Goal: Task Accomplishment & Management: Complete application form

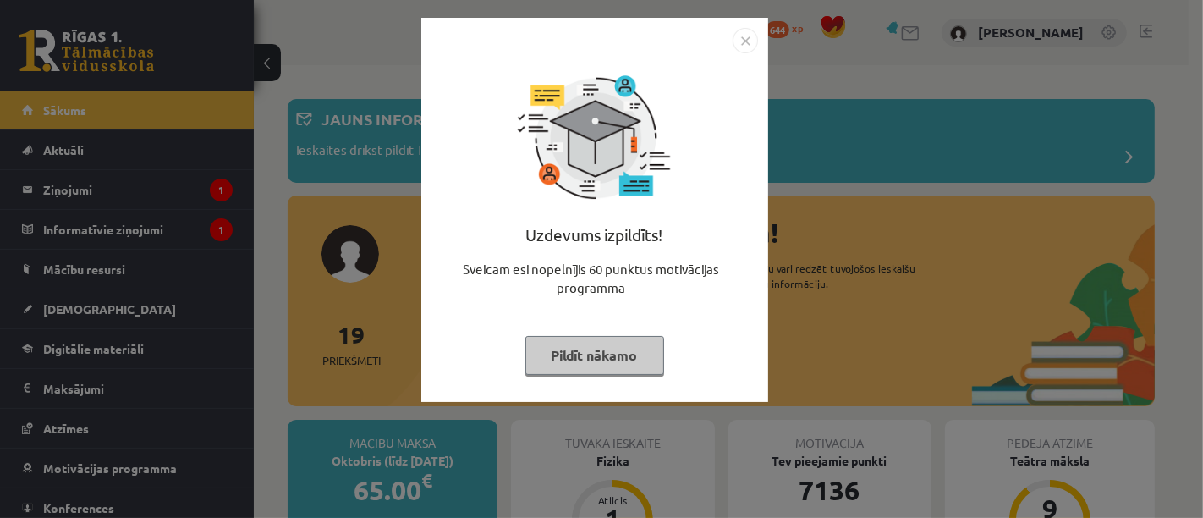
click at [624, 357] on button "Pildīt nākamo" at bounding box center [594, 355] width 139 height 39
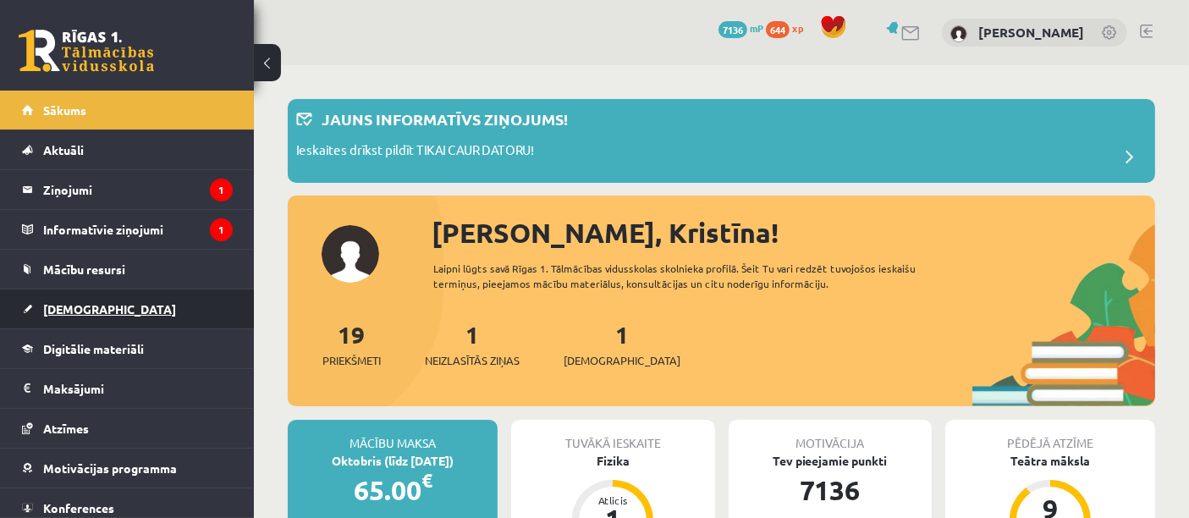
click at [132, 305] on link "[DEMOGRAPHIC_DATA]" at bounding box center [127, 308] width 211 height 39
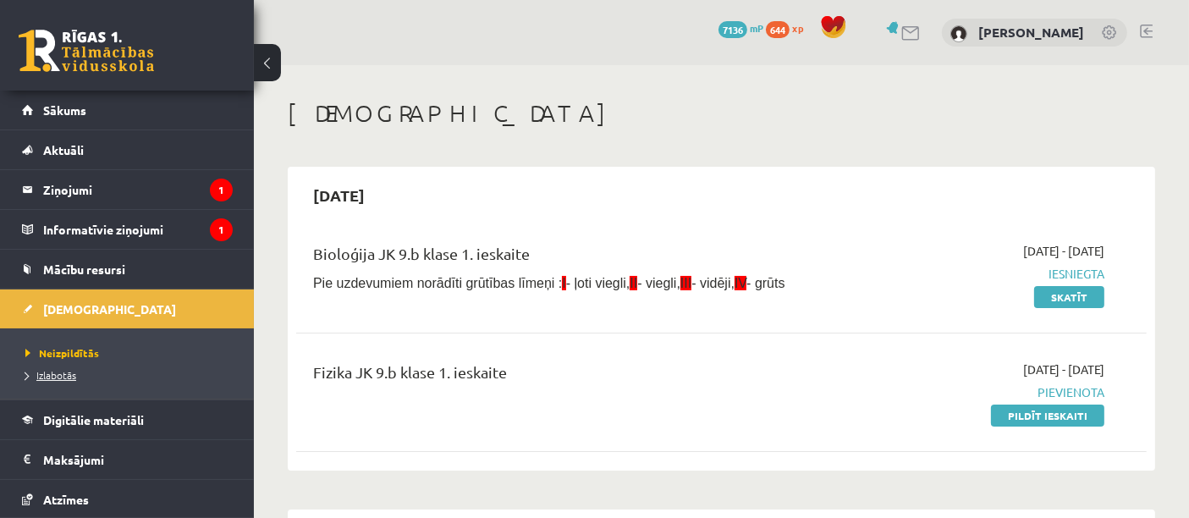
click at [49, 376] on span "Izlabotās" at bounding box center [50, 375] width 51 height 14
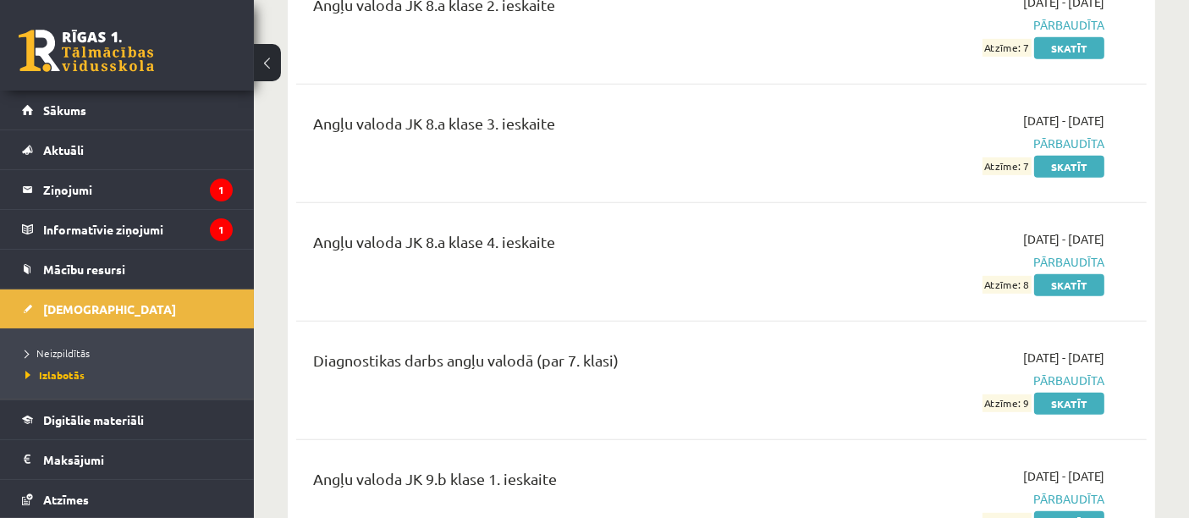
scroll to position [869, 0]
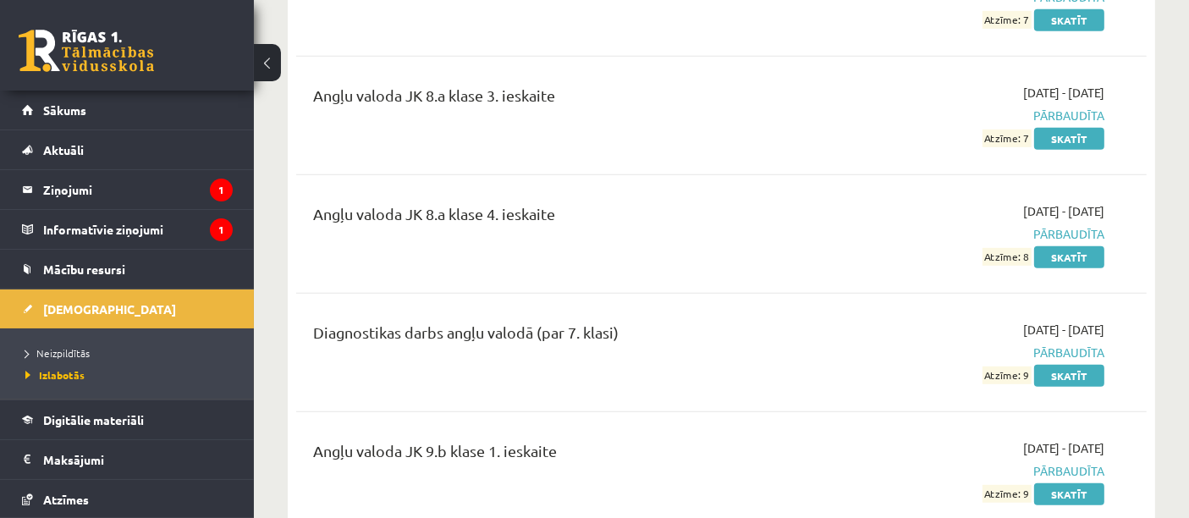
drag, startPoint x: 1056, startPoint y: 487, endPoint x: 650, endPoint y: 402, distance: 414.9
click at [650, 402] on div "Angļu valoda 1. ieskaite 7. klase 2023-11-09 - 2023-11-15 Pārbaudīta Atzīme: 7 …" at bounding box center [721, 7] width 850 height 1303
click at [1084, 497] on link "Skatīt" at bounding box center [1069, 494] width 70 height 22
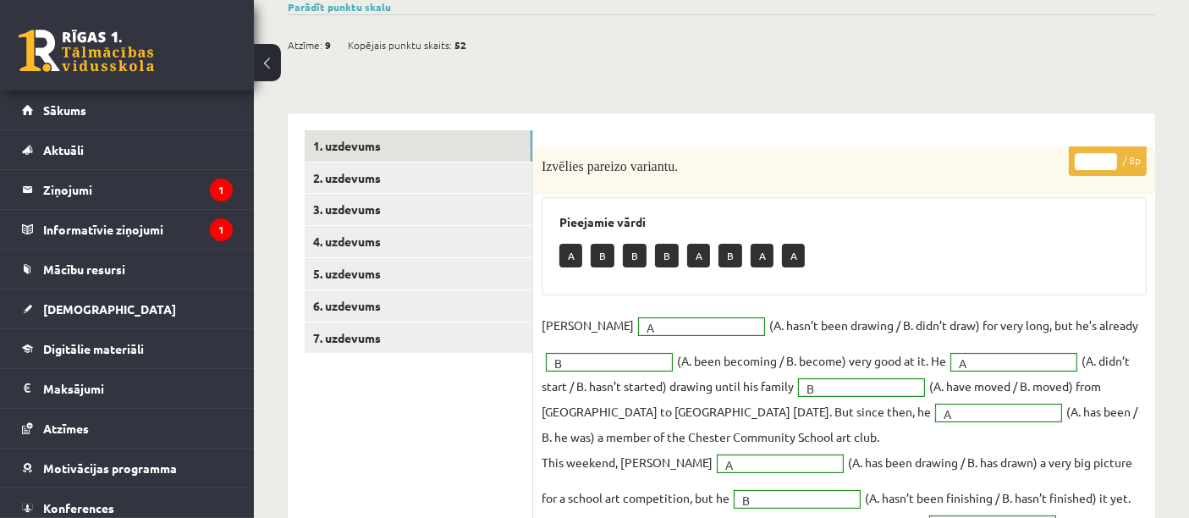
scroll to position [168, 0]
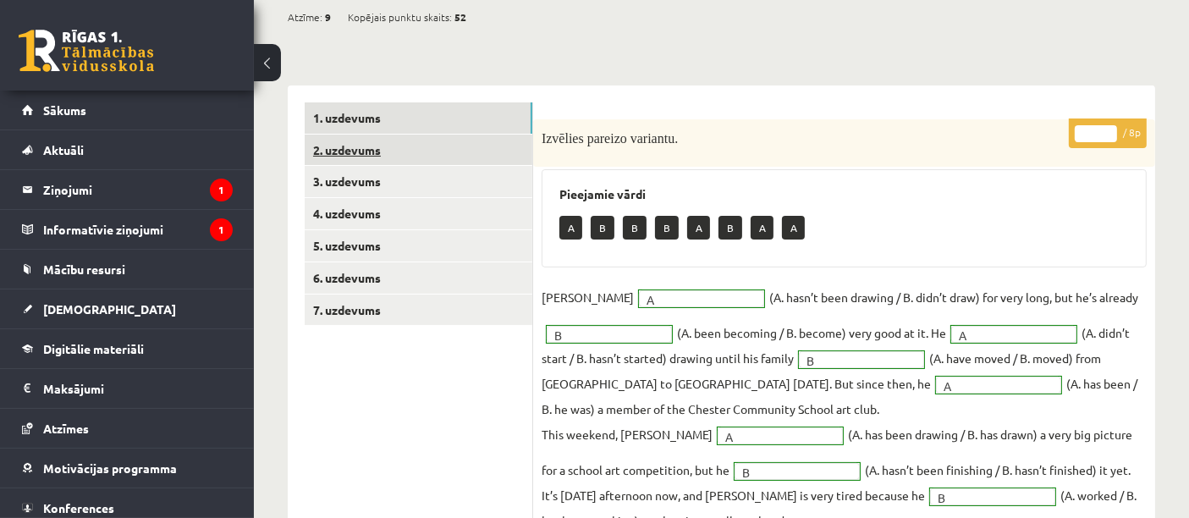
click at [417, 146] on link "2. uzdevums" at bounding box center [419, 150] width 228 height 31
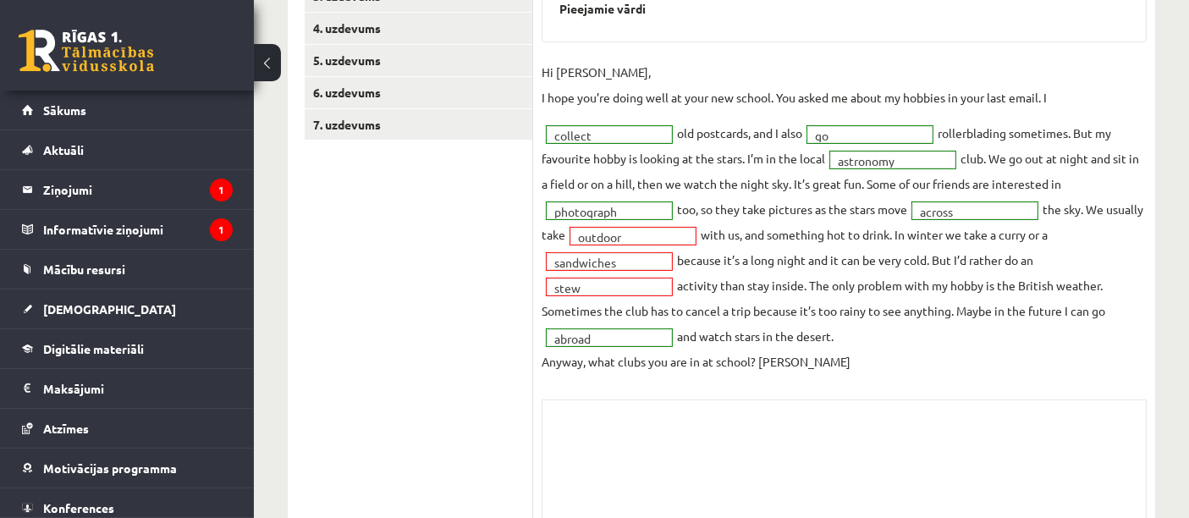
scroll to position [379, 0]
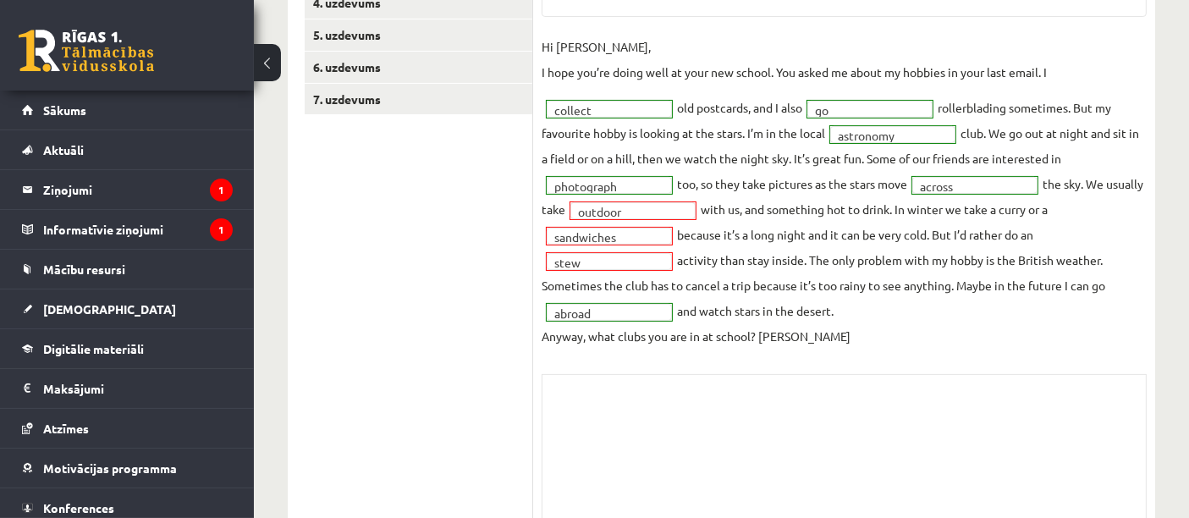
click at [638, 220] on fieldset "**********" at bounding box center [844, 191] width 605 height 315
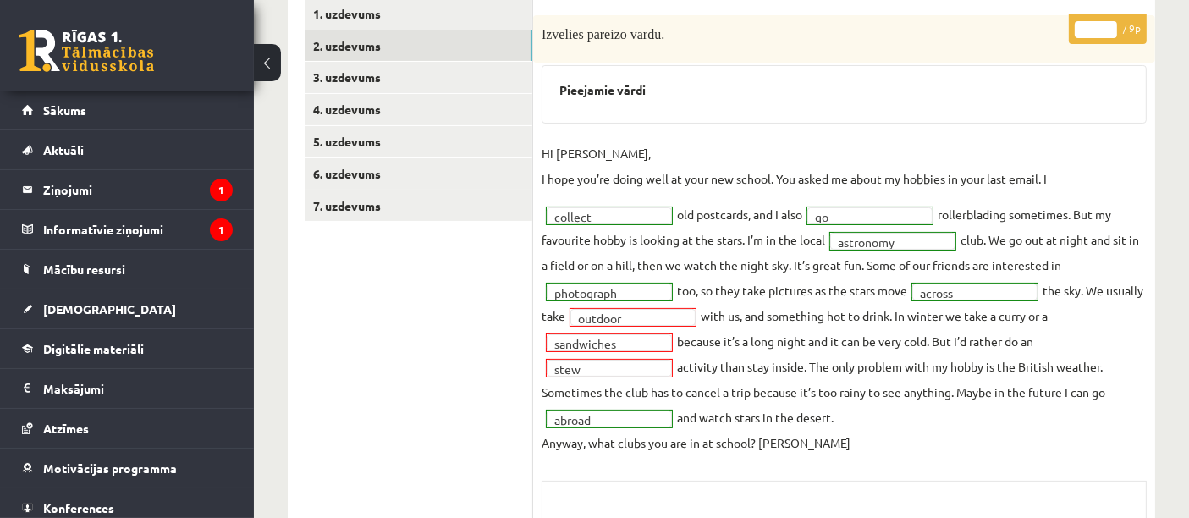
scroll to position [272, 0]
click at [449, 68] on link "3. uzdevums" at bounding box center [419, 78] width 228 height 31
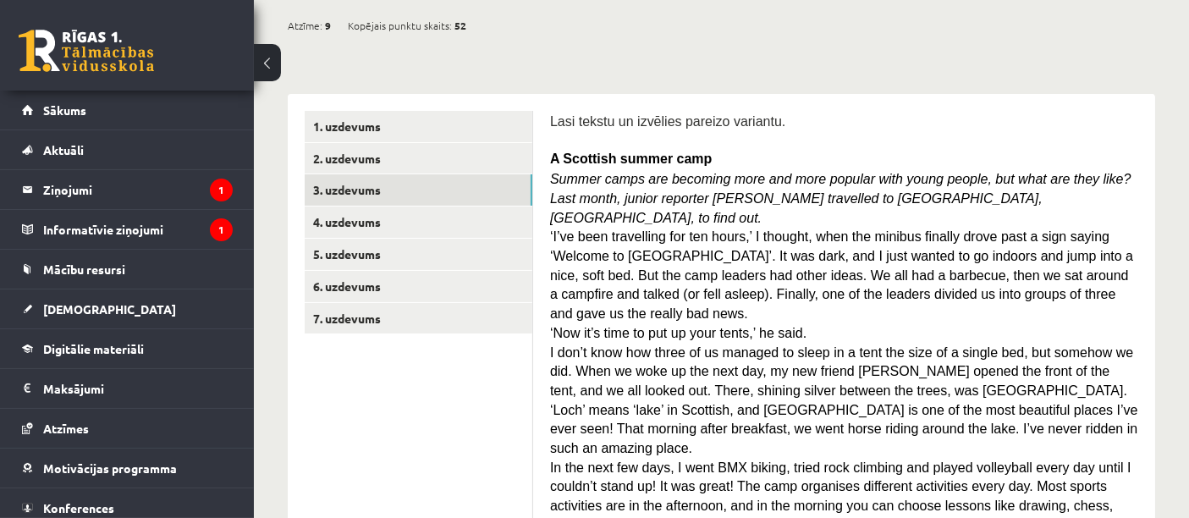
scroll to position [0, 0]
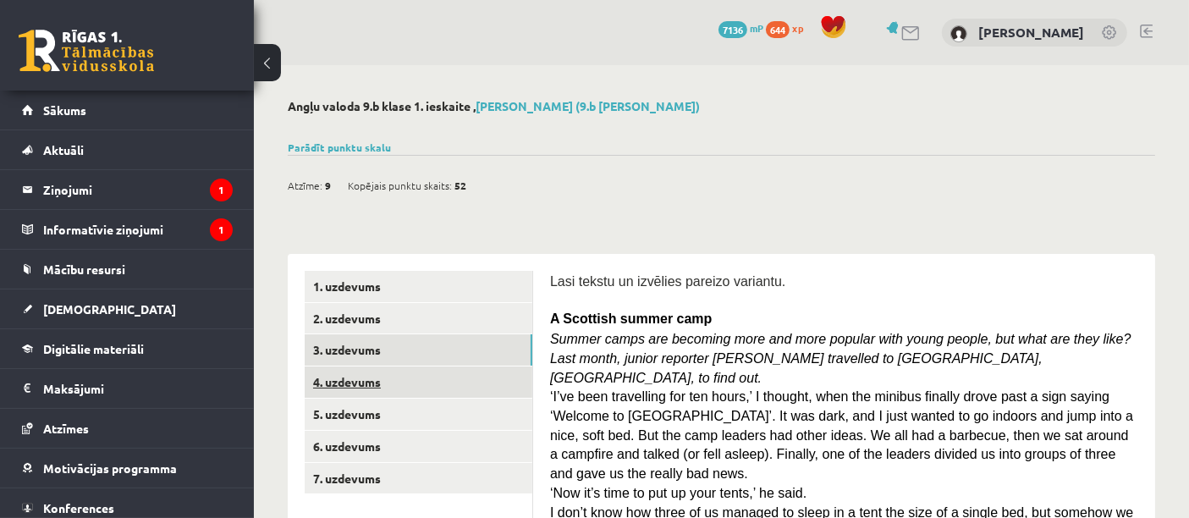
click at [475, 381] on link "4. uzdevums" at bounding box center [419, 381] width 228 height 31
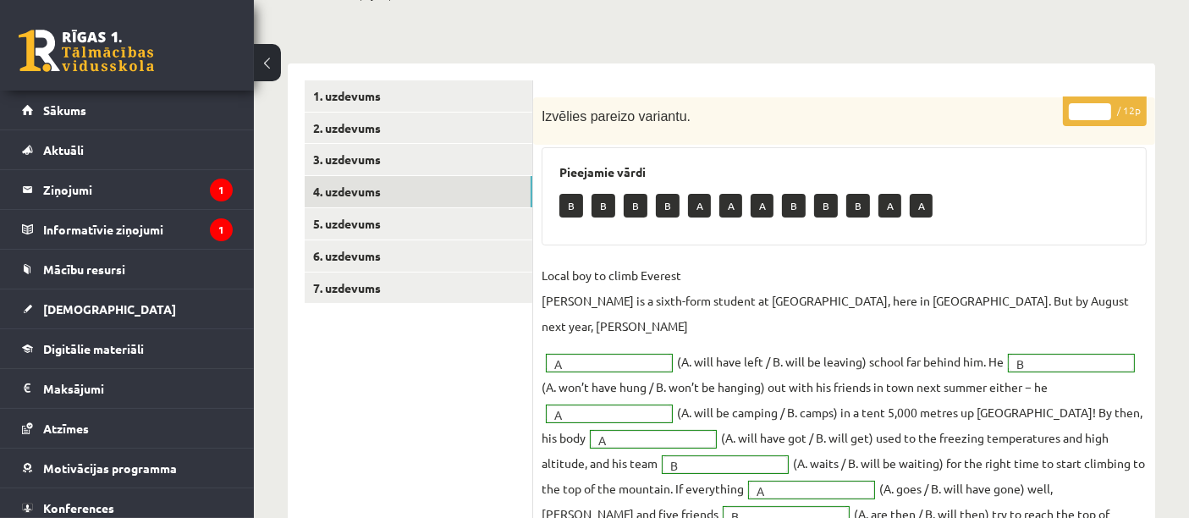
scroll to position [192, 0]
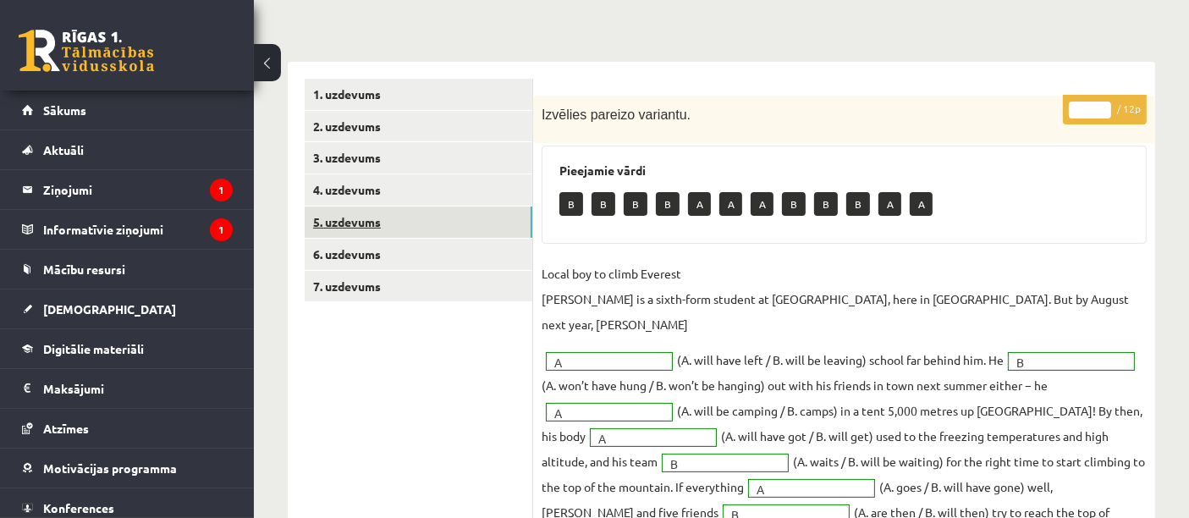
click at [471, 229] on link "5. uzdevums" at bounding box center [419, 221] width 228 height 31
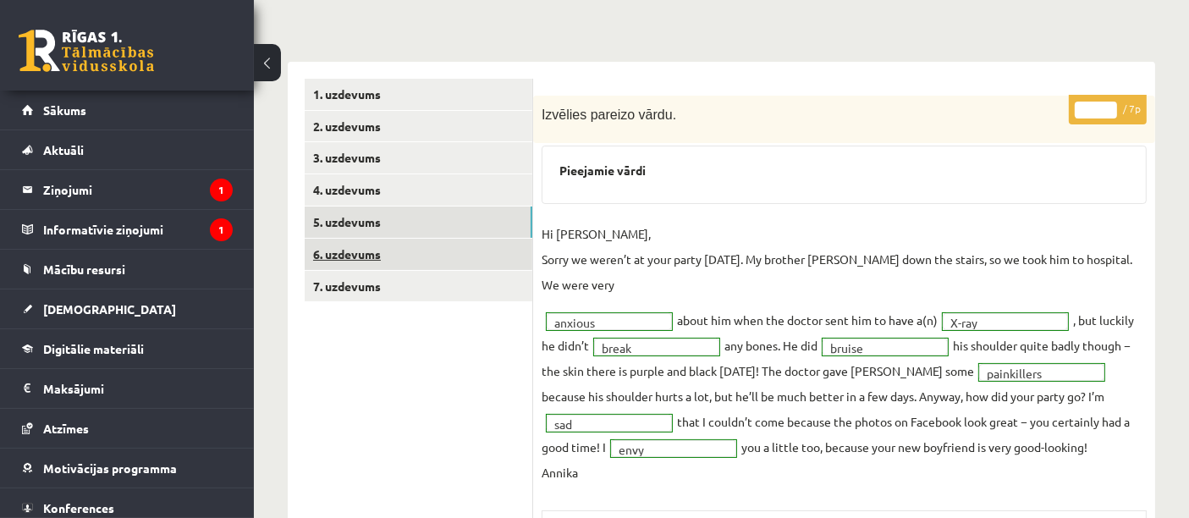
click at [472, 264] on link "6. uzdevums" at bounding box center [419, 254] width 228 height 31
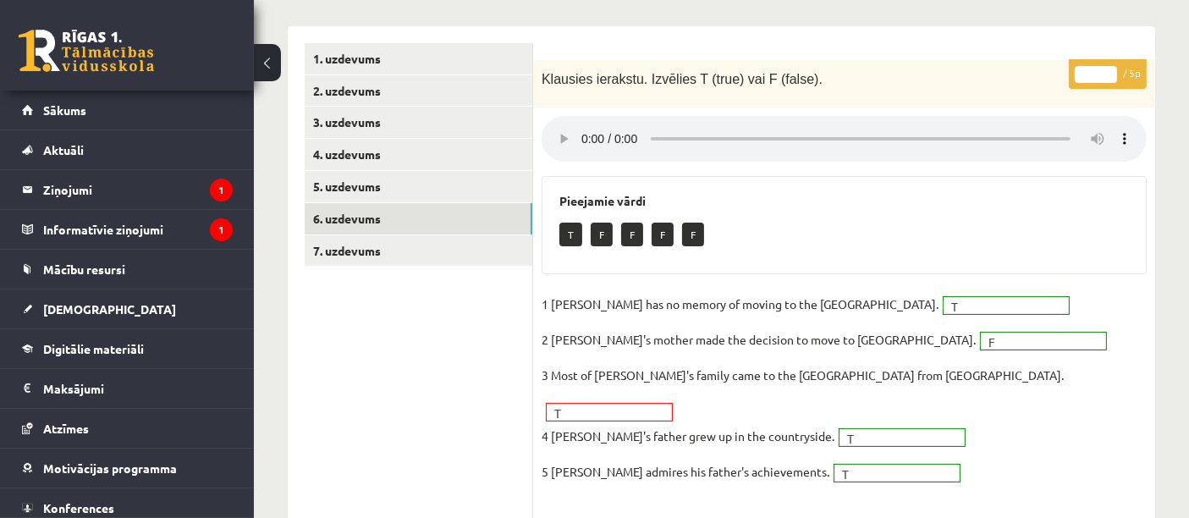
scroll to position [229, 0]
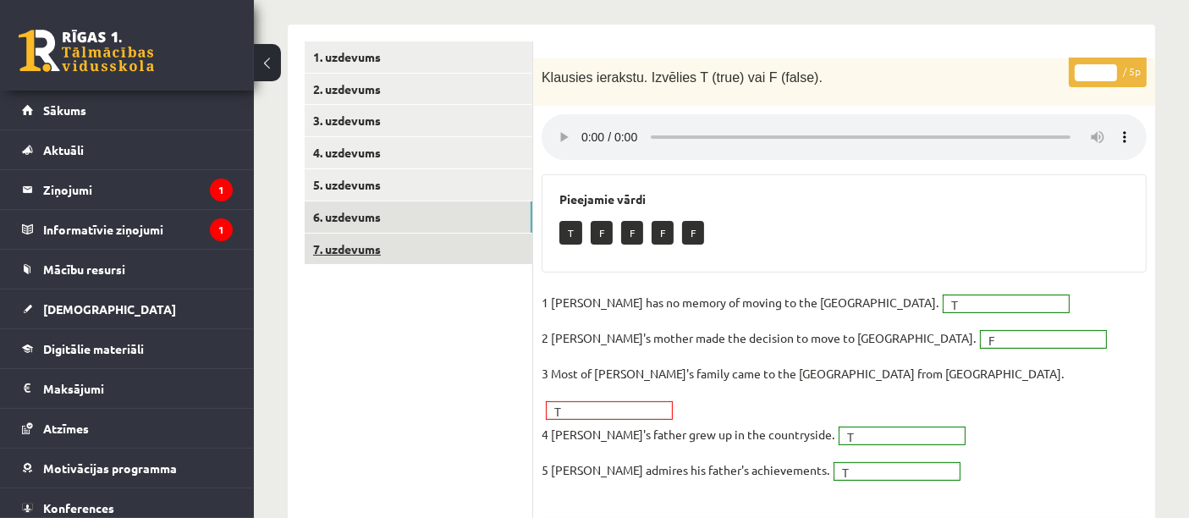
click at [476, 243] on link "7. uzdevums" at bounding box center [419, 249] width 228 height 31
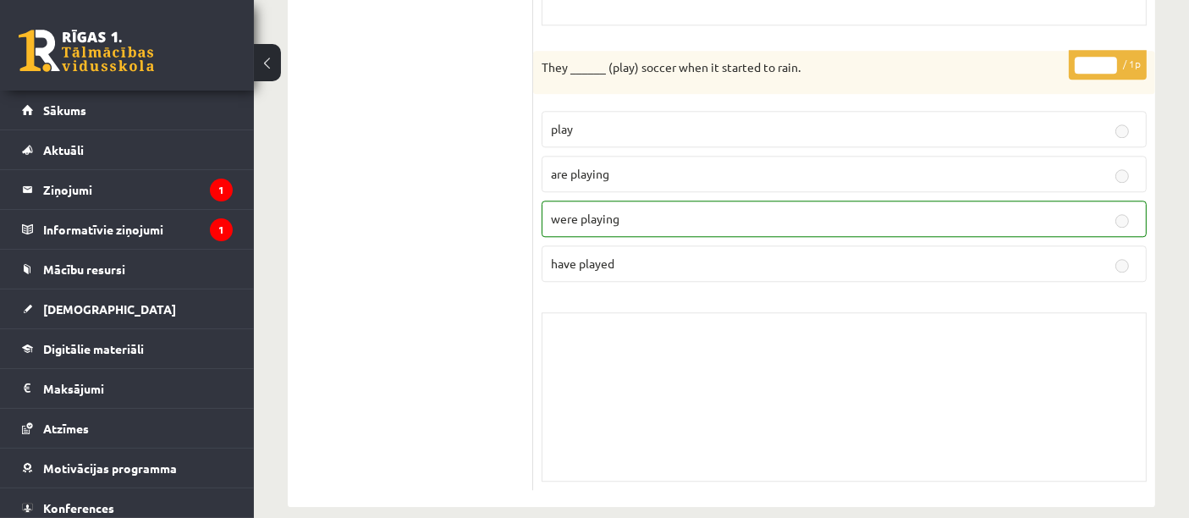
scroll to position [0, 0]
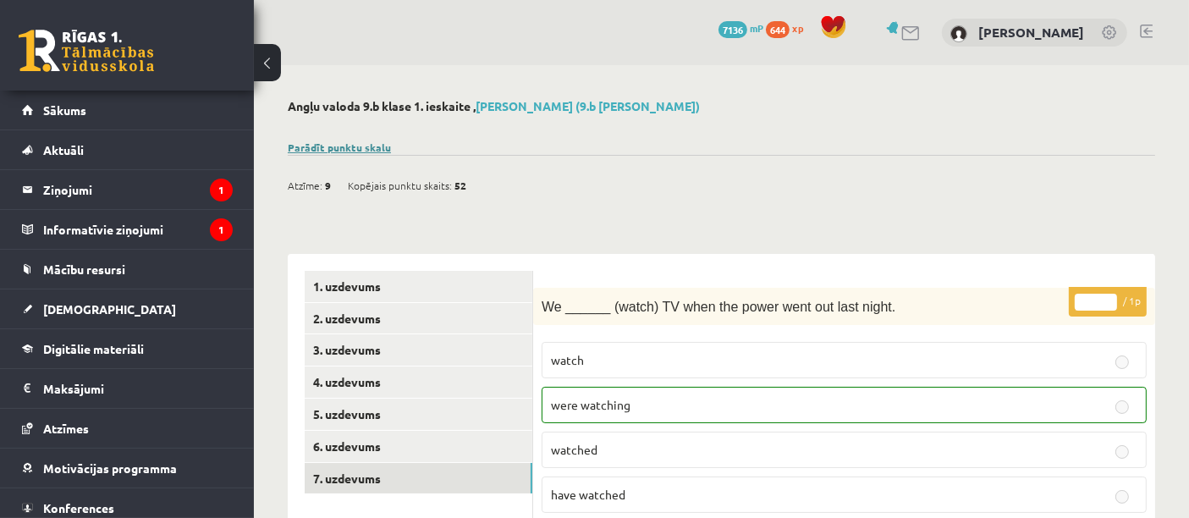
click at [331, 147] on link "Parādīt punktu skalu" at bounding box center [339, 147] width 103 height 14
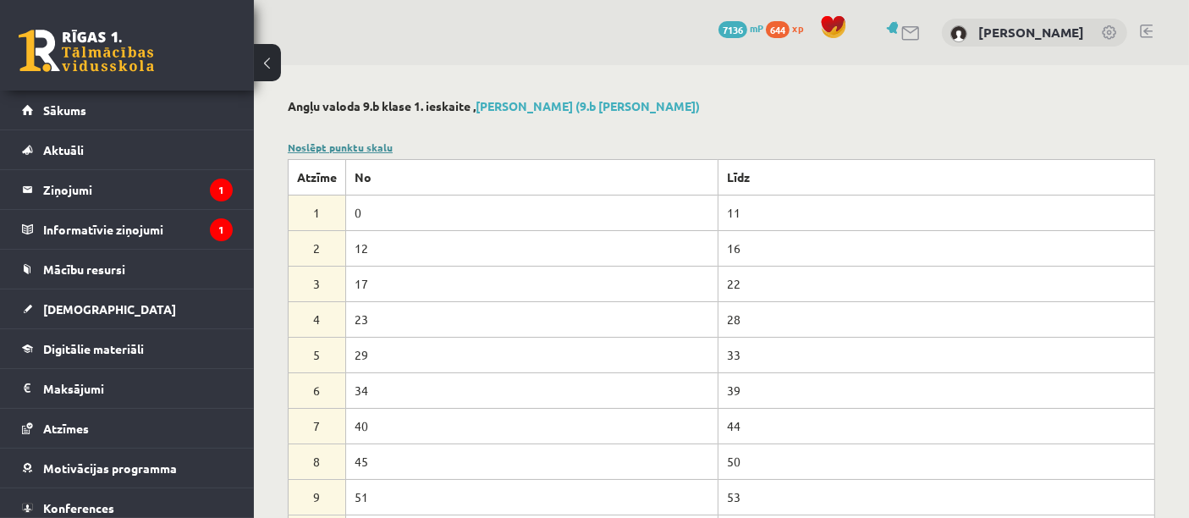
click at [382, 146] on link "Noslēpt punktu skalu" at bounding box center [340, 147] width 105 height 14
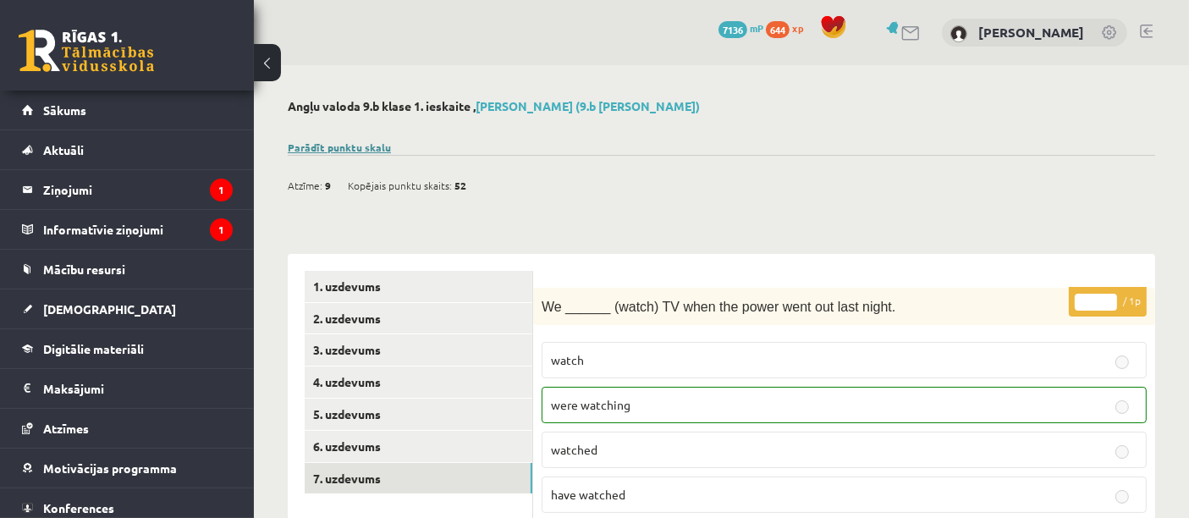
click at [367, 144] on link "Parādīt punktu skalu" at bounding box center [339, 147] width 103 height 14
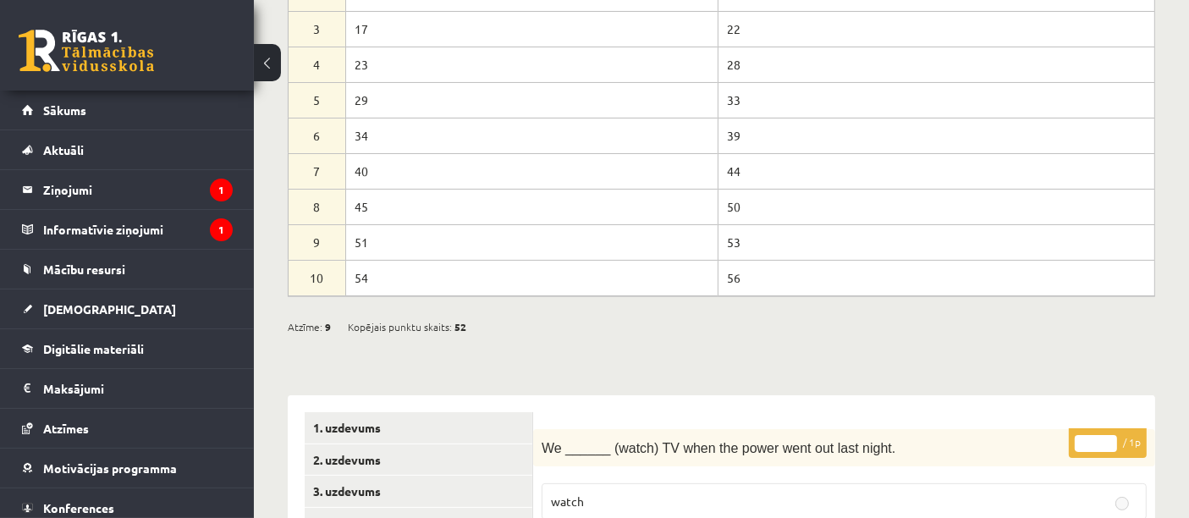
scroll to position [260, 0]
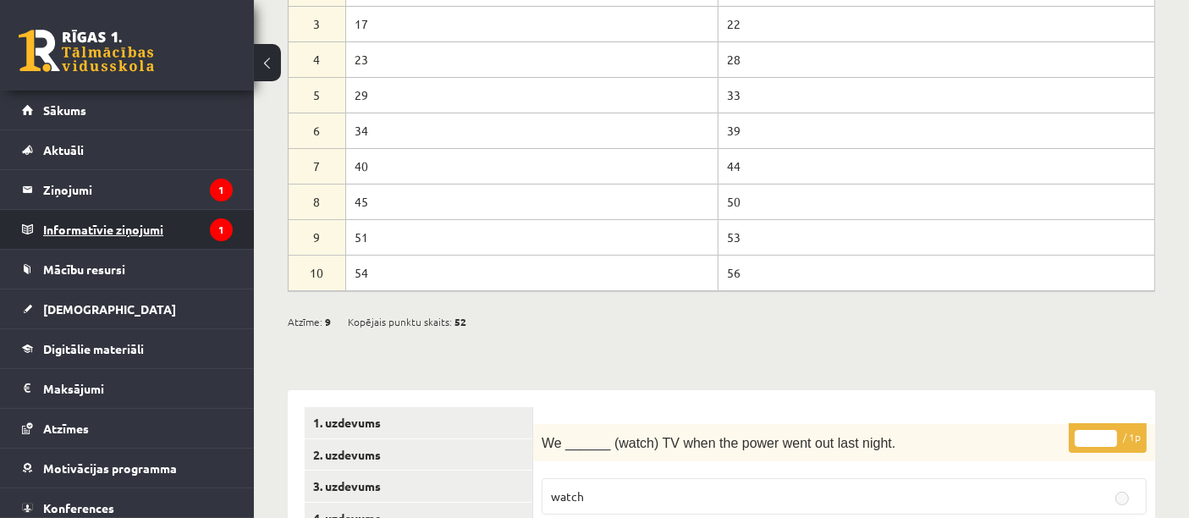
click at [153, 228] on legend "Informatīvie ziņojumi 1" at bounding box center [138, 229] width 190 height 39
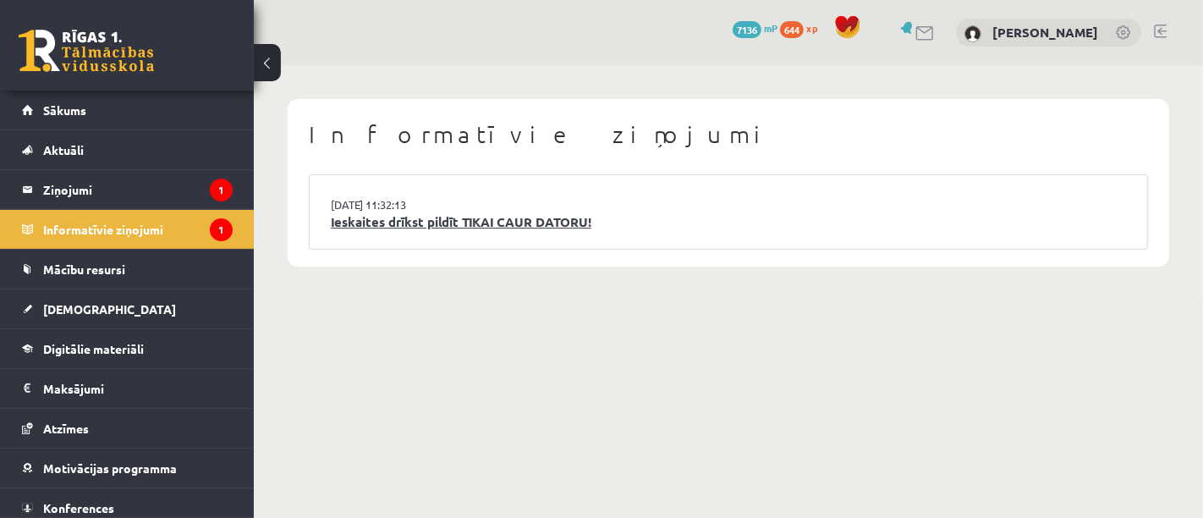
click at [410, 228] on link "Ieskaites drīkst pildīt TIKAI CAUR DATORU!" at bounding box center [728, 221] width 795 height 19
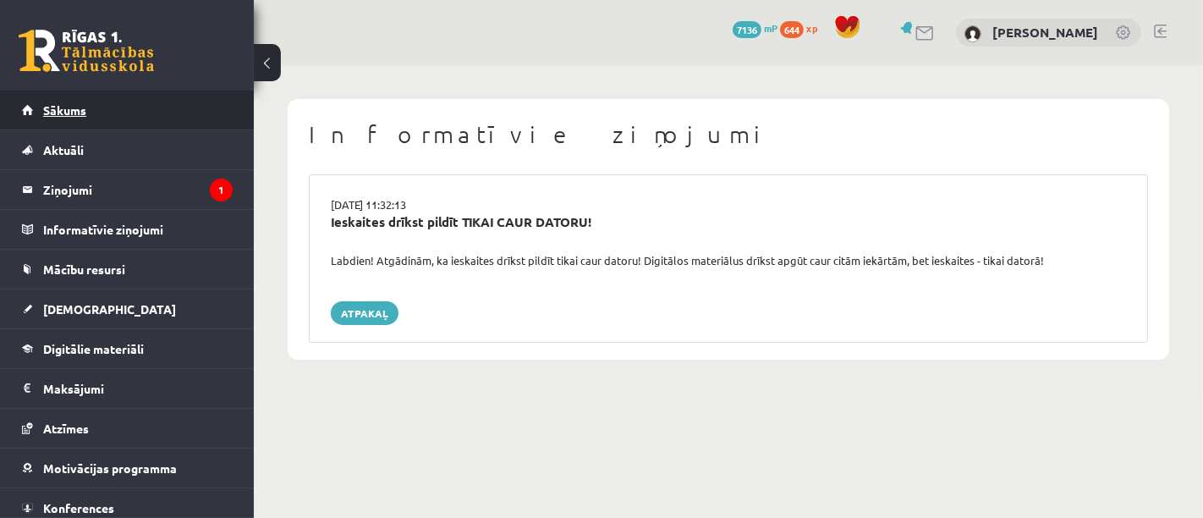
click at [153, 116] on link "Sākums" at bounding box center [127, 110] width 211 height 39
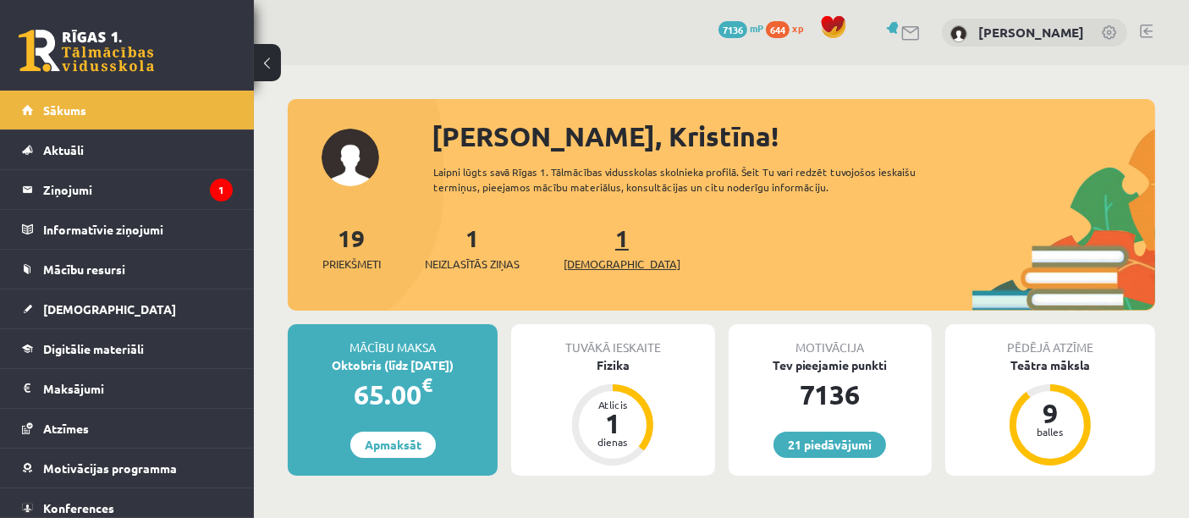
click at [597, 267] on span "[DEMOGRAPHIC_DATA]" at bounding box center [622, 264] width 117 height 17
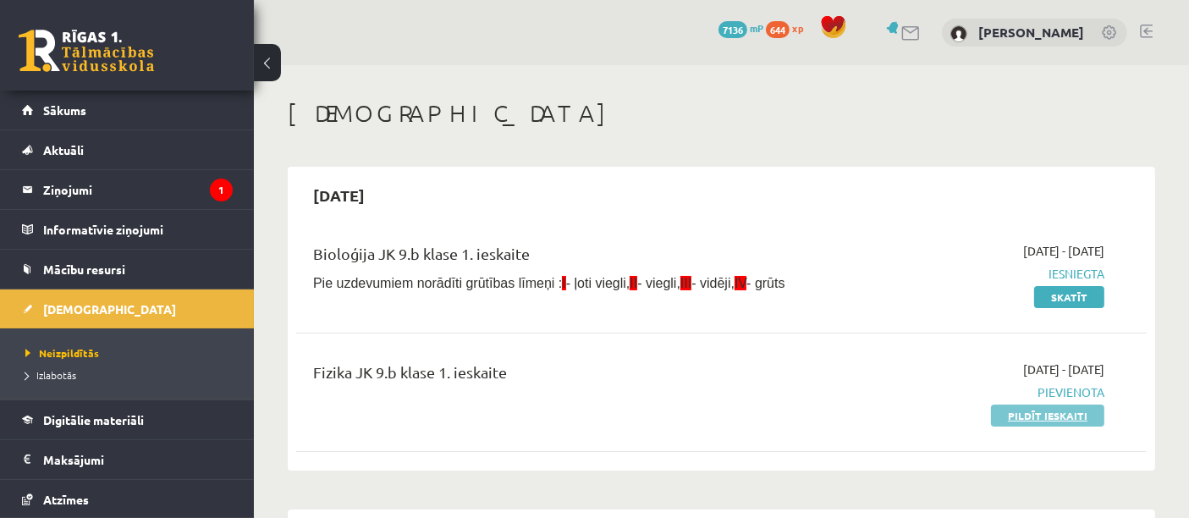
click at [1082, 419] on link "Pildīt ieskaiti" at bounding box center [1047, 415] width 113 height 22
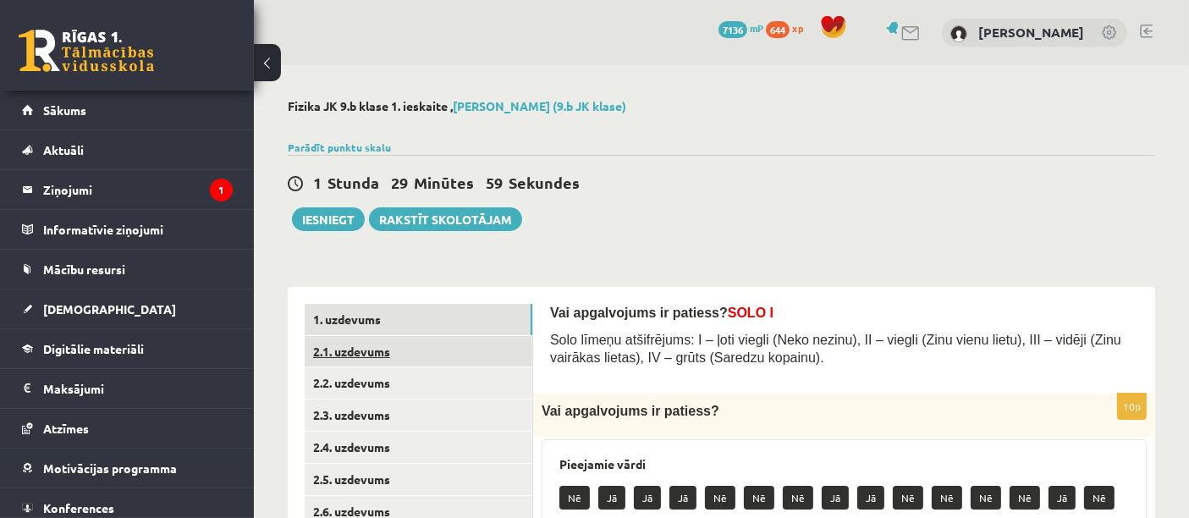
click at [449, 353] on link "2.1. uzdevums" at bounding box center [419, 351] width 228 height 31
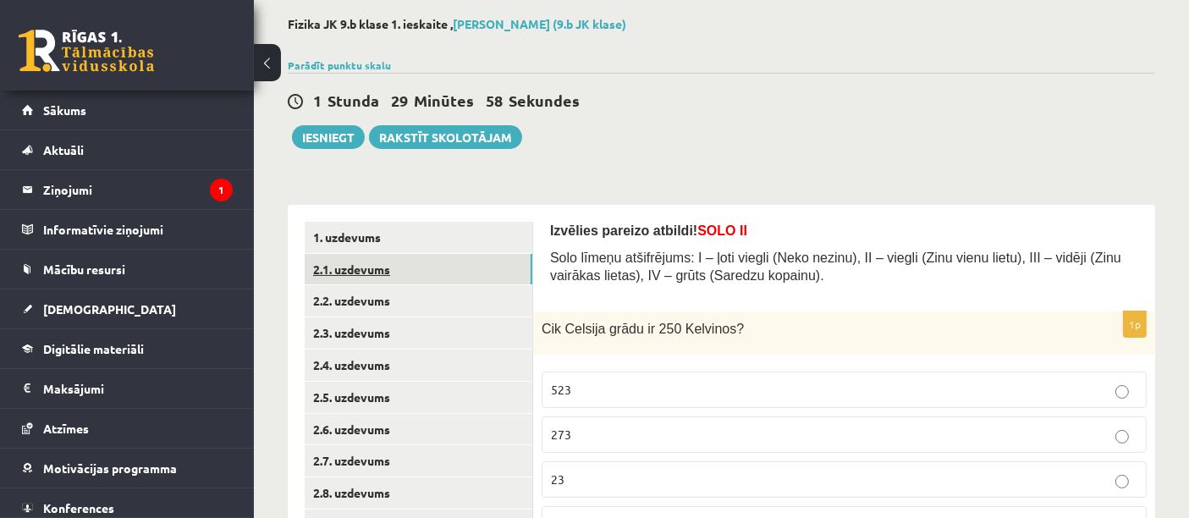
scroll to position [251, 0]
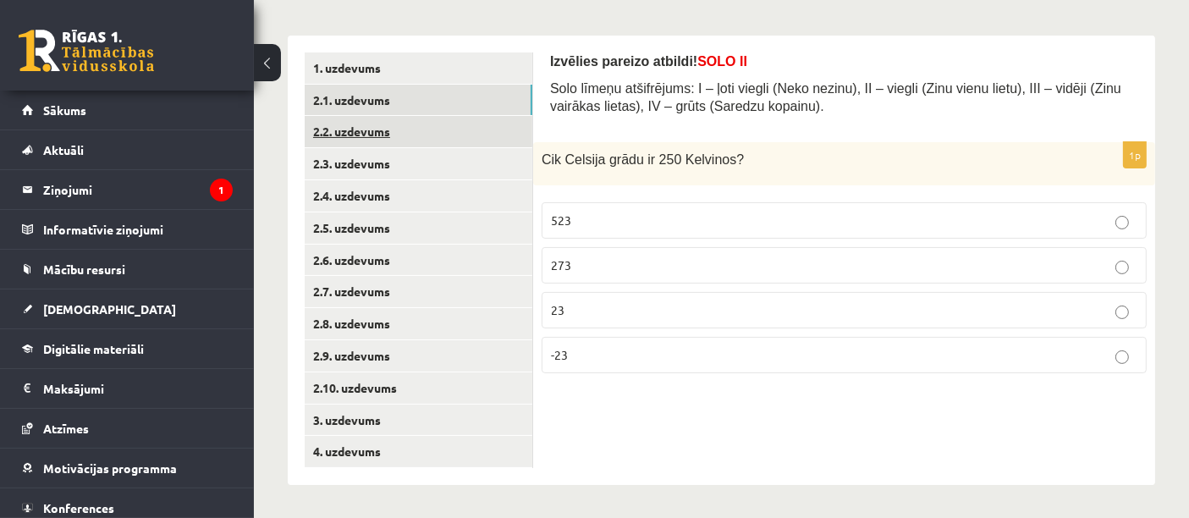
click at [443, 124] on link "2.2. uzdevums" at bounding box center [419, 131] width 228 height 31
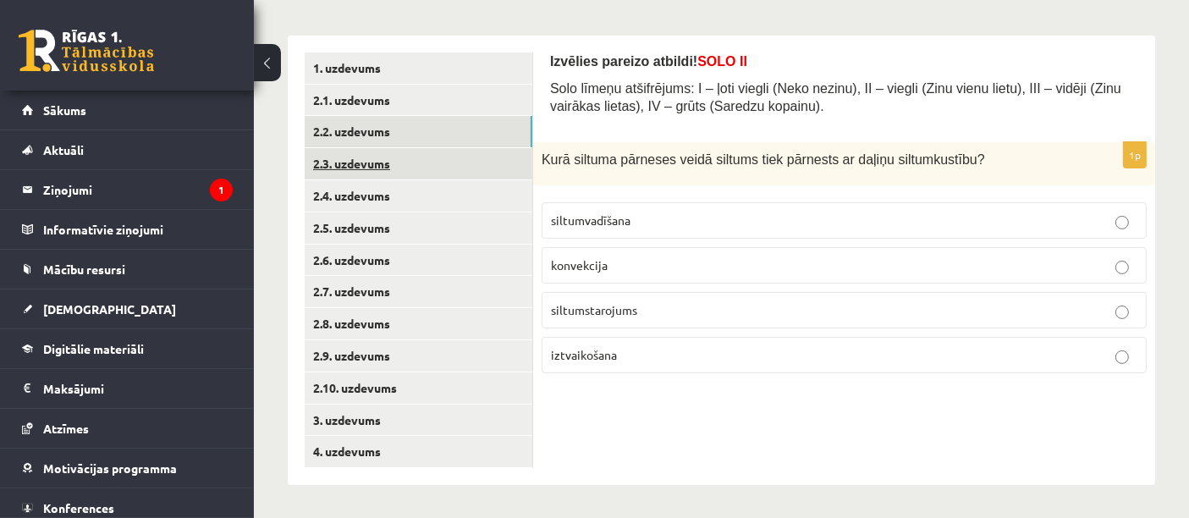
click at [429, 166] on link "2.3. uzdevums" at bounding box center [419, 163] width 228 height 31
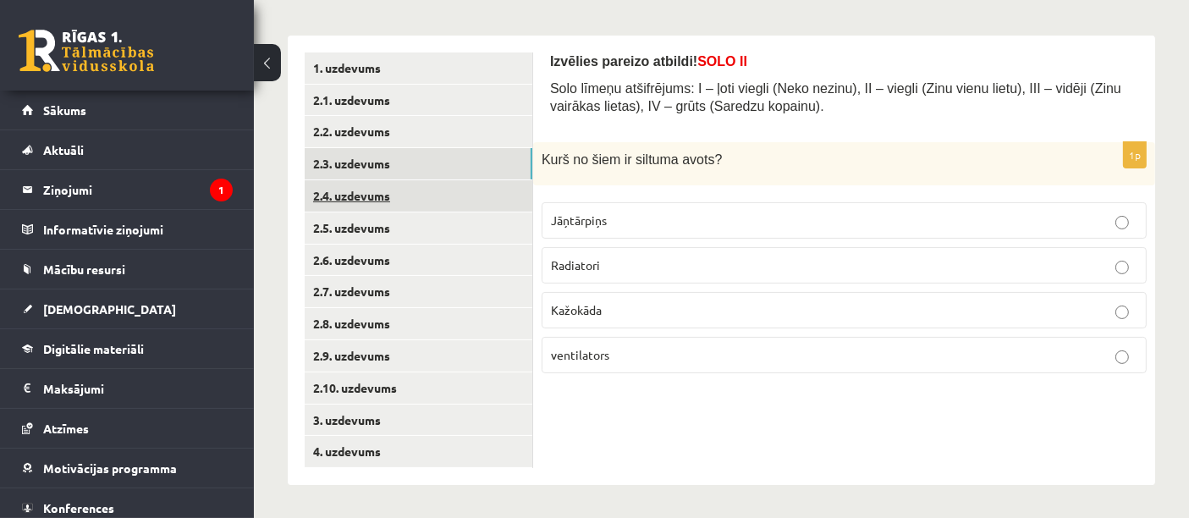
click at [414, 195] on link "2.4. uzdevums" at bounding box center [419, 195] width 228 height 31
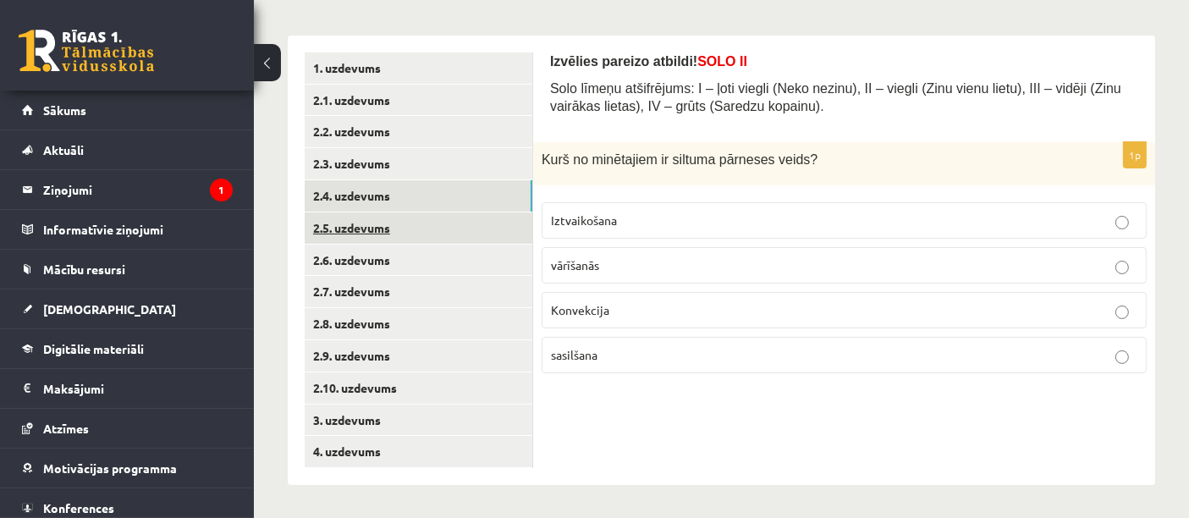
click at [408, 224] on link "2.5. uzdevums" at bounding box center [419, 227] width 228 height 31
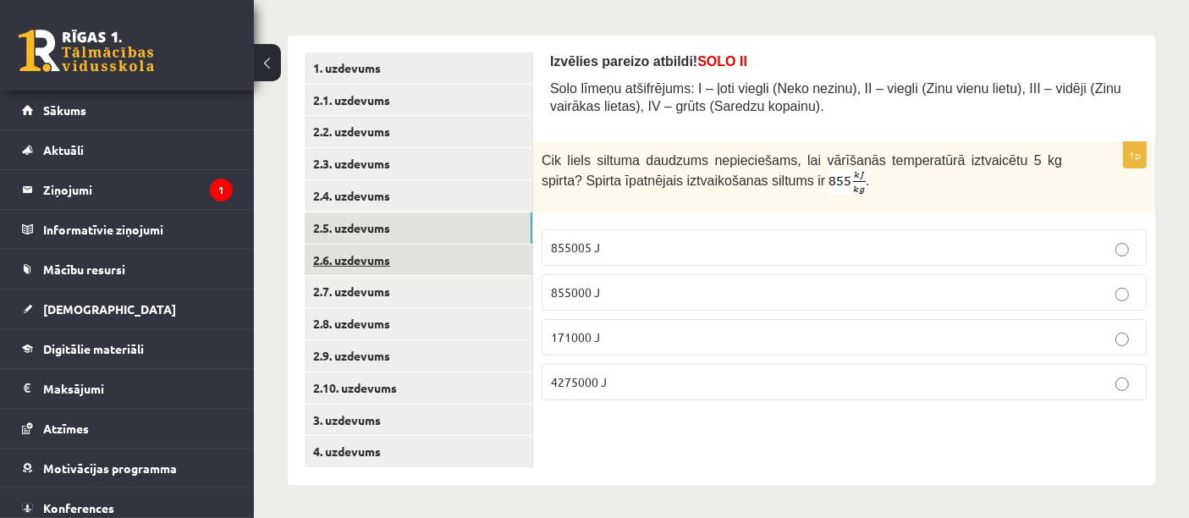
click at [427, 270] on link "2.6. uzdevums" at bounding box center [419, 260] width 228 height 31
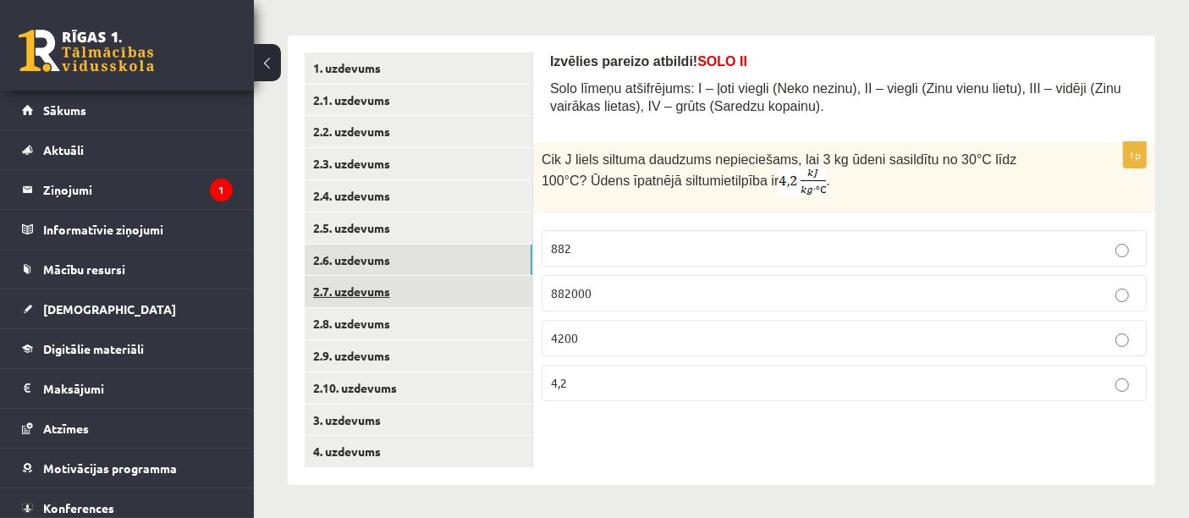
click at [424, 299] on link "2.7. uzdevums" at bounding box center [419, 291] width 228 height 31
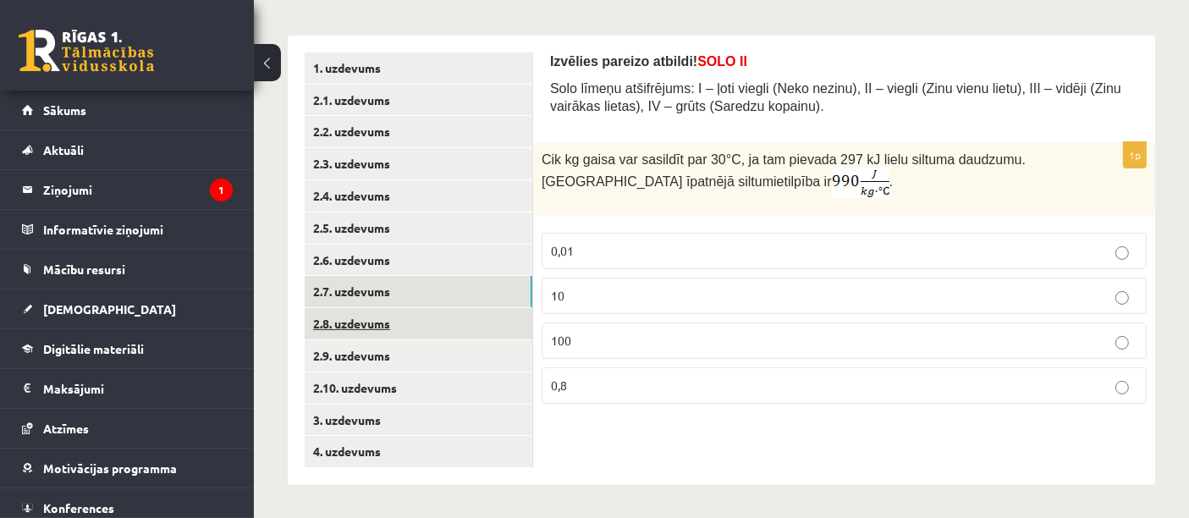
click at [425, 319] on link "2.8. uzdevums" at bounding box center [419, 323] width 228 height 31
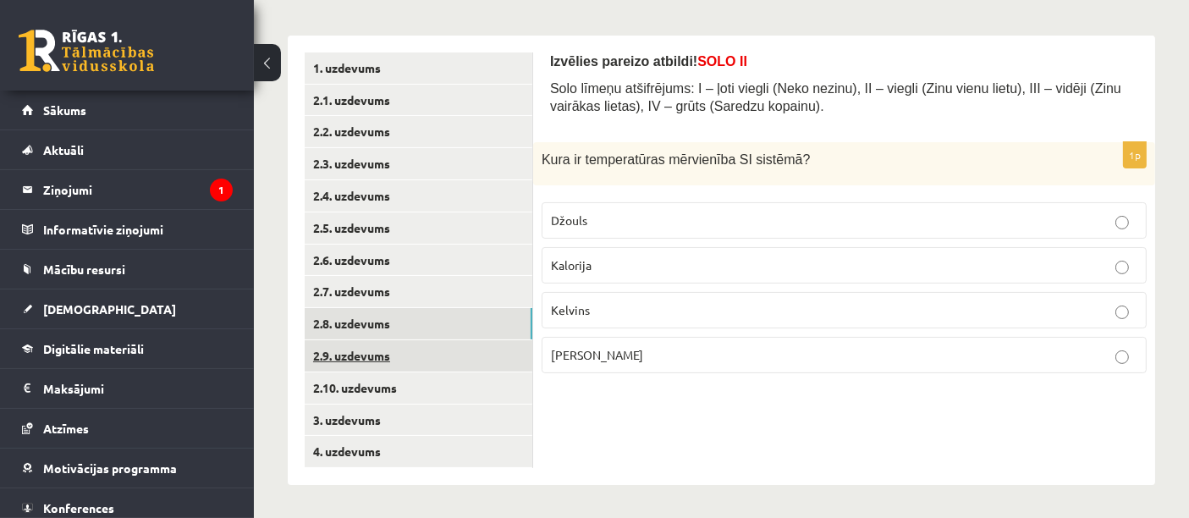
click at [406, 362] on link "2.9. uzdevums" at bounding box center [419, 355] width 228 height 31
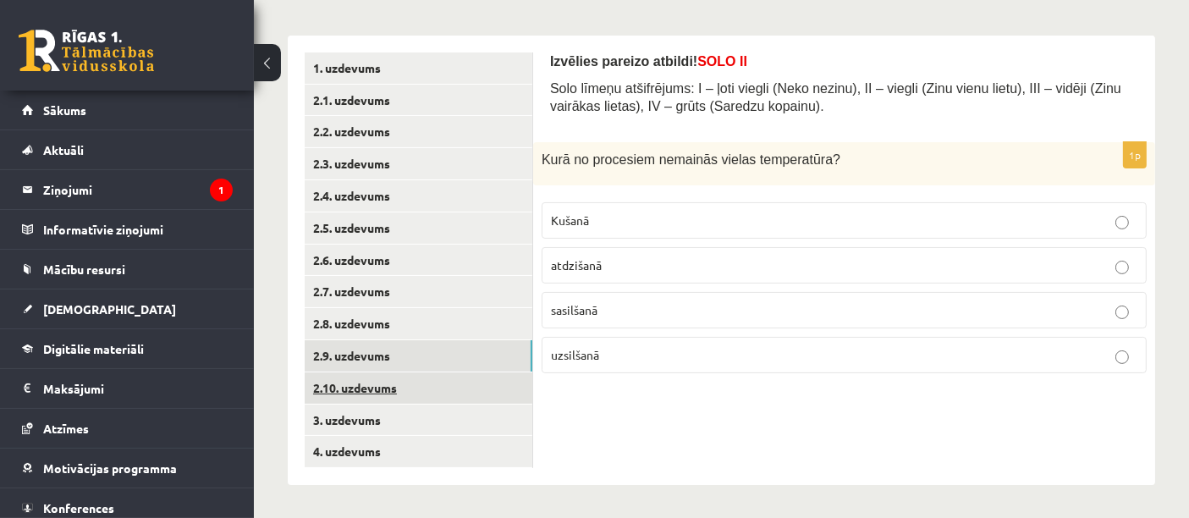
click at [398, 393] on link "2.10. uzdevums" at bounding box center [419, 387] width 228 height 31
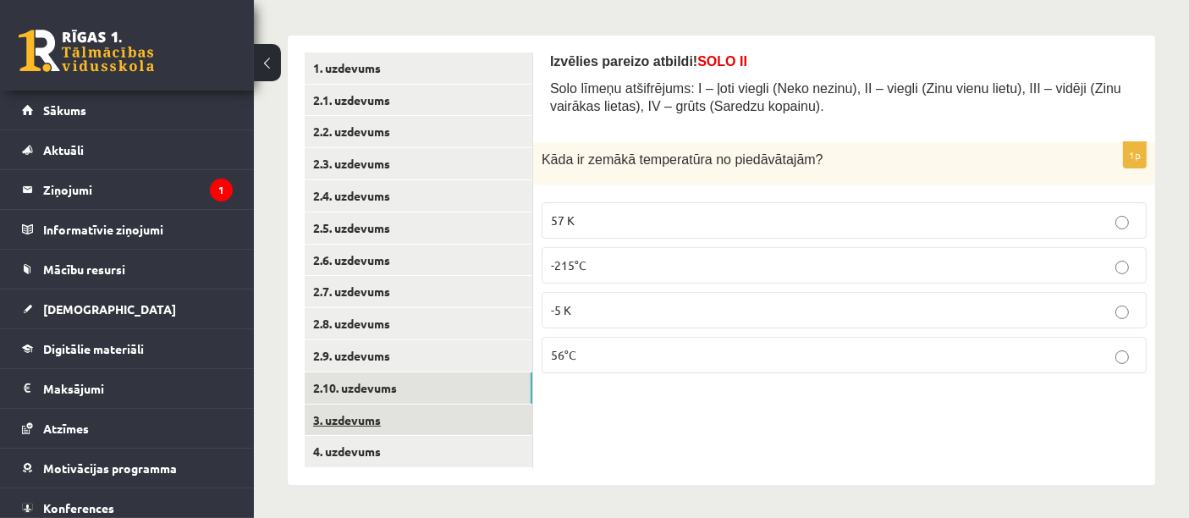
click at [397, 423] on link "3. uzdevums" at bounding box center [419, 419] width 228 height 31
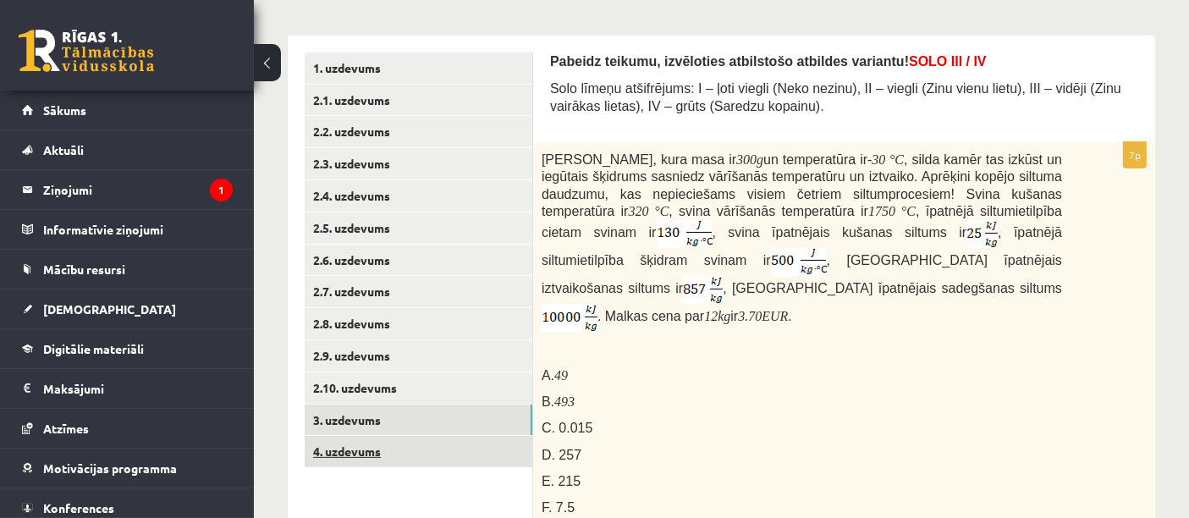
click at [407, 448] on link "4. uzdevums" at bounding box center [419, 451] width 228 height 31
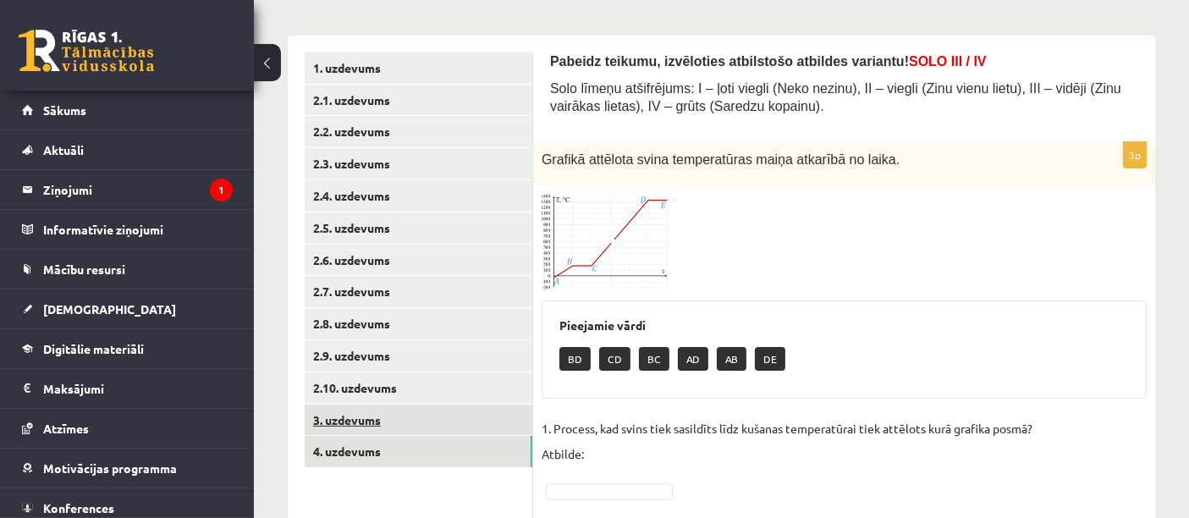
click at [410, 429] on link "3. uzdevums" at bounding box center [419, 419] width 228 height 31
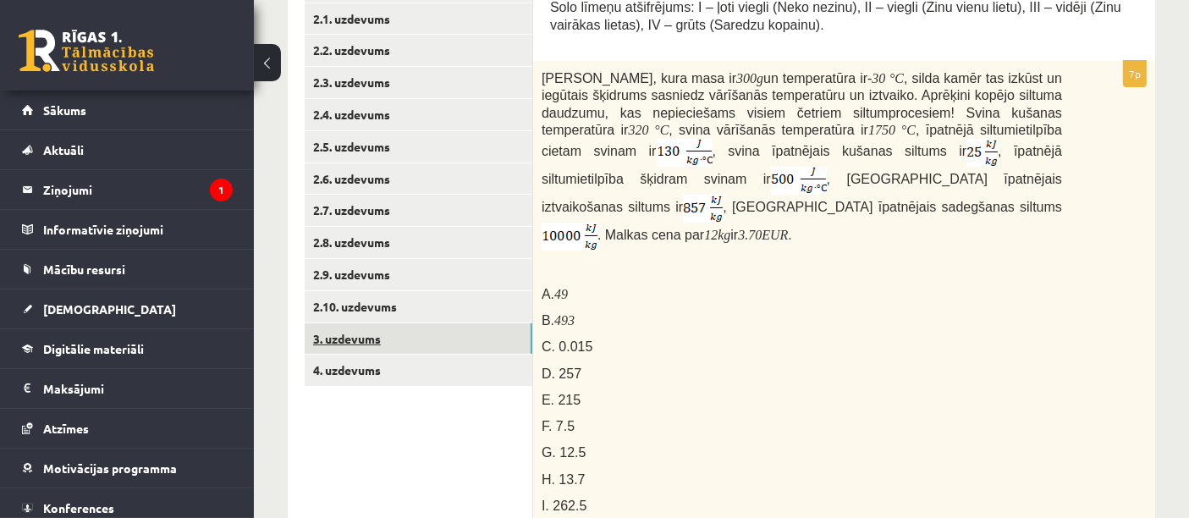
scroll to position [355, 0]
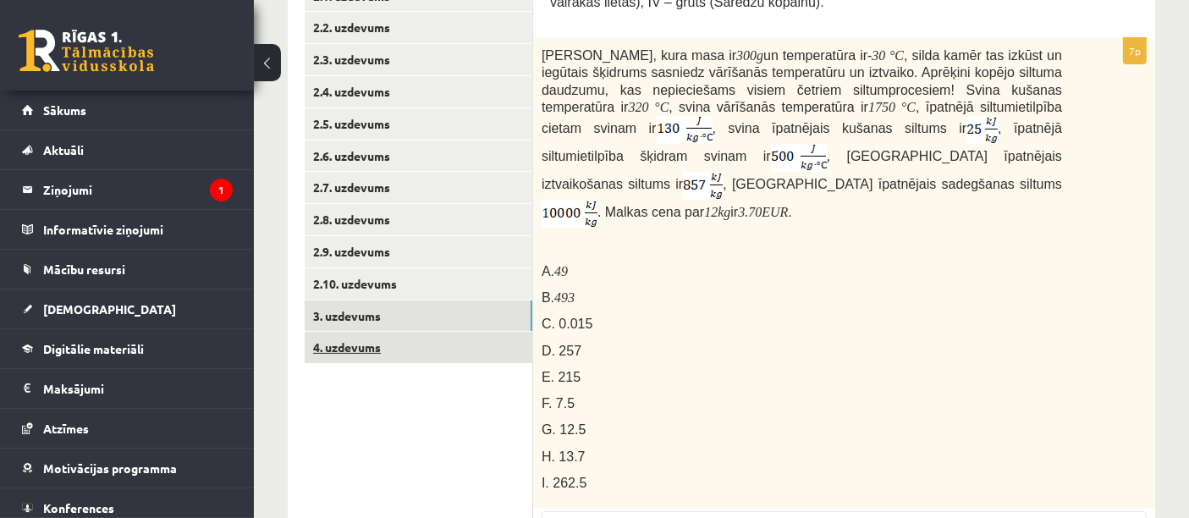
click at [375, 345] on link "4. uzdevums" at bounding box center [419, 347] width 228 height 31
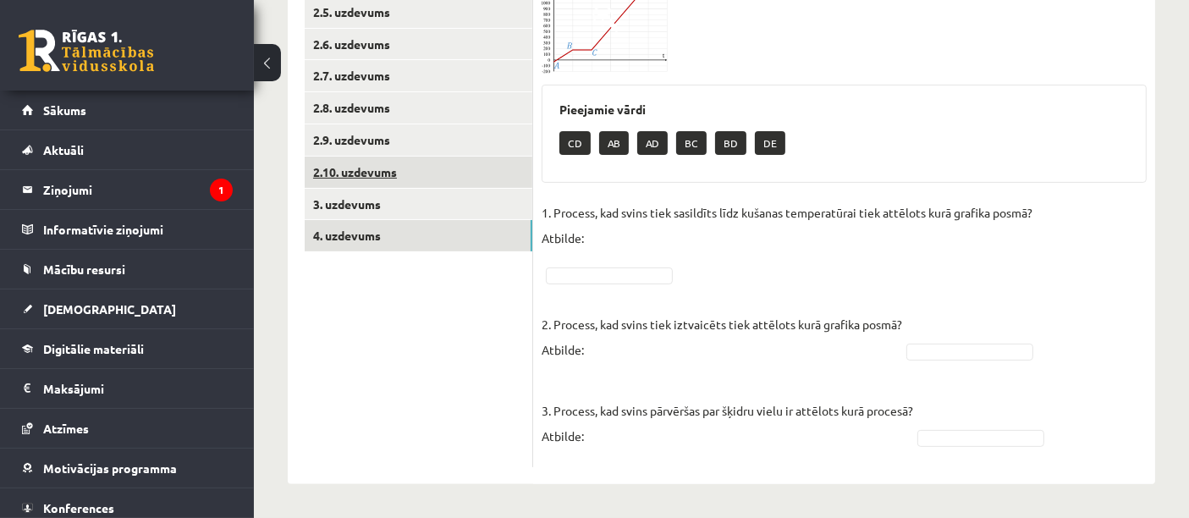
click at [463, 184] on link "2.10. uzdevums" at bounding box center [419, 172] width 228 height 31
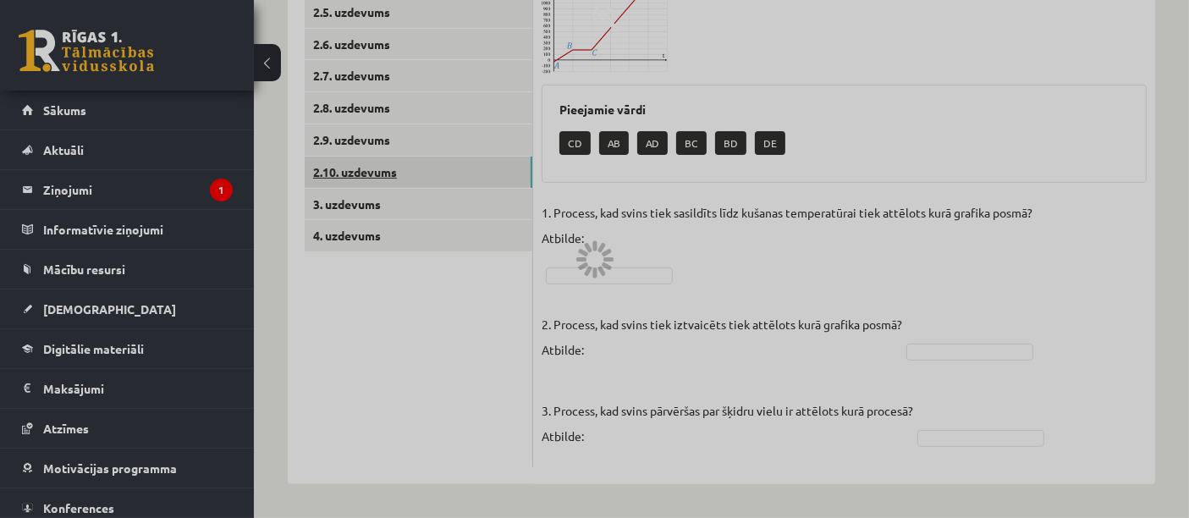
scroll to position [251, 0]
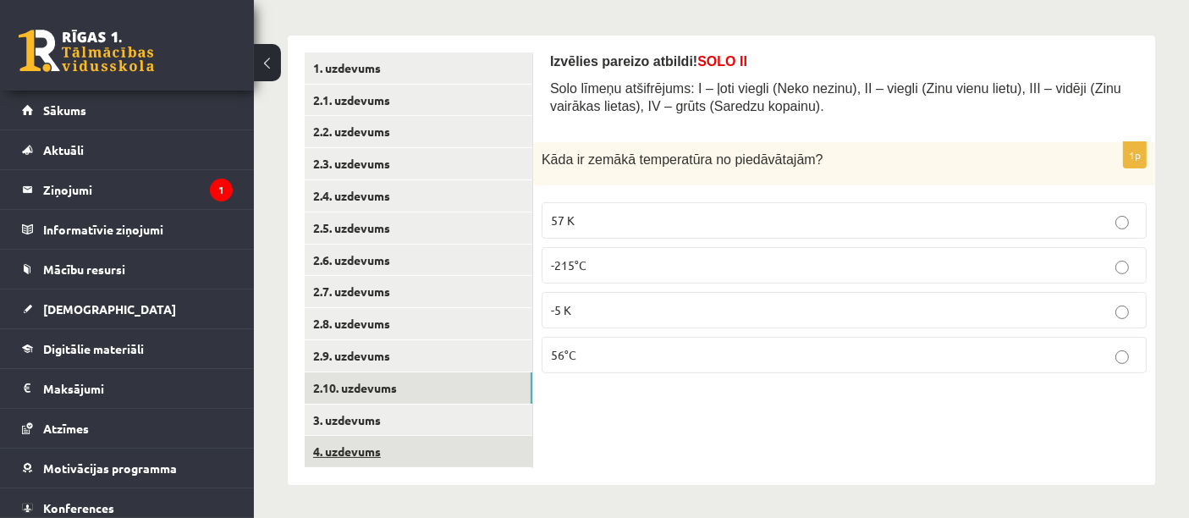
click at [444, 441] on link "4. uzdevums" at bounding box center [419, 451] width 228 height 31
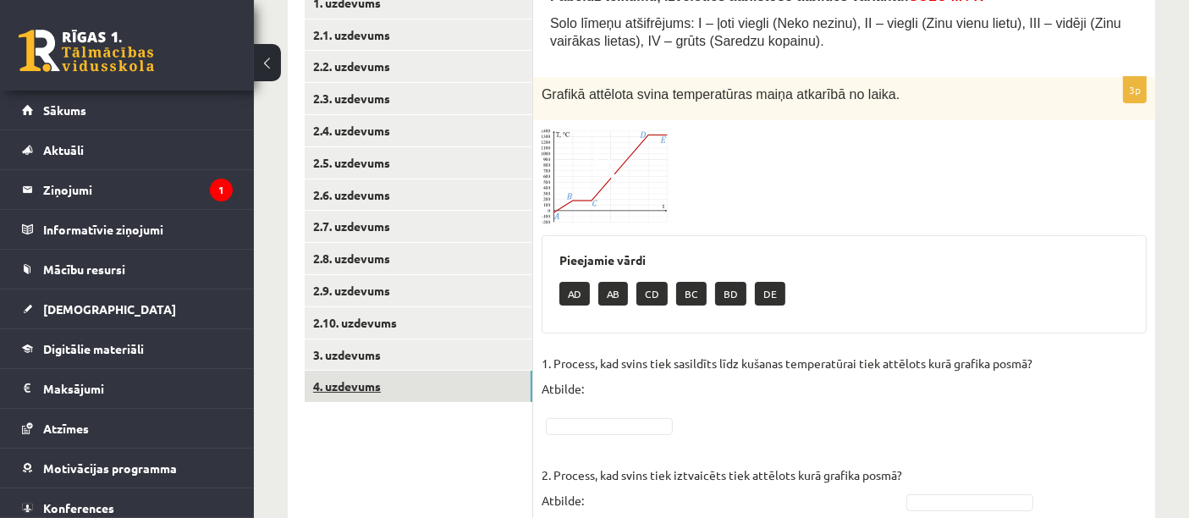
scroll to position [318, 0]
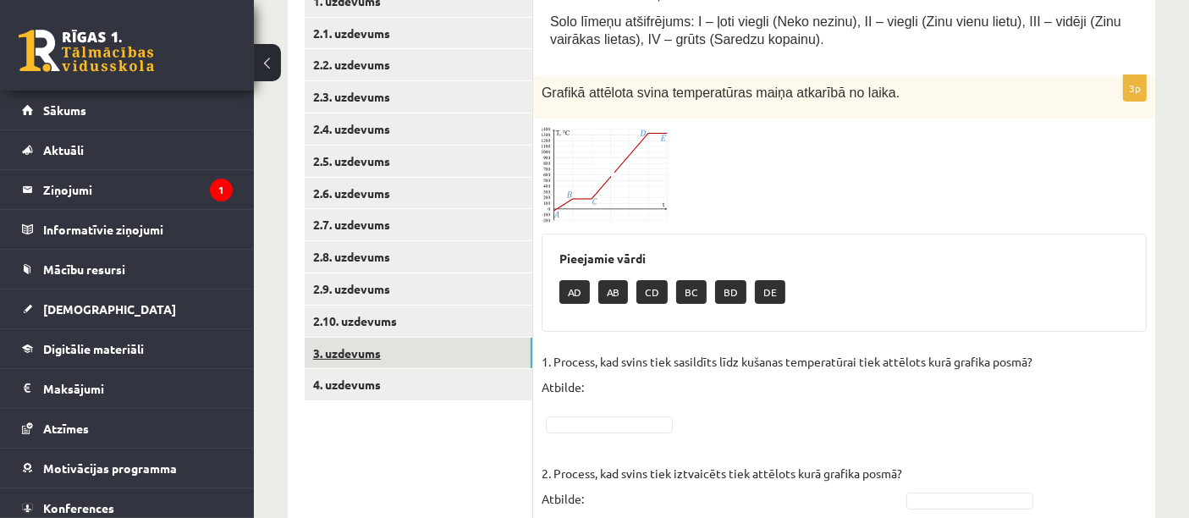
click at [409, 342] on link "3. uzdevums" at bounding box center [419, 353] width 228 height 31
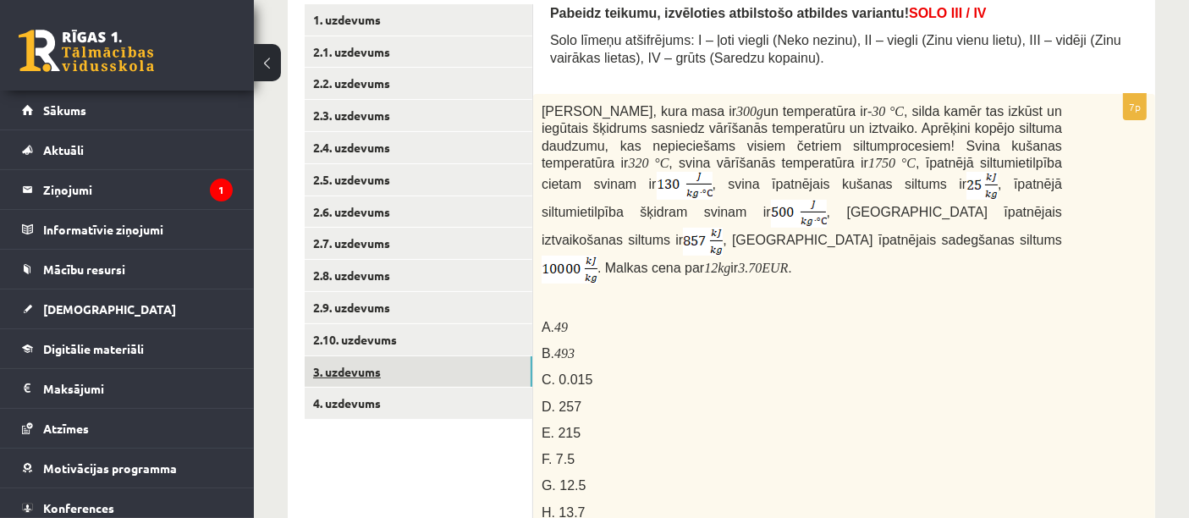
scroll to position [0, 0]
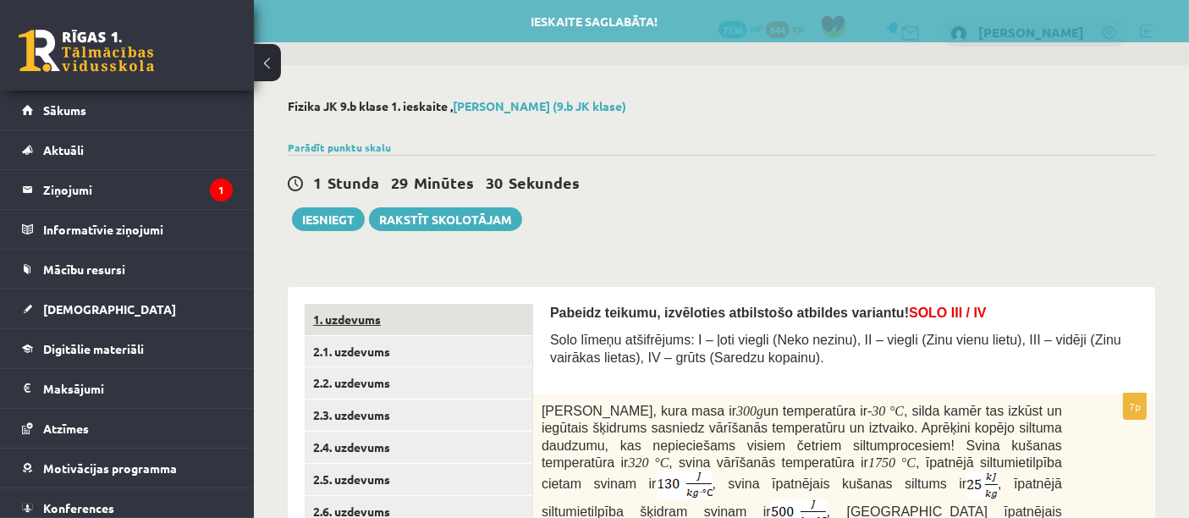
click at [424, 328] on link "1. uzdevums" at bounding box center [419, 319] width 228 height 31
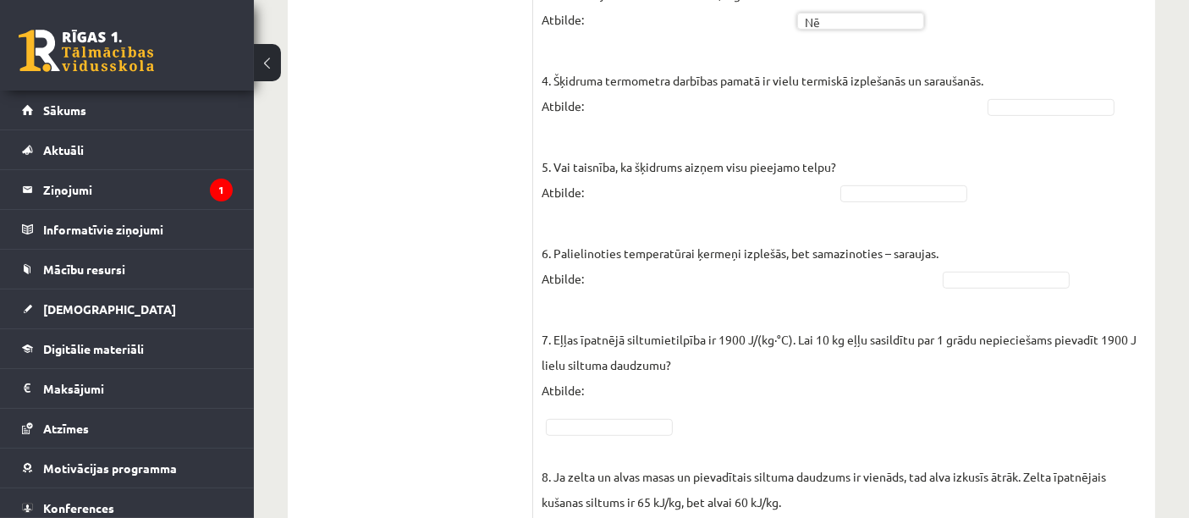
scroll to position [785, 0]
click at [1006, 91] on fieldset "1. Molekulu kustības ātrums vielā, to sildot, samazinās! Atbilde: Nē ** 2. Mole…" at bounding box center [844, 304] width 605 height 990
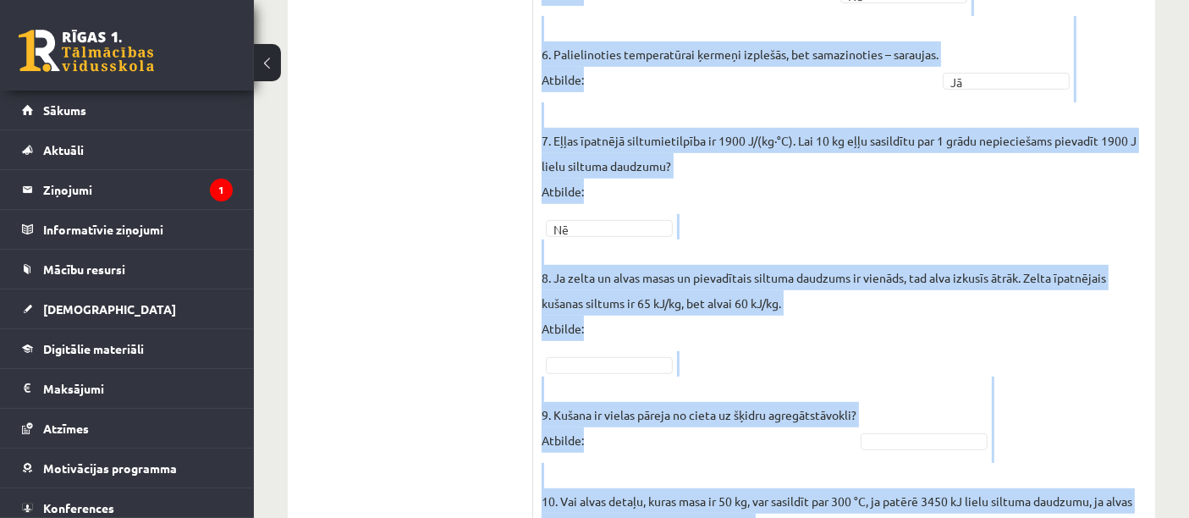
scroll to position [1086, 0]
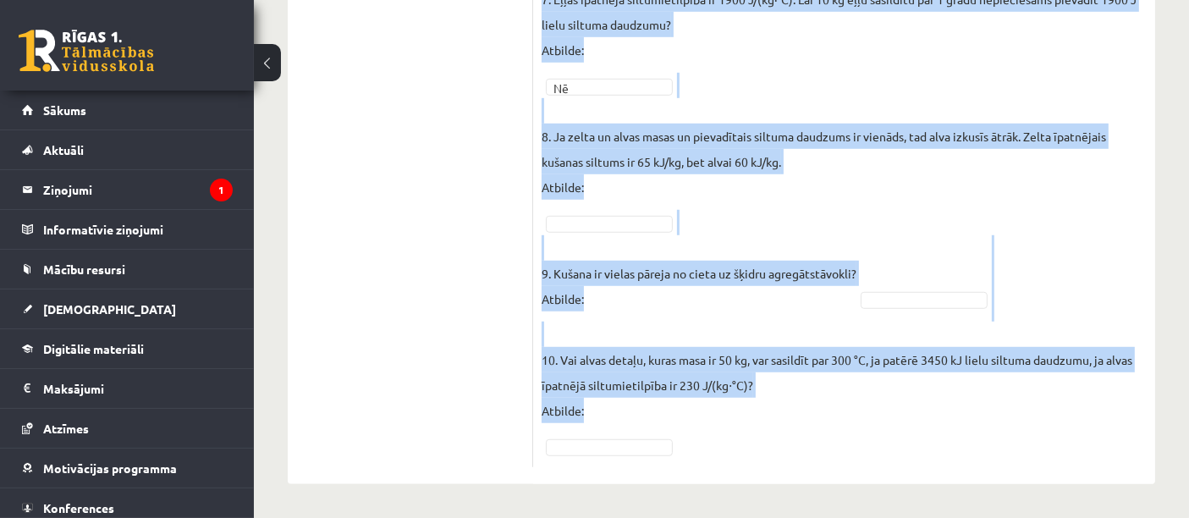
drag, startPoint x: 544, startPoint y: 113, endPoint x: 948, endPoint y: 482, distance: 546.8
copy div "Vai apgalvojums ir patiess? Pieejamie vārdi Jā Nē Jā Nē Jā Nē Nē Jā Jā Jā Nē Jā…"
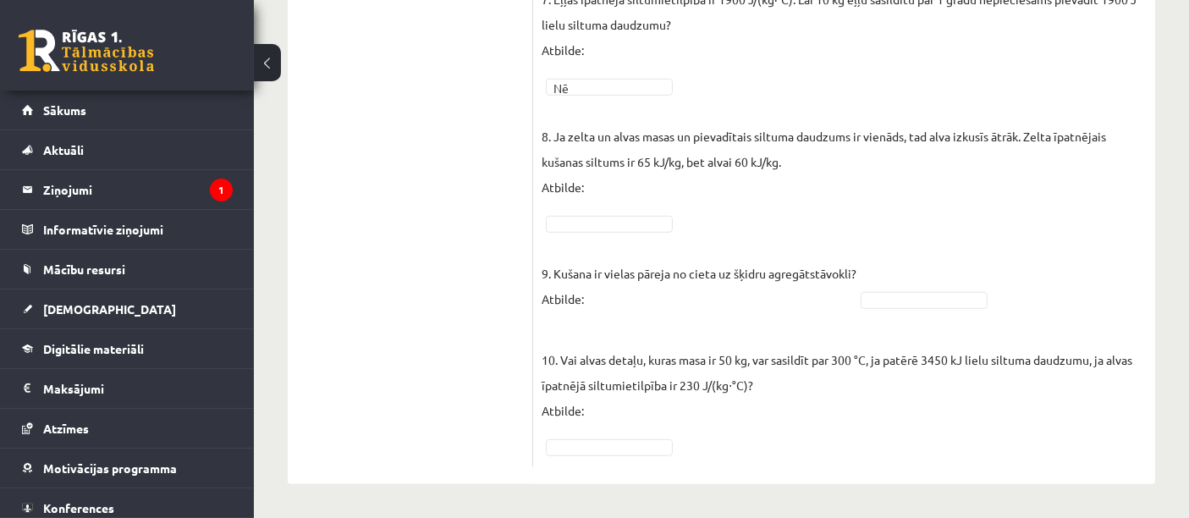
click at [609, 235] on p "9. Kušana ir vielas pāreja no cieta uz šķidru agregātstāvokli? Atbilde:" at bounding box center [699, 273] width 315 height 76
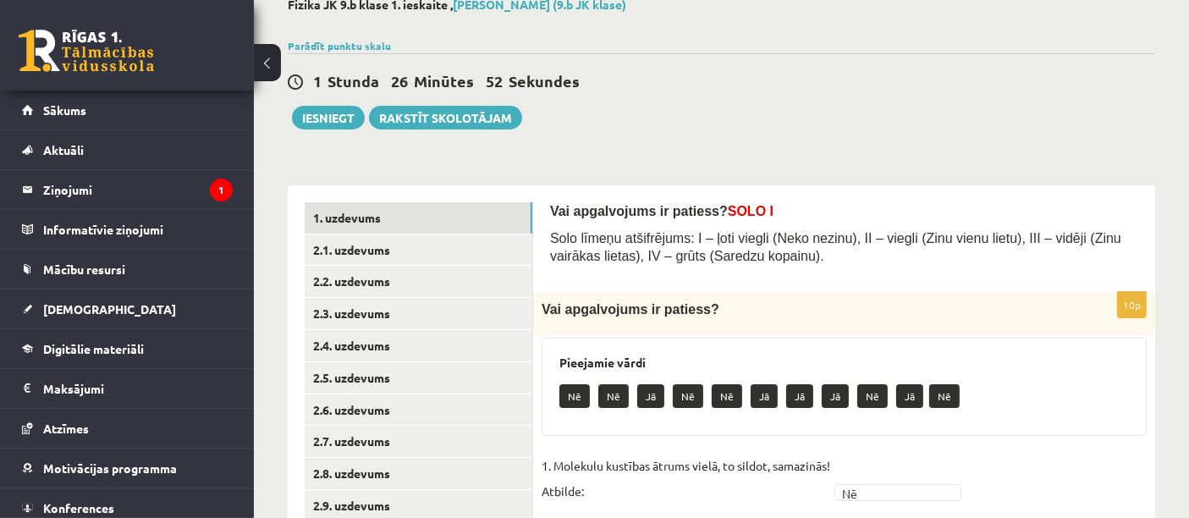
scroll to position [115, 0]
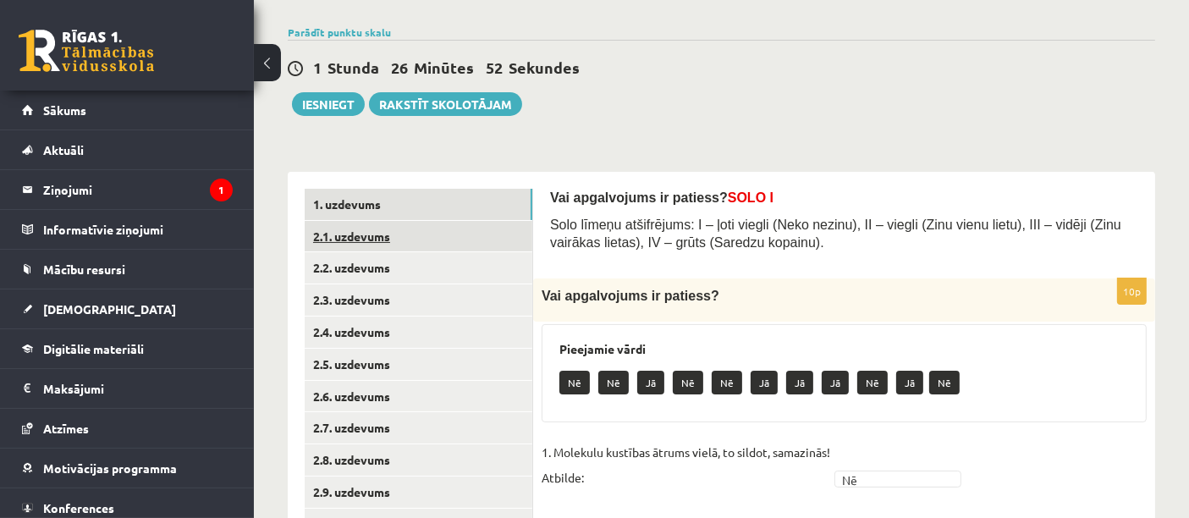
click at [314, 247] on link "2.1. uzdevums" at bounding box center [419, 236] width 228 height 31
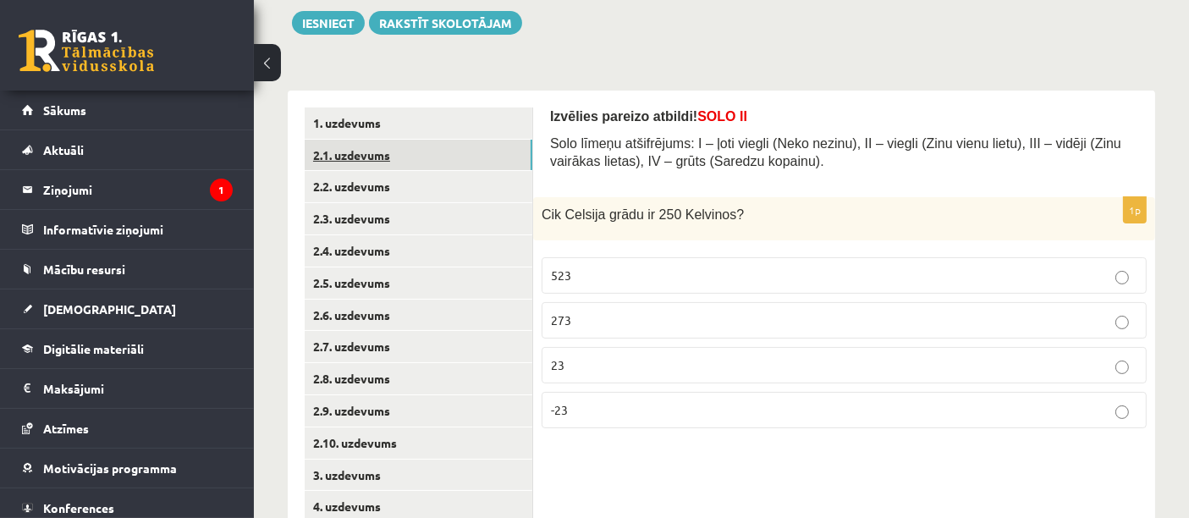
scroll to position [251, 0]
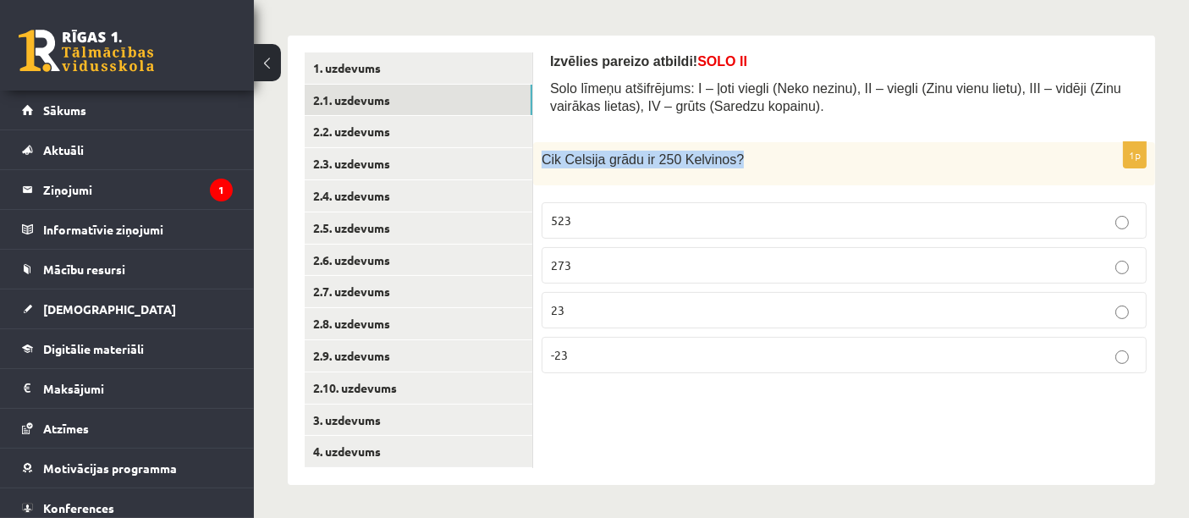
drag, startPoint x: 544, startPoint y: 157, endPoint x: 744, endPoint y: 160, distance: 199.7
click at [744, 160] on p "Cik Celsija grādu ir 250 Kelvinos?" at bounding box center [802, 160] width 520 height 18
copy span "Cik Celsija grādu ir 250 Kelvinos?"
click at [624, 314] on p "23" at bounding box center [844, 310] width 586 height 18
click at [617, 214] on p "523" at bounding box center [844, 221] width 586 height 18
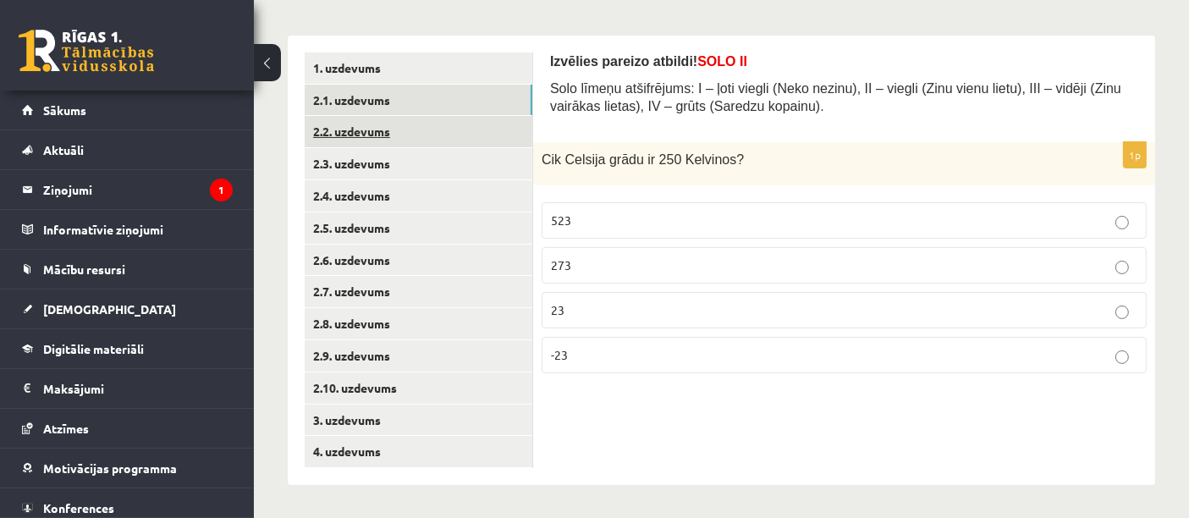
click at [396, 127] on link "2.2. uzdevums" at bounding box center [419, 131] width 228 height 31
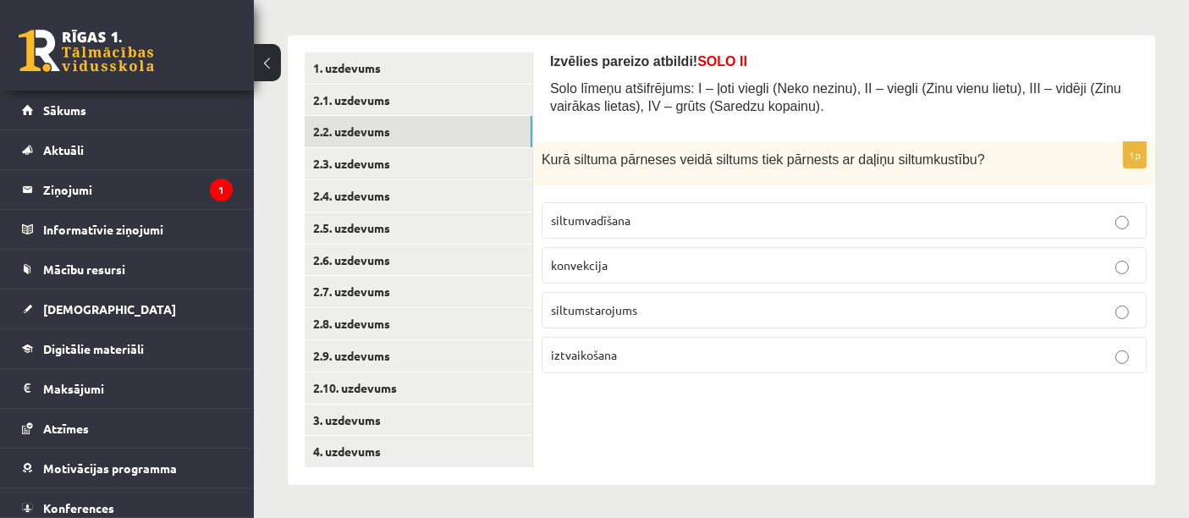
click at [673, 317] on p "siltumstarojums" at bounding box center [844, 310] width 586 height 18
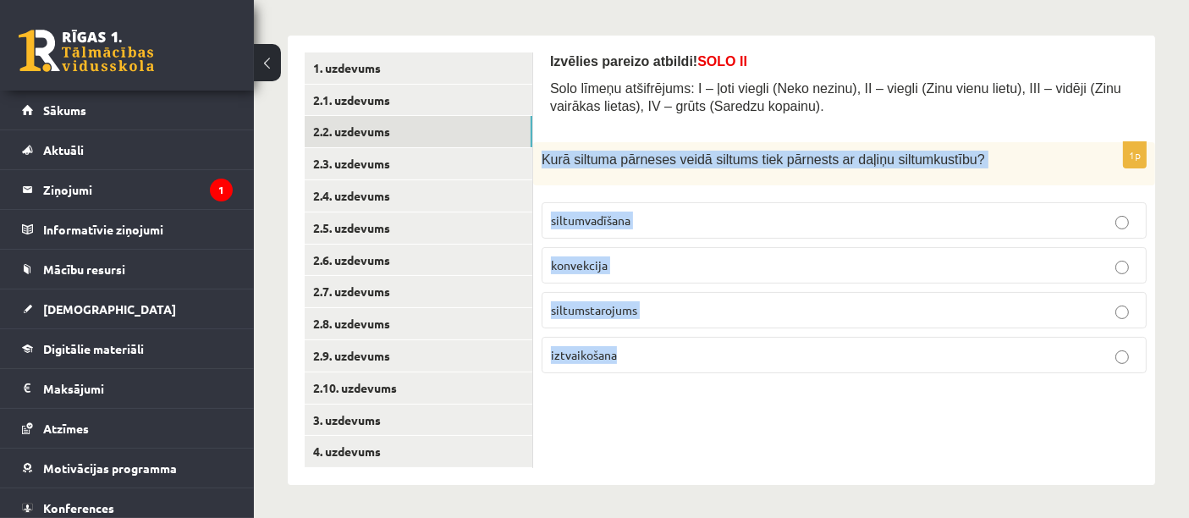
drag, startPoint x: 540, startPoint y: 154, endPoint x: 694, endPoint y: 359, distance: 256.2
click at [694, 359] on div "1p Kurā siltuma pārneses veidā siltums tiek pārnests ar daļiņu siltumkustību? s…" at bounding box center [844, 264] width 622 height 245
copy div "Kurā siltuma pārneses veidā siltums tiek pārnests ar daļiņu siltumkustību? silt…"
click at [618, 224] on span "siltumvadīšana" at bounding box center [591, 219] width 80 height 15
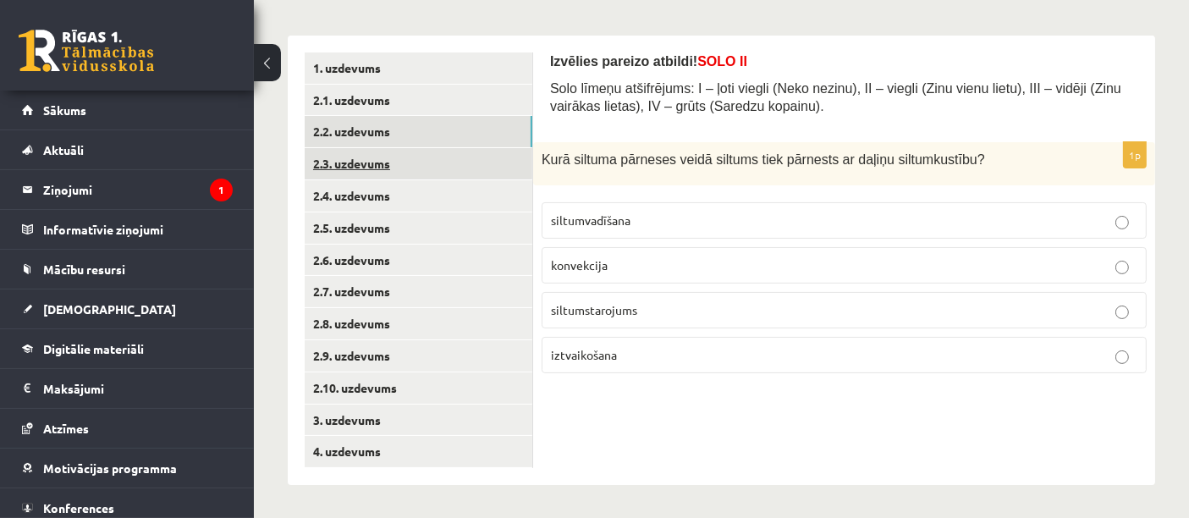
click at [384, 165] on link "2.3. uzdevums" at bounding box center [419, 163] width 228 height 31
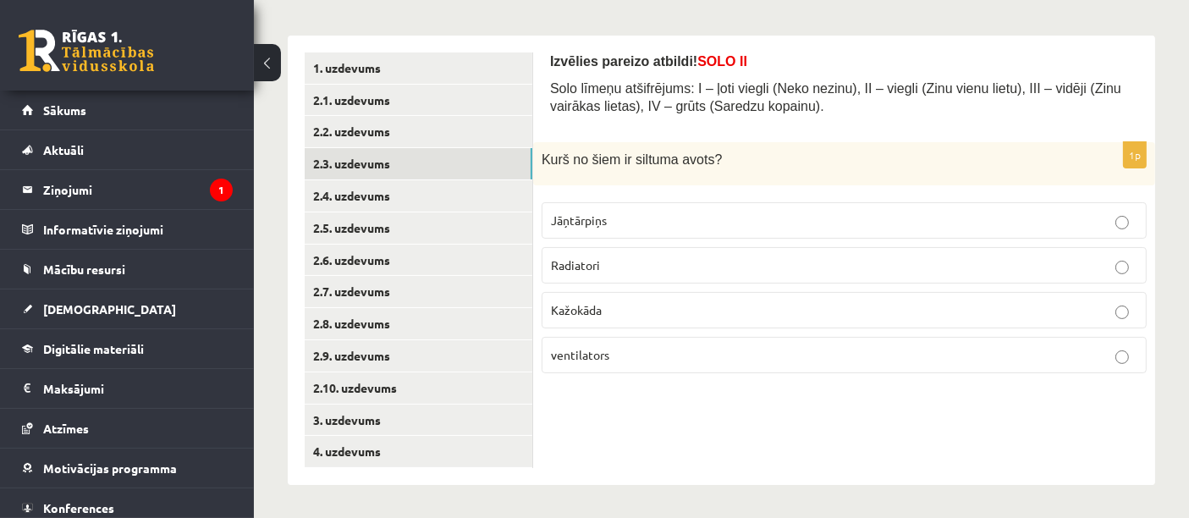
click at [642, 265] on p "Radiatori" at bounding box center [844, 265] width 586 height 18
click at [384, 202] on link "2.4. uzdevums" at bounding box center [419, 195] width 228 height 31
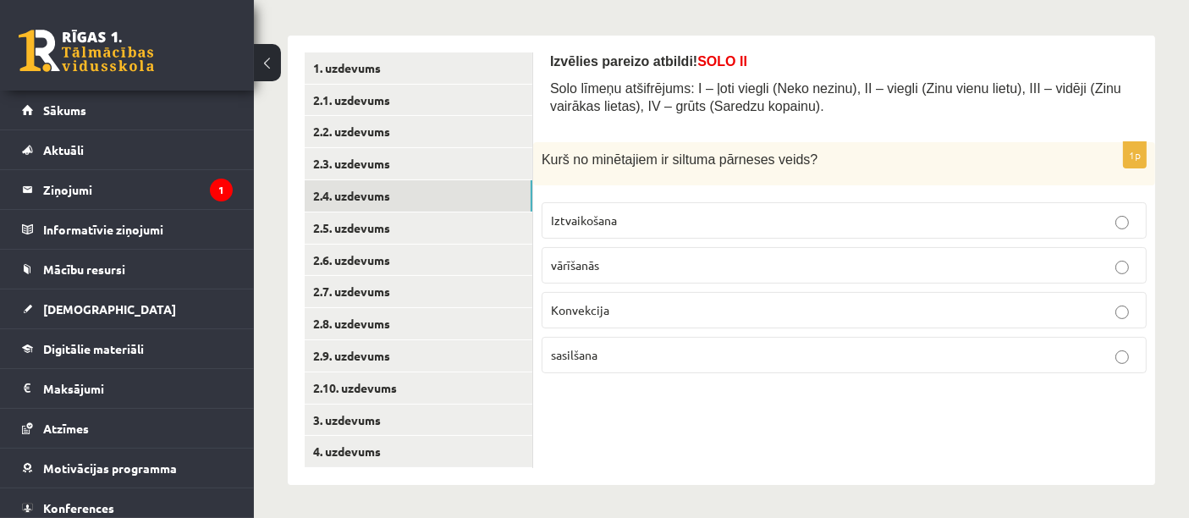
click at [616, 320] on label "Konvekcija" at bounding box center [844, 310] width 605 height 36
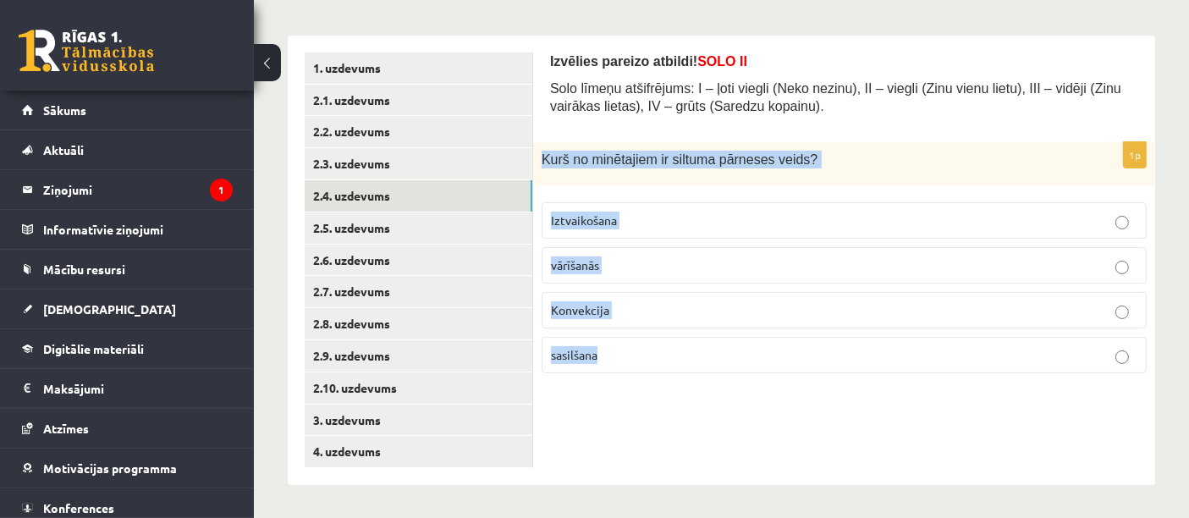
drag, startPoint x: 533, startPoint y: 152, endPoint x: 664, endPoint y: 351, distance: 238.2
click at [664, 351] on div "1p Kurš no minētajiem ir siltuma pārneses veids? Iztvaikošana vārīšanās Konvekc…" at bounding box center [844, 264] width 622 height 245
copy div "Kurš no minētajiem ir siltuma pārneses veids? Iztvaikošana vārīšanās Konvekcija…"
click at [358, 224] on link "2.5. uzdevums" at bounding box center [419, 227] width 228 height 31
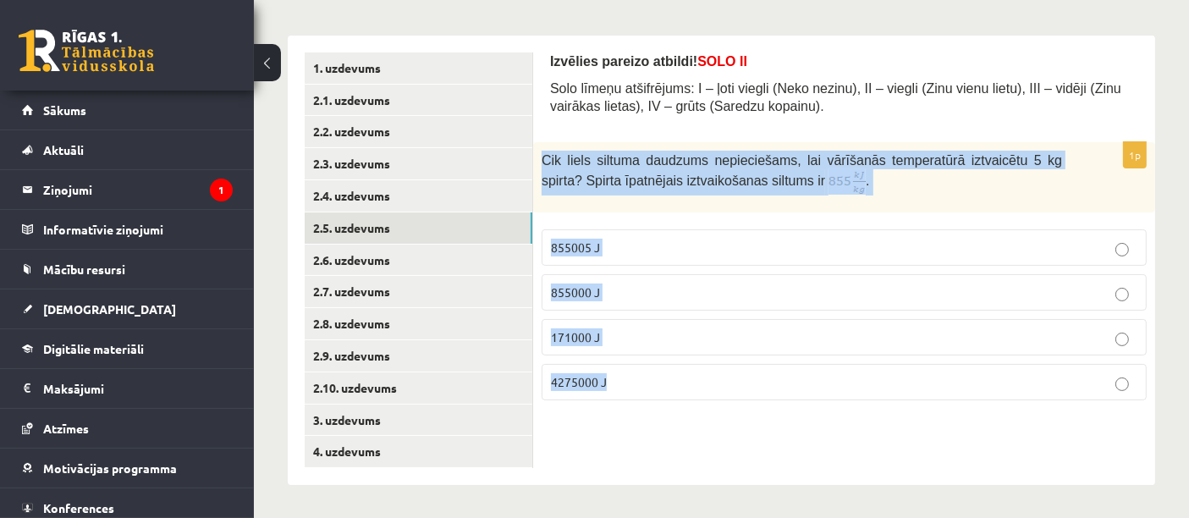
drag, startPoint x: 542, startPoint y: 158, endPoint x: 648, endPoint y: 385, distance: 250.2
click at [648, 385] on div "1p Cik liels siltuma daudzums nepieciešams, lai vārīšanās temperatūrā iztvaicēt…" at bounding box center [844, 278] width 622 height 272
copy div "Cik liels siltuma daudzums nepieciešams, lai vārīšanās temperatūrā iztvaicētu 5…"
click at [621, 384] on p "4275000 J" at bounding box center [844, 382] width 586 height 18
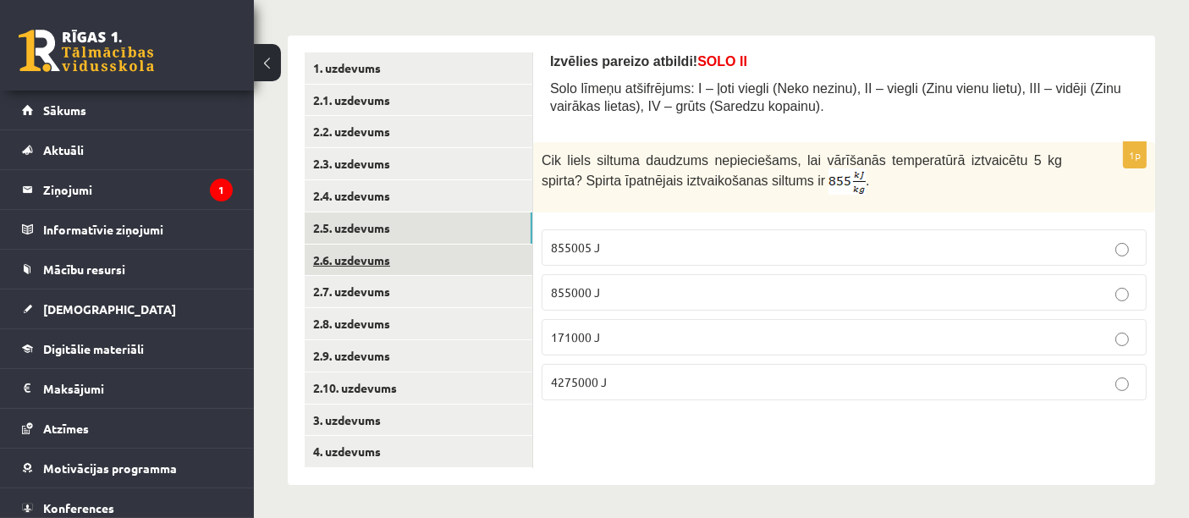
click at [427, 264] on link "2.6. uzdevums" at bounding box center [419, 260] width 228 height 31
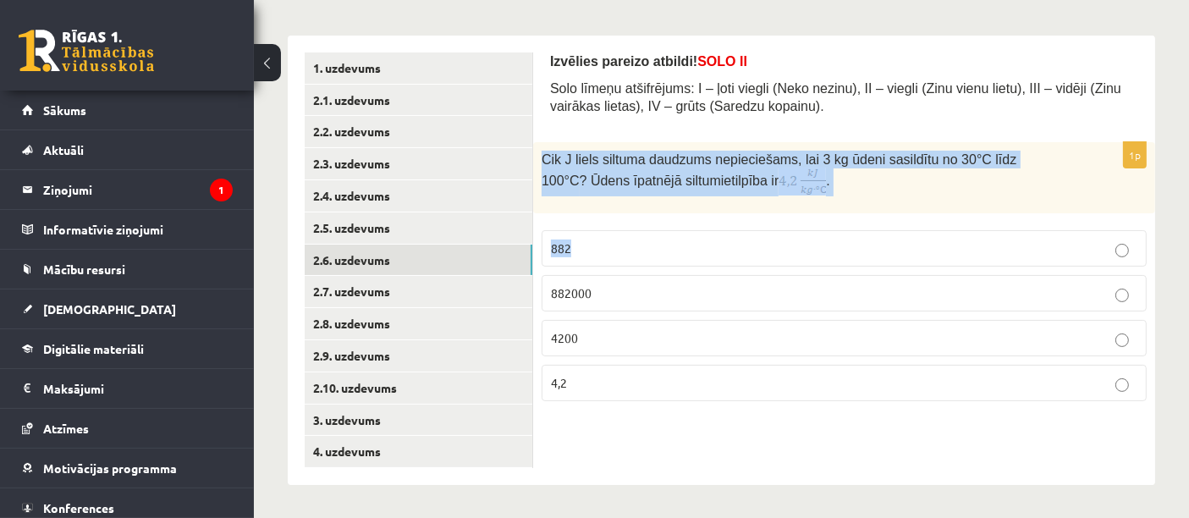
drag, startPoint x: 541, startPoint y: 165, endPoint x: 772, endPoint y: 226, distance: 238.9
click at [772, 226] on div "1p Cik J liels siltuma daudzums nepieciešams, lai 3 kg ūdeni sasildītu no 30°C …" at bounding box center [844, 278] width 622 height 272
click at [773, 221] on div "1p Cik J liels siltuma daudzums nepieciešams, lai 3 kg ūdeni sasildītu no 30°C …" at bounding box center [844, 278] width 622 height 272
drag, startPoint x: 536, startPoint y: 151, endPoint x: 662, endPoint y: 377, distance: 257.6
click at [662, 377] on div "1p Cik J liels siltuma daudzums nepieciešams, lai 3 kg ūdeni sasildītu no 30°C …" at bounding box center [844, 278] width 622 height 272
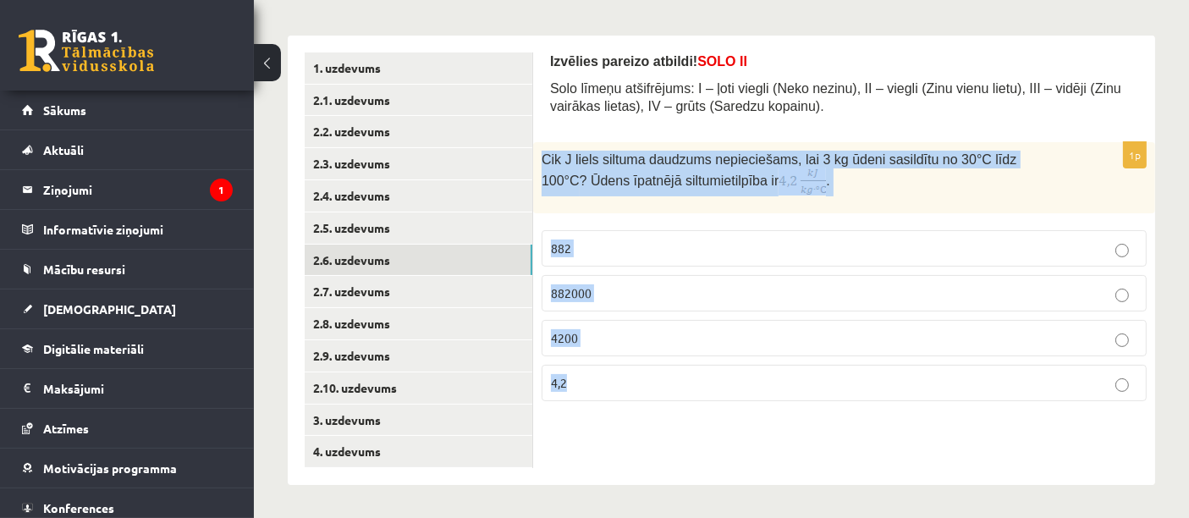
copy div "Cik J liels siltuma daudzums nepieciešams, lai 3 kg ūdeni sasildītu no 30°C līd…"
click at [650, 292] on p "882000" at bounding box center [844, 293] width 586 height 18
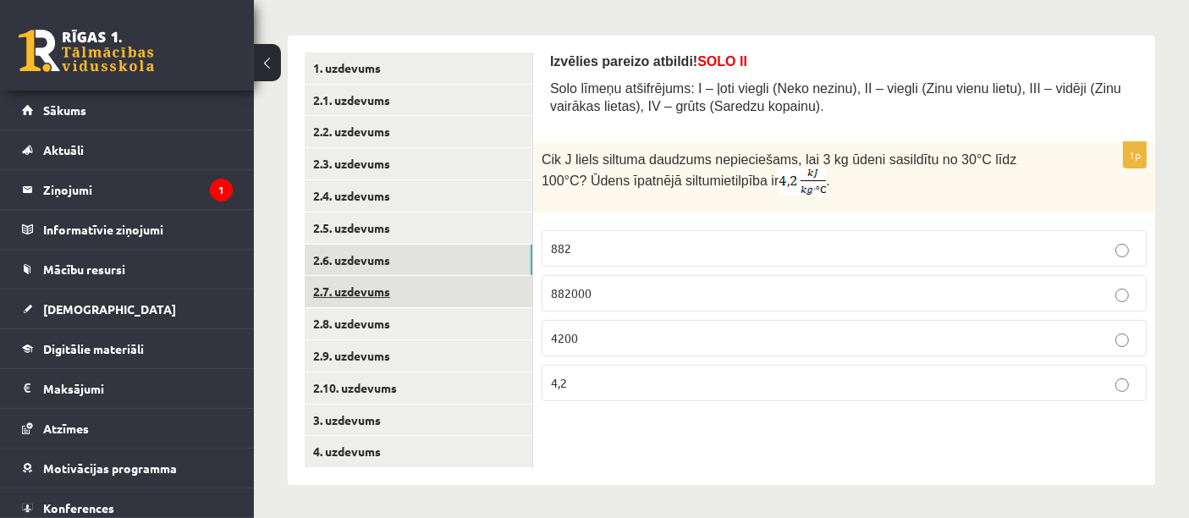
click at [452, 289] on link "2.7. uzdevums" at bounding box center [419, 291] width 228 height 31
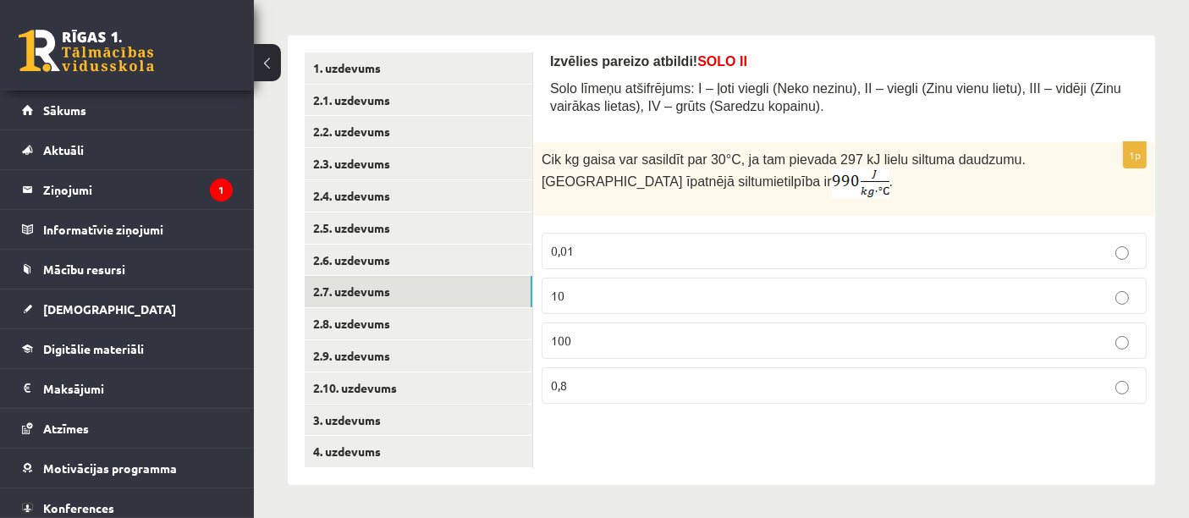
click at [575, 341] on p "100" at bounding box center [844, 341] width 586 height 18
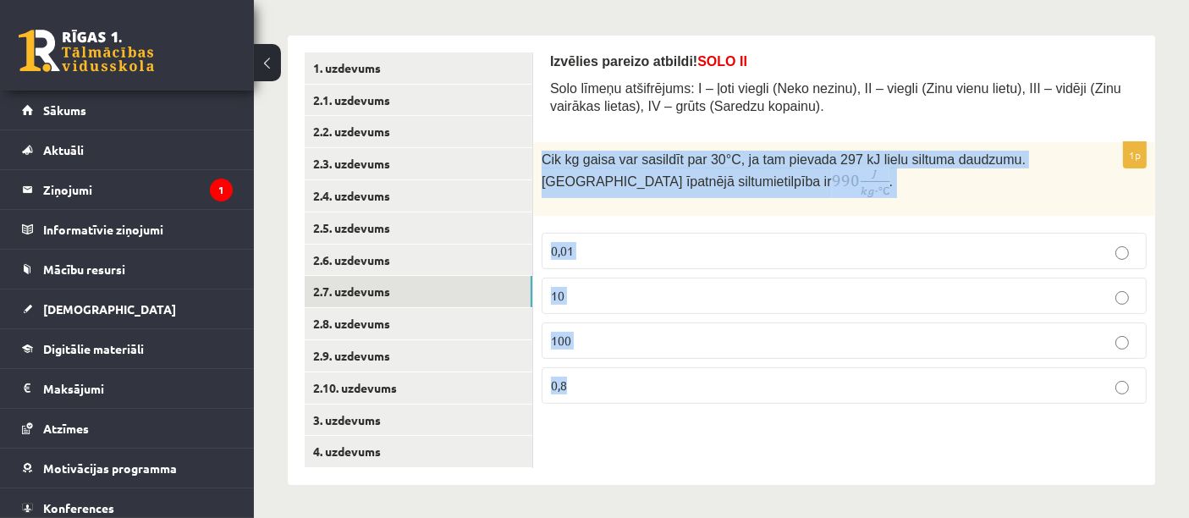
drag, startPoint x: 553, startPoint y: 160, endPoint x: 695, endPoint y: 377, distance: 259.1
click at [695, 377] on div "1p Cik kg gaisa var sasildīt par 30 °C, ja tam pievada 297 kJ lielu siltuma dau…" at bounding box center [844, 279] width 622 height 275
copy div "Cik kg gaisa var sasildīt par 30 °C, ja tam pievada 297 kJ lielu siltuma daudzu…"
click at [575, 310] on label "10" at bounding box center [844, 296] width 605 height 36
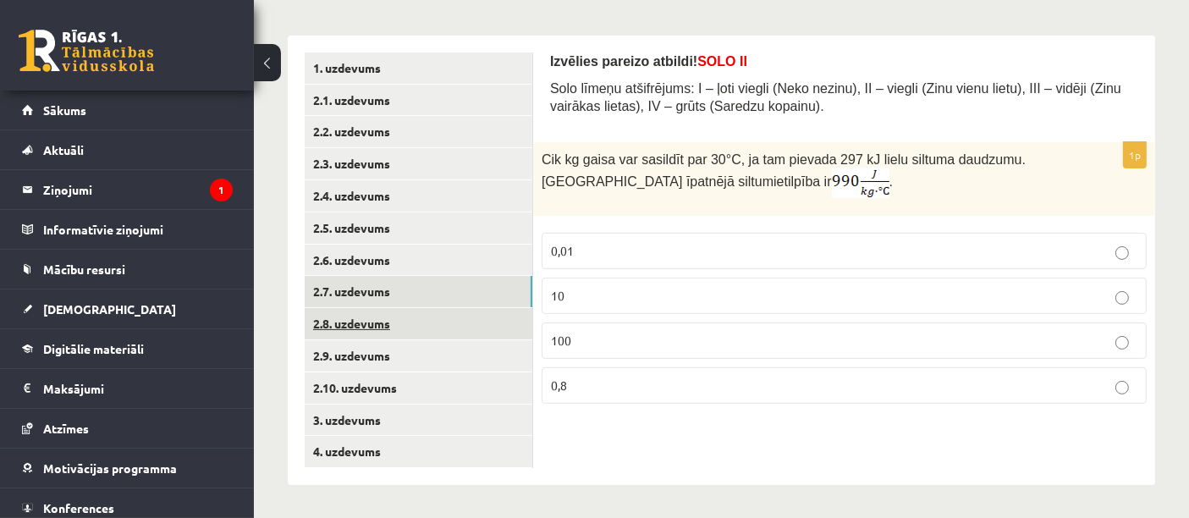
click at [424, 317] on link "2.8. uzdevums" at bounding box center [419, 323] width 228 height 31
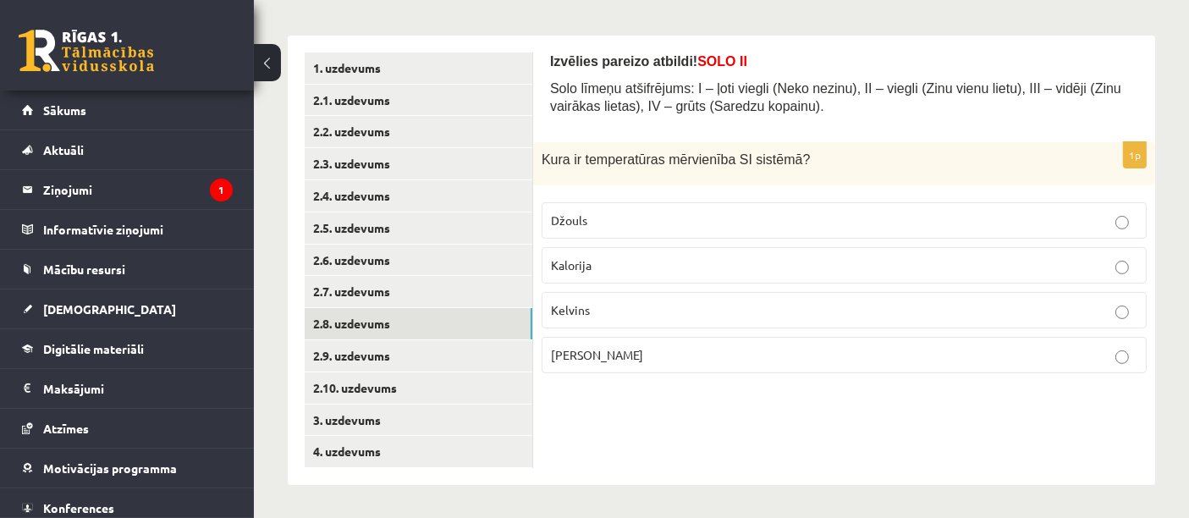
click at [592, 225] on p "Džouls" at bounding box center [844, 221] width 586 height 18
click at [448, 361] on link "2.9. uzdevums" at bounding box center [419, 355] width 228 height 31
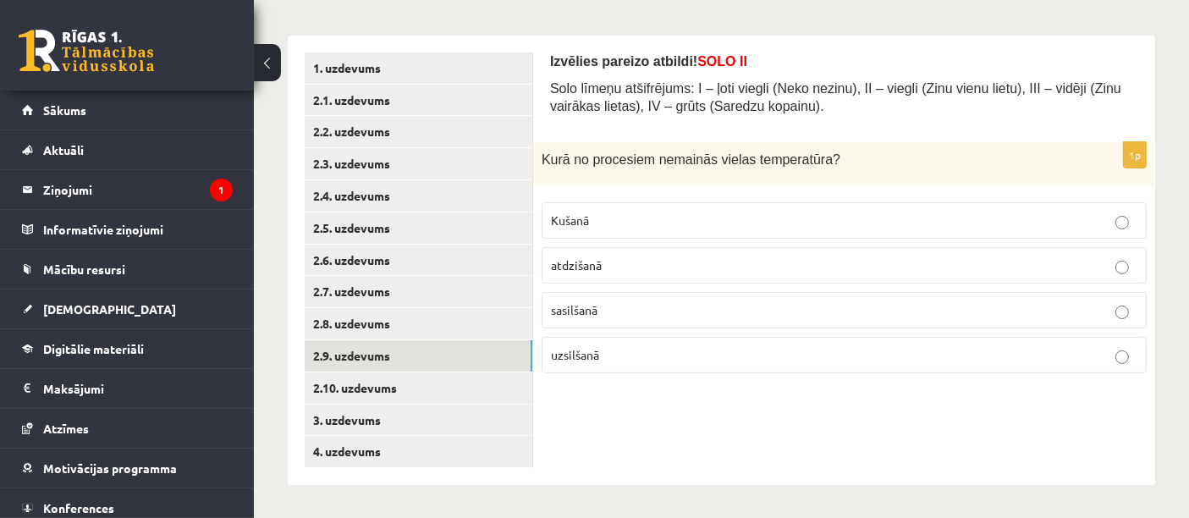
click at [575, 235] on label "Kušanā" at bounding box center [844, 220] width 605 height 36
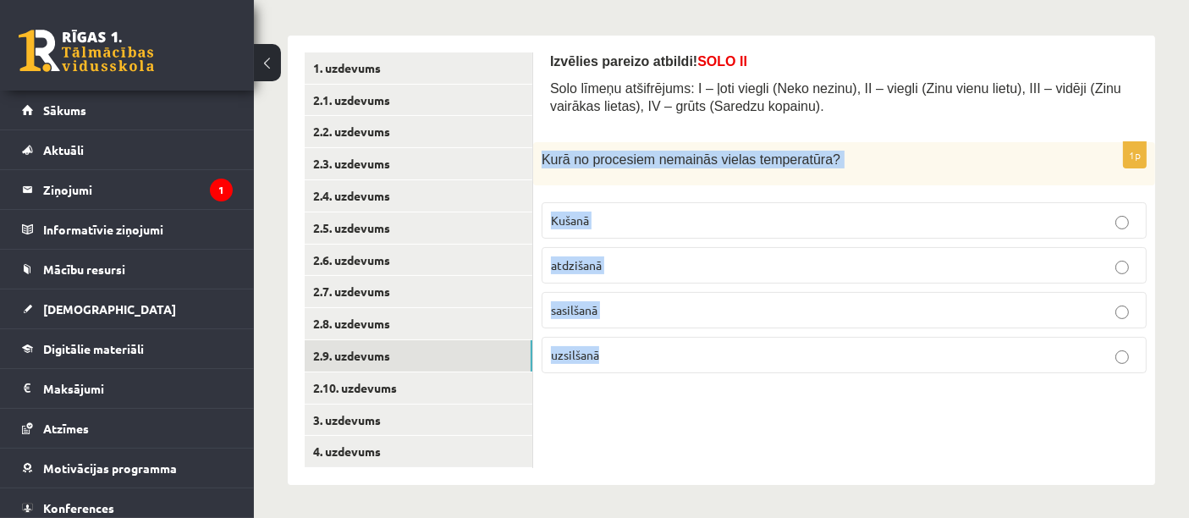
drag, startPoint x: 543, startPoint y: 158, endPoint x: 717, endPoint y: 344, distance: 254.4
click at [717, 344] on div "1p Kurā no procesiem nemainās vielas temperatūra? Kušanā atdzišanā sasilšanā uz…" at bounding box center [844, 264] width 622 height 245
copy div "Kurā no procesiem nemainās vielas temperatūra? Kušanā atdzišanā sasilšanā uzsil…"
click at [371, 381] on link "2.10. uzdevums" at bounding box center [419, 387] width 228 height 31
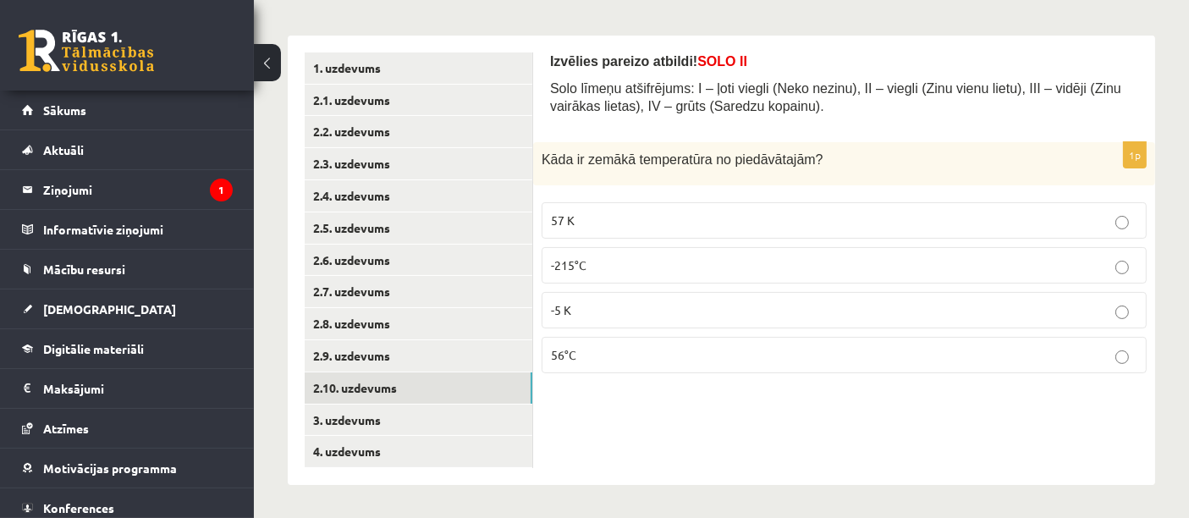
click at [635, 272] on p "-215°C" at bounding box center [844, 265] width 586 height 18
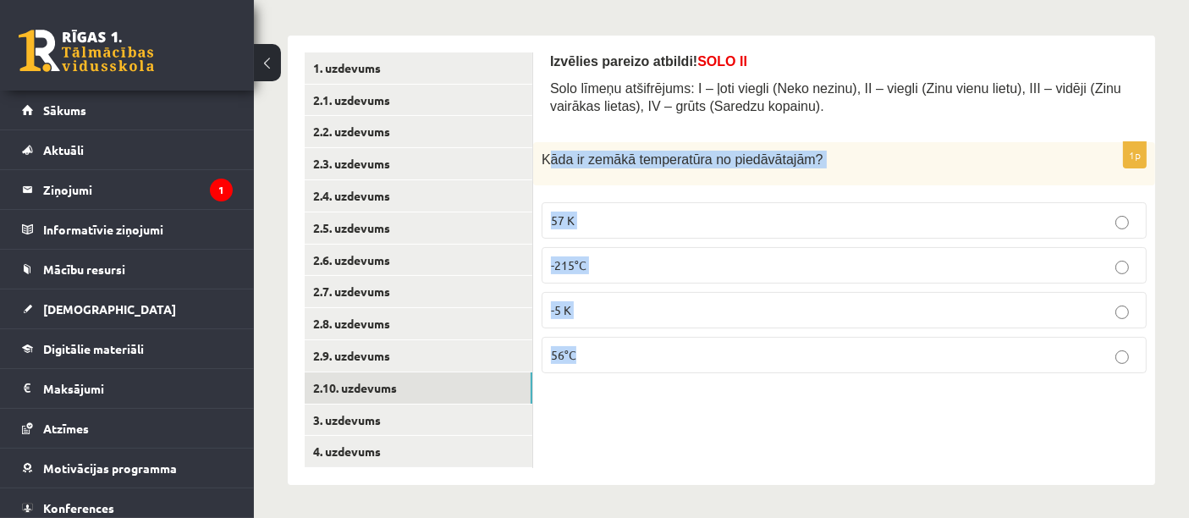
drag, startPoint x: 546, startPoint y: 161, endPoint x: 647, endPoint y: 441, distance: 297.9
click at [647, 441] on div "Izvēlies pareizo atbildi! SOLO II Solo līmeņu atšifrējums: I – ļoti viegli (Nek…" at bounding box center [844, 260] width 622 height 449
copy div "āda ir zemākā temperatūra no piedāvātajām? 57 K -215°C -5 K 56°C"
click at [615, 272] on p "-215°C" at bounding box center [844, 265] width 586 height 18
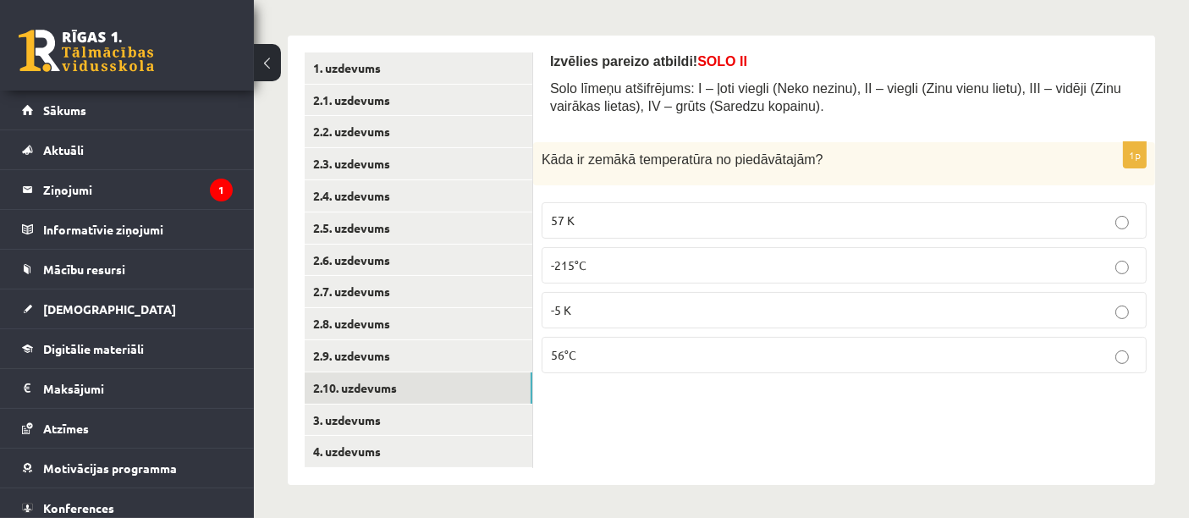
click at [666, 316] on p "-5 K" at bounding box center [844, 310] width 586 height 18
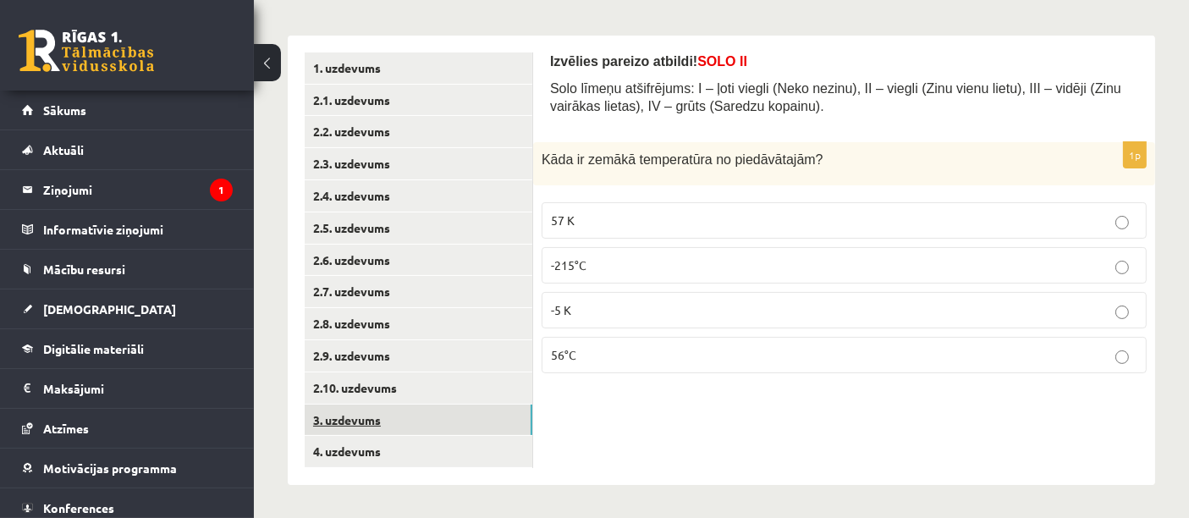
click at [406, 416] on link "3. uzdevums" at bounding box center [419, 419] width 228 height 31
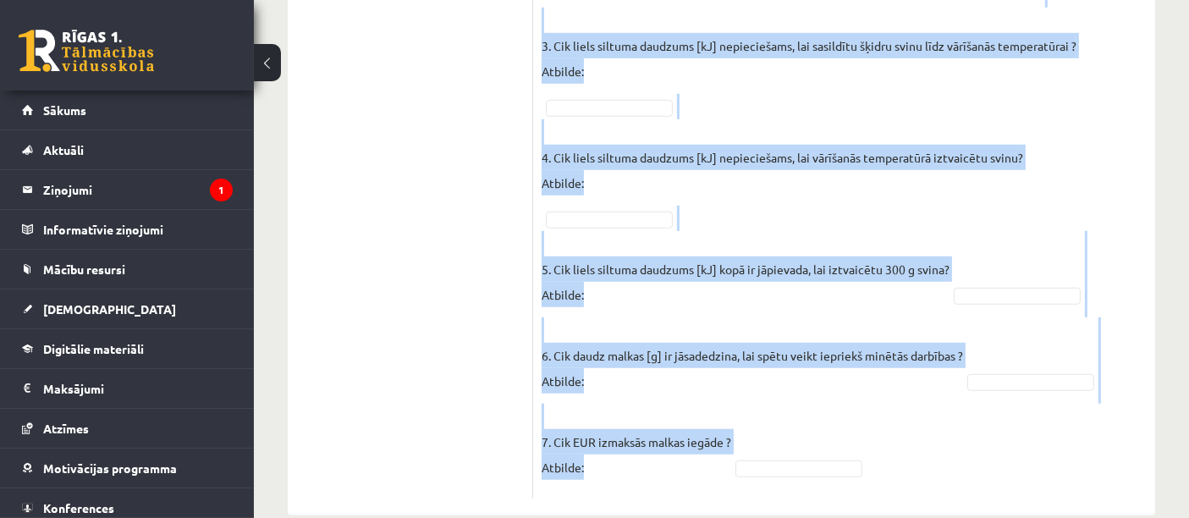
scroll to position [1157, 0]
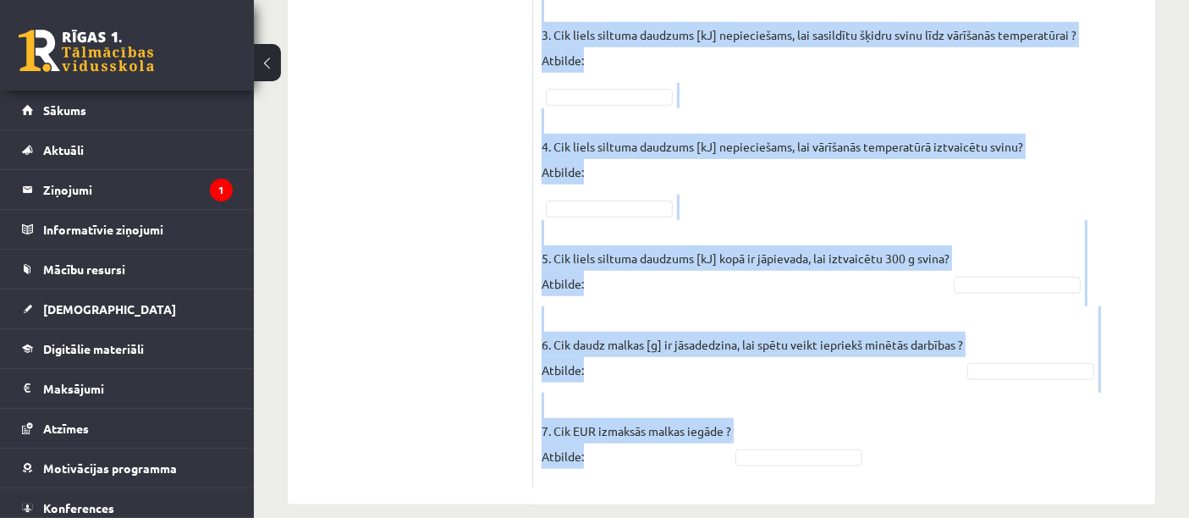
drag, startPoint x: 546, startPoint y: 124, endPoint x: 732, endPoint y: 511, distance: 429.9
copy div "vina klucīti, kura masa ir 300 g un temperatūra ir - 30 ° C , silda kamēr tas i…"
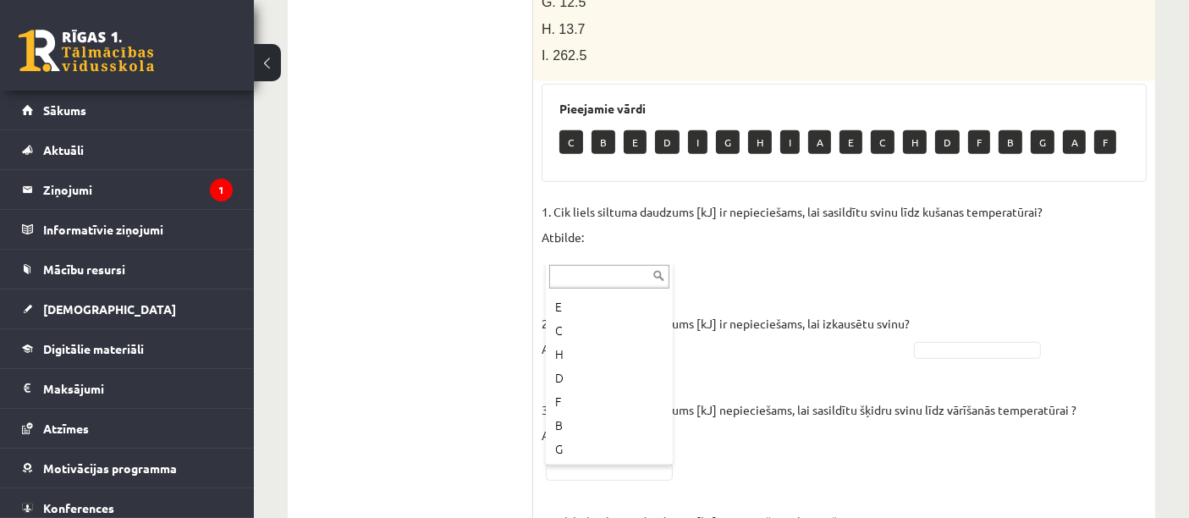
scroll to position [280, 0]
click at [1026, 339] on fieldset "1. Cik liels siltuma daudzums [kJ] ir nepieciešams, lai sasildītu svinu līdz ku…" at bounding box center [844, 526] width 605 height 655
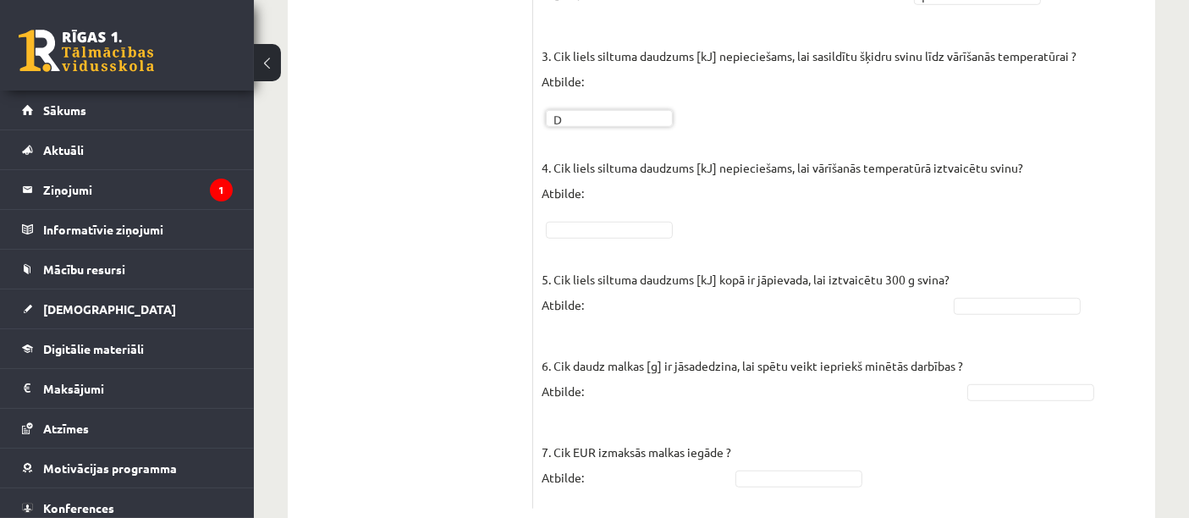
scroll to position [1157, 0]
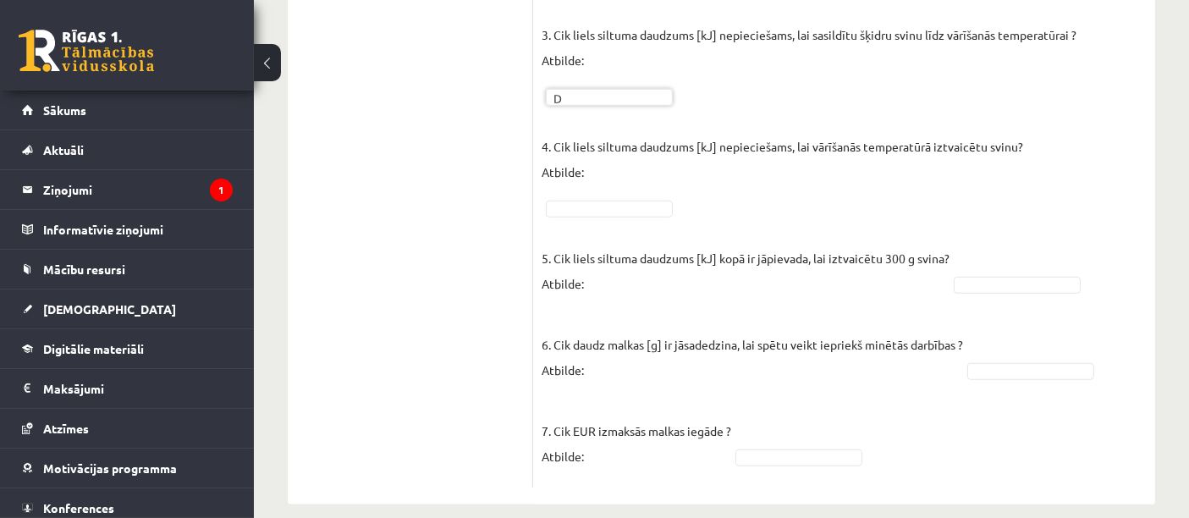
click at [582, 175] on fieldset "1. Cik liels siltuma daudzums [kJ] ir nepieciešams, lai sasildītu svinu līdz ku…" at bounding box center [844, 151] width 605 height 655
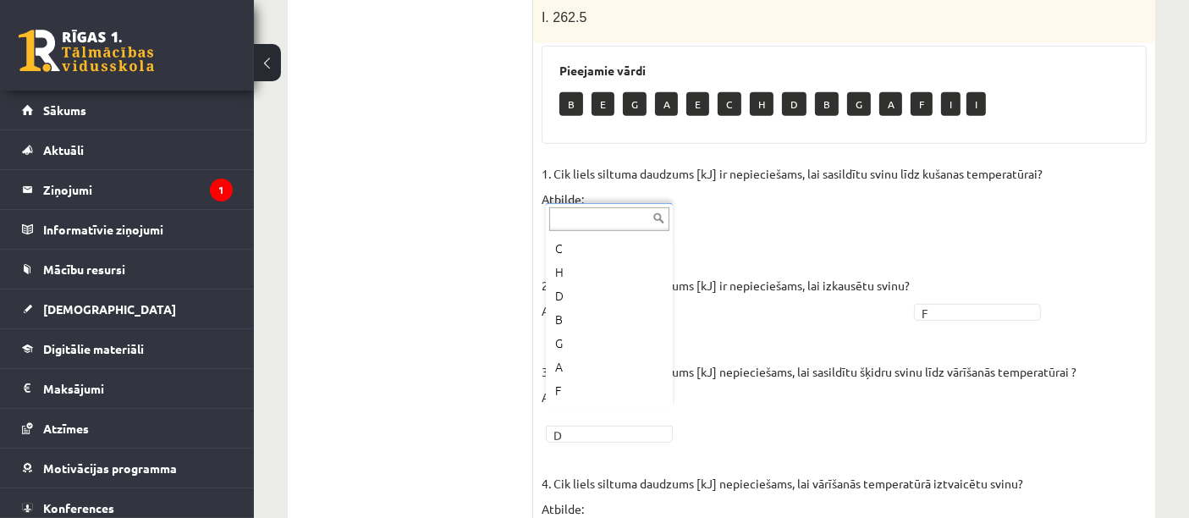
scroll to position [141, 0]
drag, startPoint x: 669, startPoint y: 347, endPoint x: 669, endPoint y: 382, distance: 34.7
click at [669, 382] on div "... B E G A E C H D B G A F I I" at bounding box center [609, 305] width 127 height 204
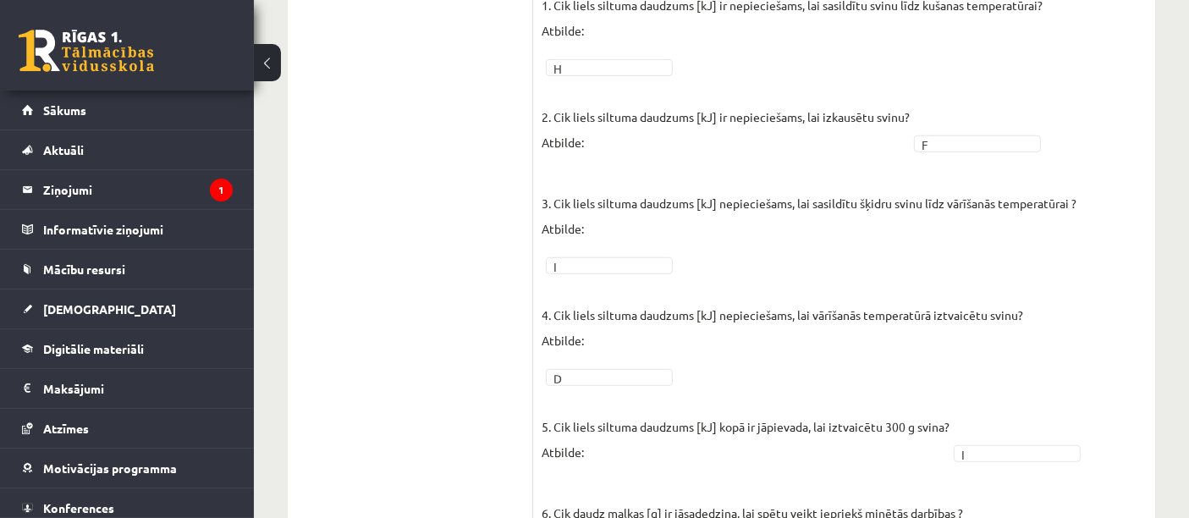
scroll to position [1157, 0]
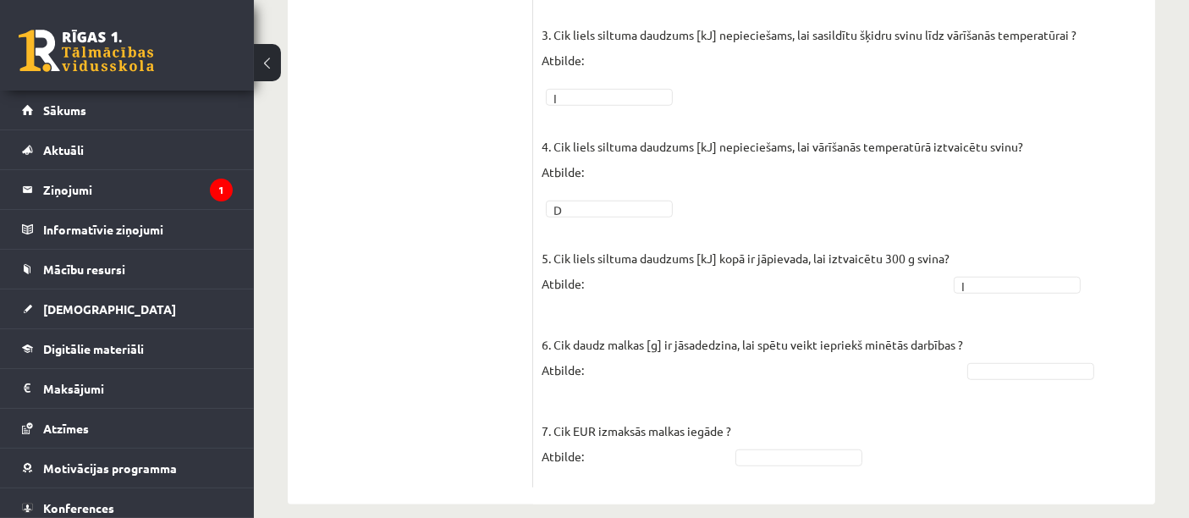
click at [1007, 276] on fieldset "1. Cik liels siltuma daudzums [kJ] ir nepieciešams, lai sasildītu svinu līdz ku…" at bounding box center [844, 151] width 605 height 655
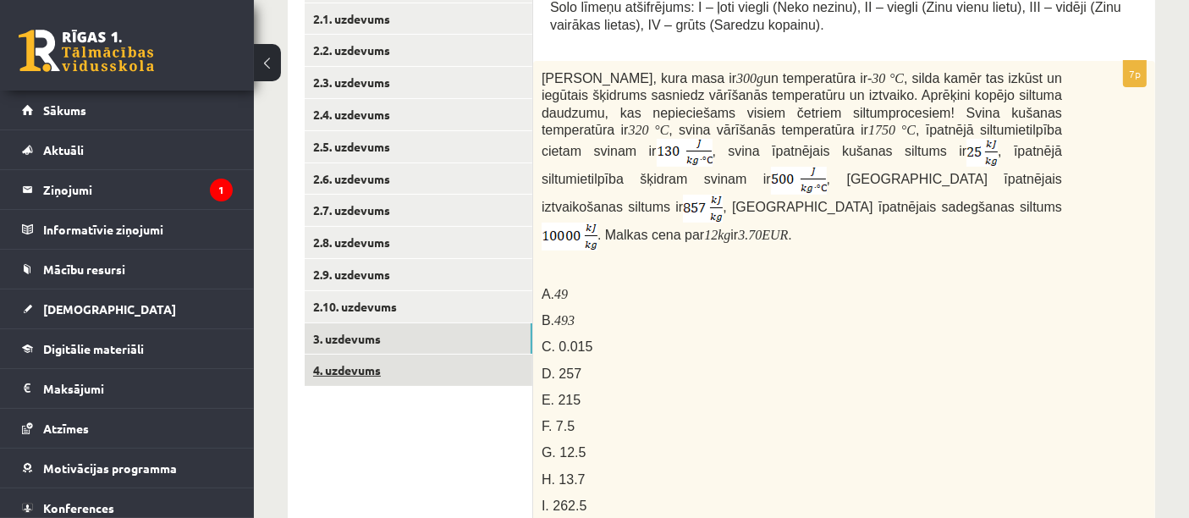
click at [390, 375] on link "4. uzdevums" at bounding box center [419, 370] width 228 height 31
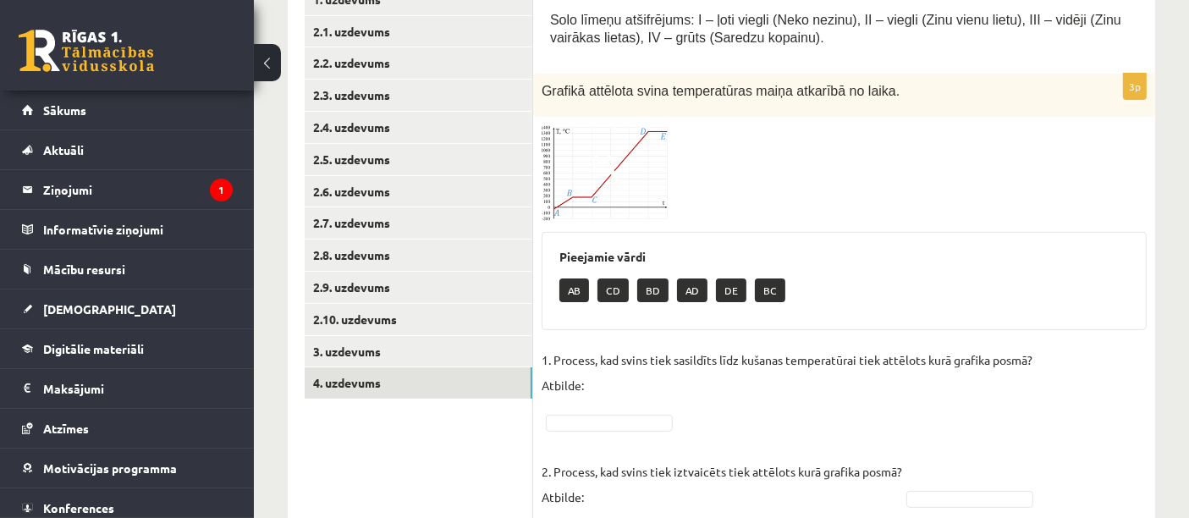
scroll to position [329, 0]
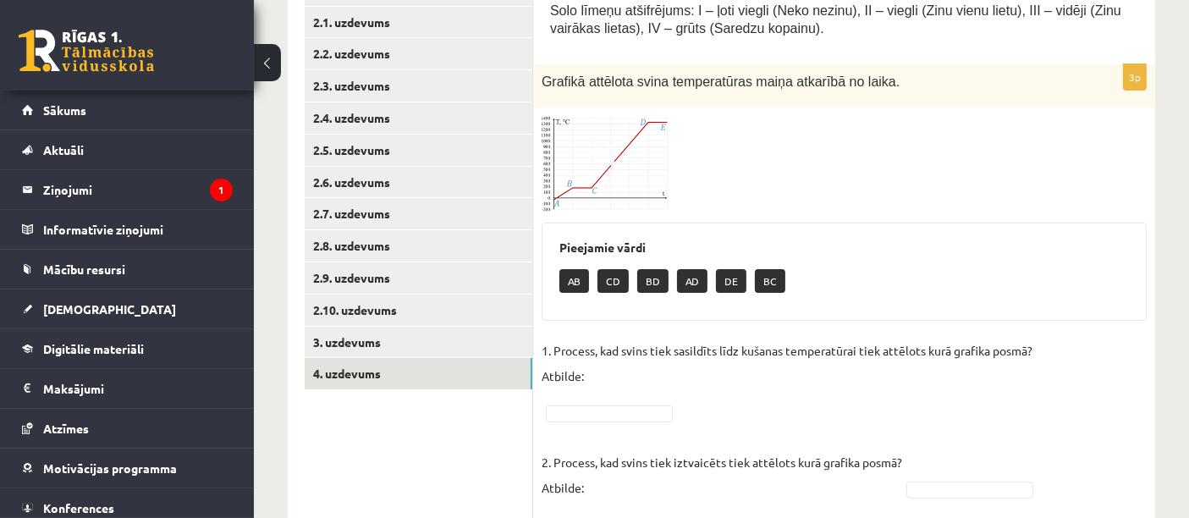
click at [638, 146] on img at bounding box center [605, 164] width 127 height 96
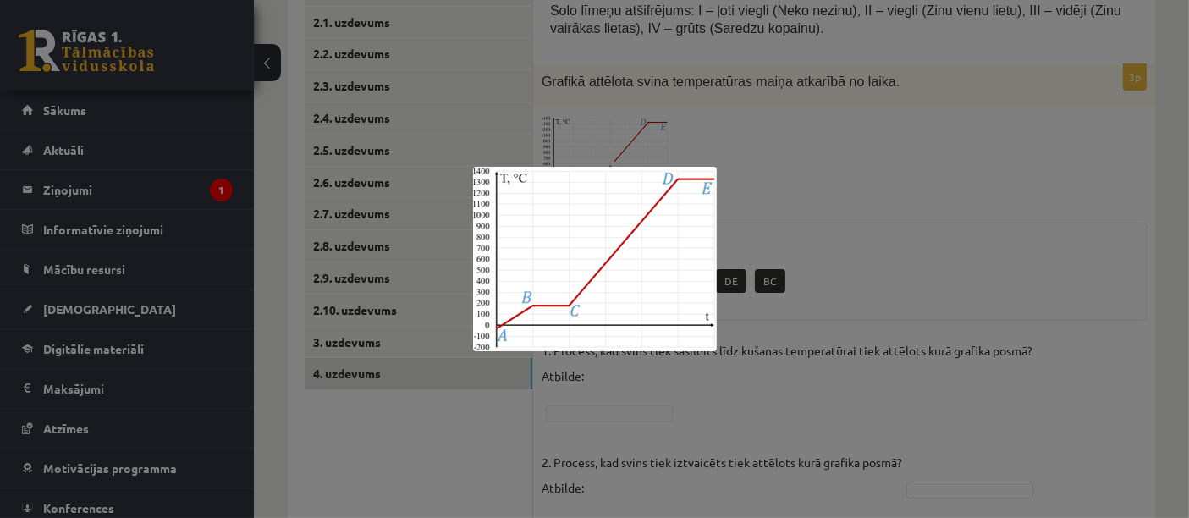
click at [915, 233] on div at bounding box center [594, 259] width 1189 height 518
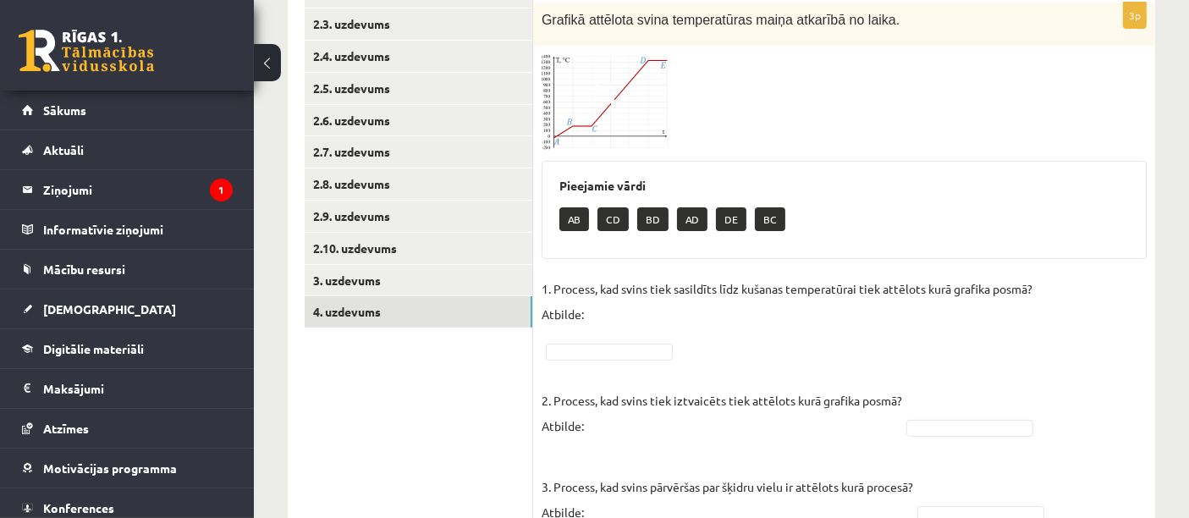
scroll to position [468, 0]
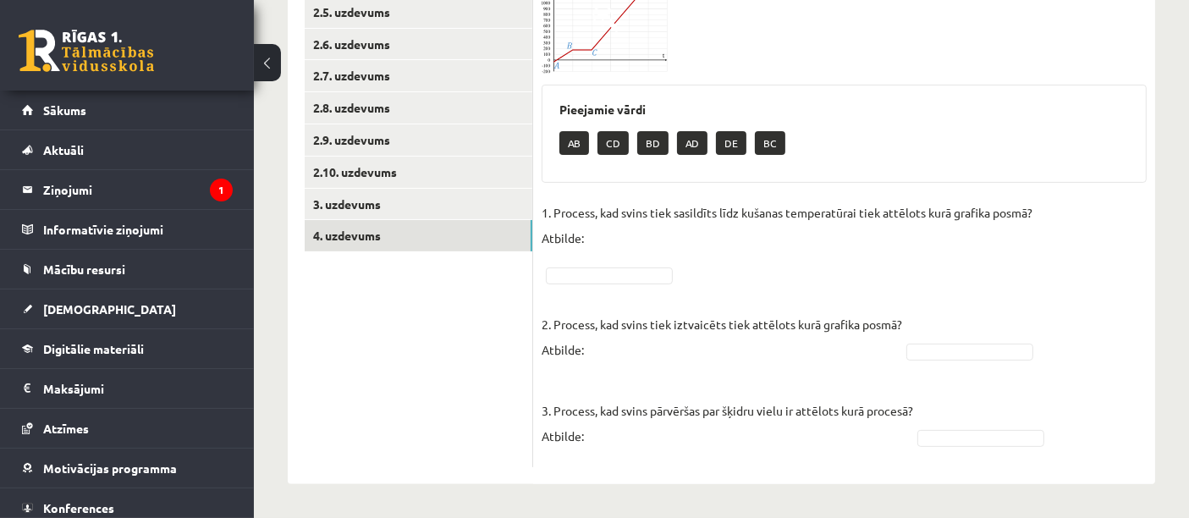
click at [574, 47] on img at bounding box center [605, 26] width 127 height 96
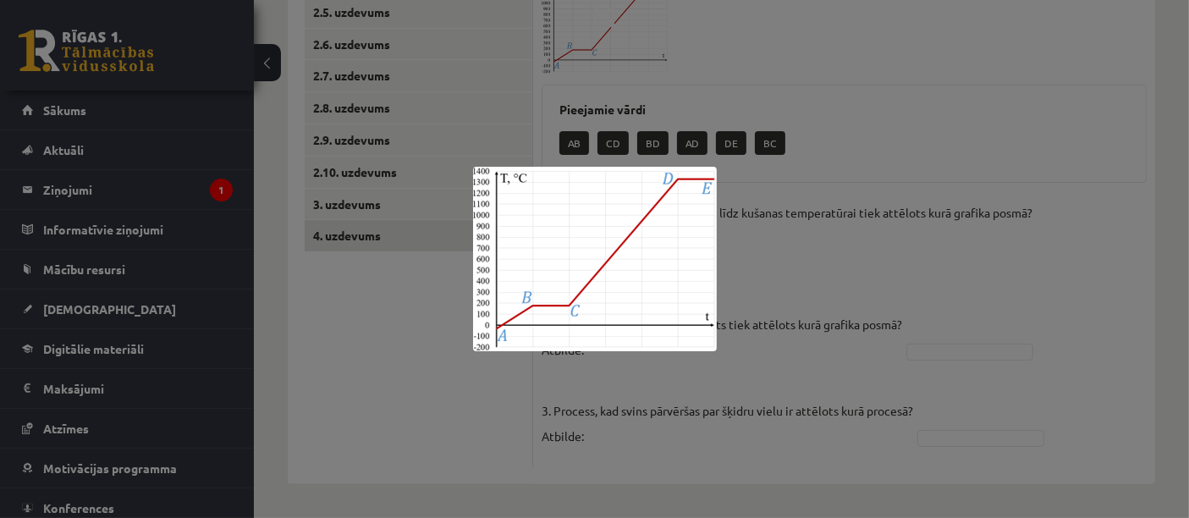
click at [358, 315] on div at bounding box center [594, 259] width 1189 height 518
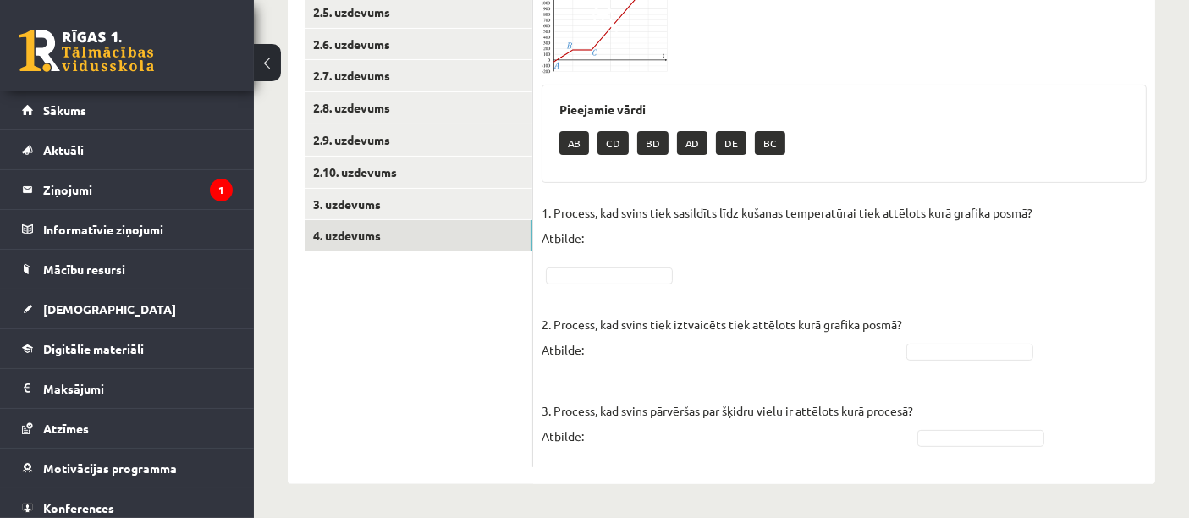
click at [587, 35] on img at bounding box center [605, 26] width 127 height 96
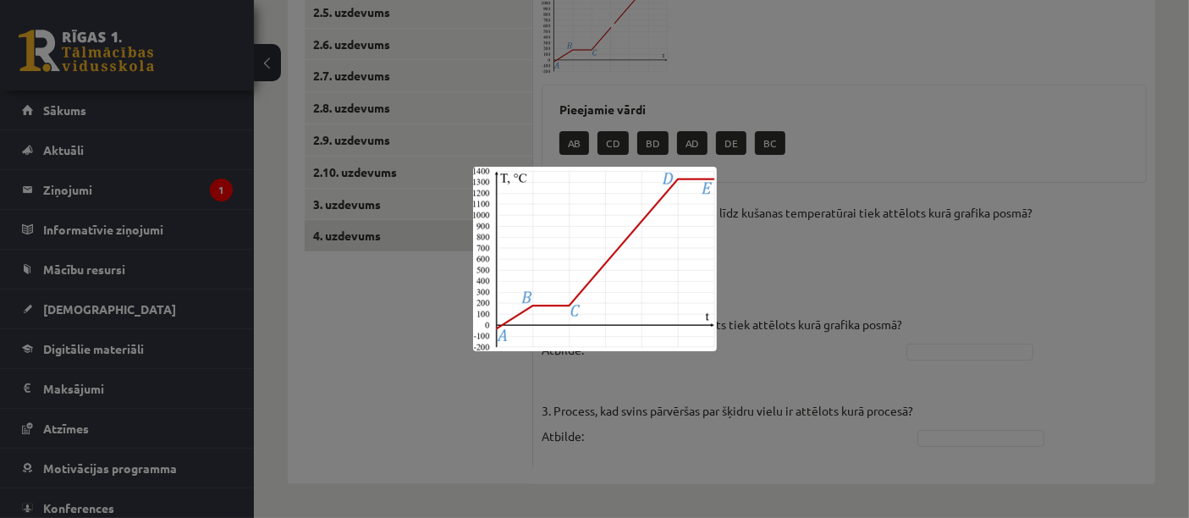
click at [476, 432] on div at bounding box center [594, 259] width 1189 height 518
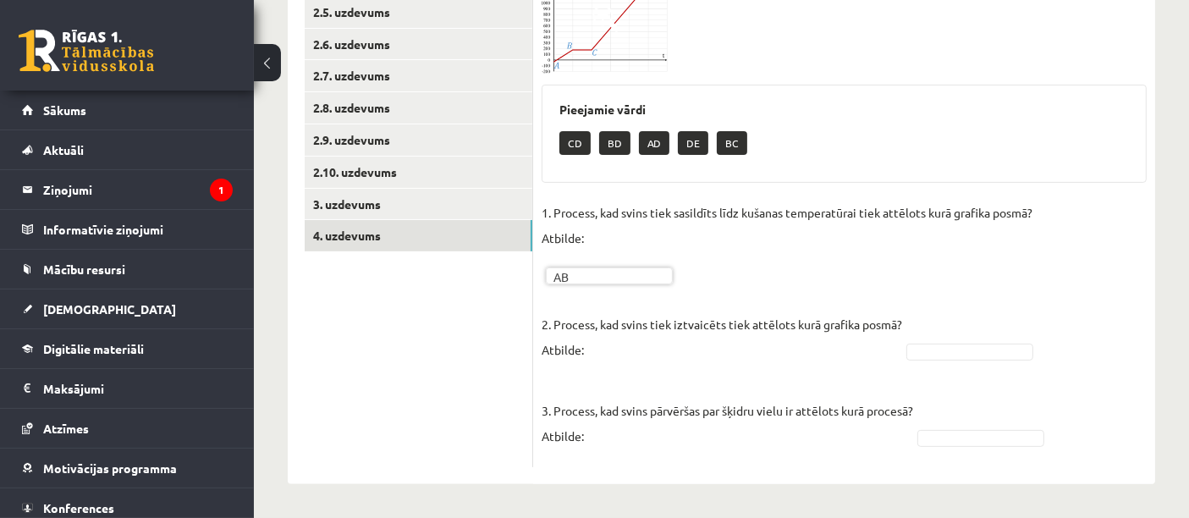
click at [591, 42] on img at bounding box center [605, 26] width 127 height 96
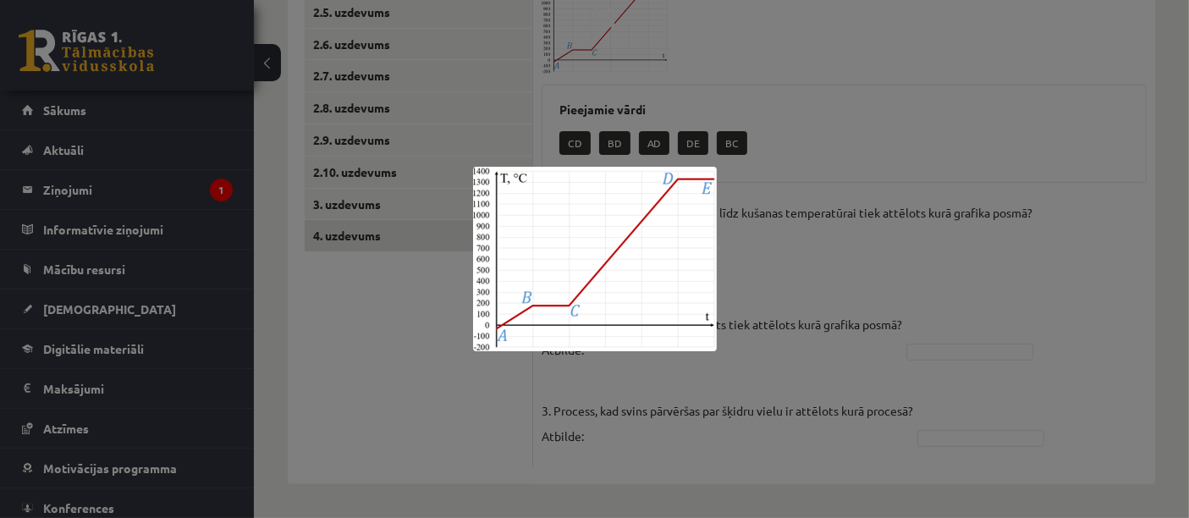
click at [498, 417] on div at bounding box center [594, 259] width 1189 height 518
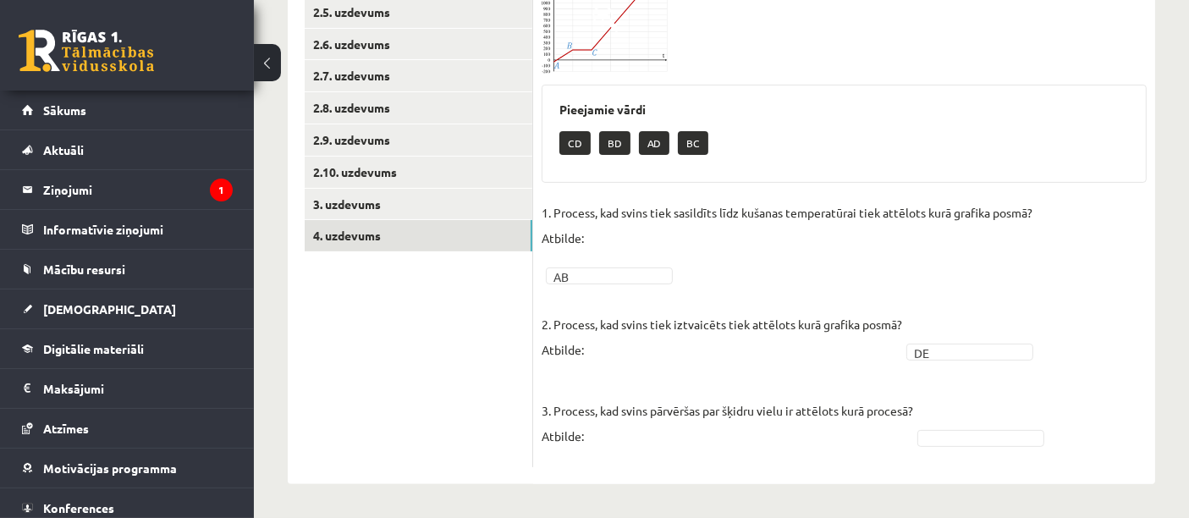
click at [611, 62] on img at bounding box center [605, 26] width 127 height 96
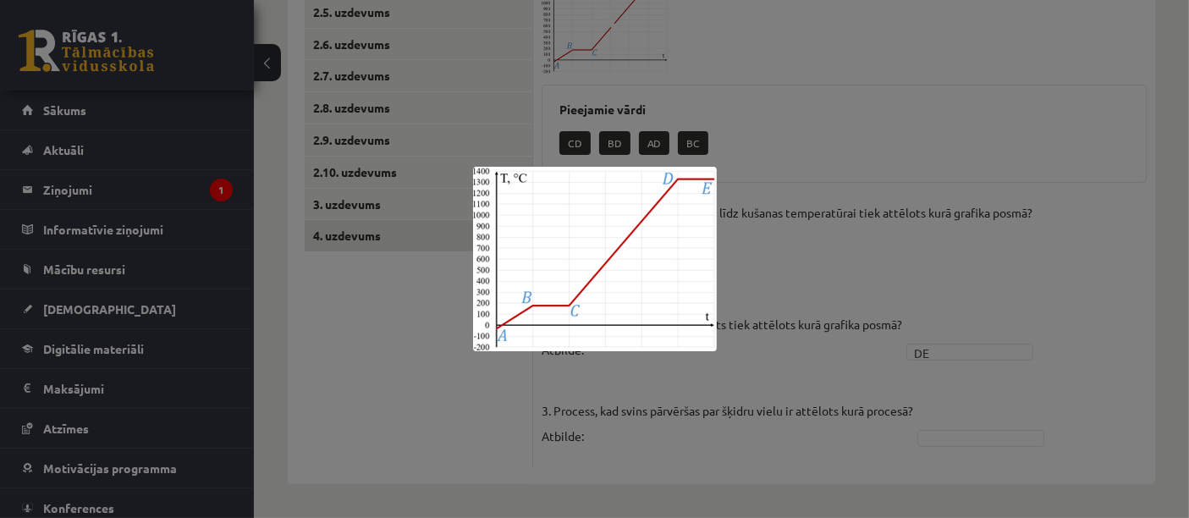
click at [528, 454] on div at bounding box center [594, 259] width 1189 height 518
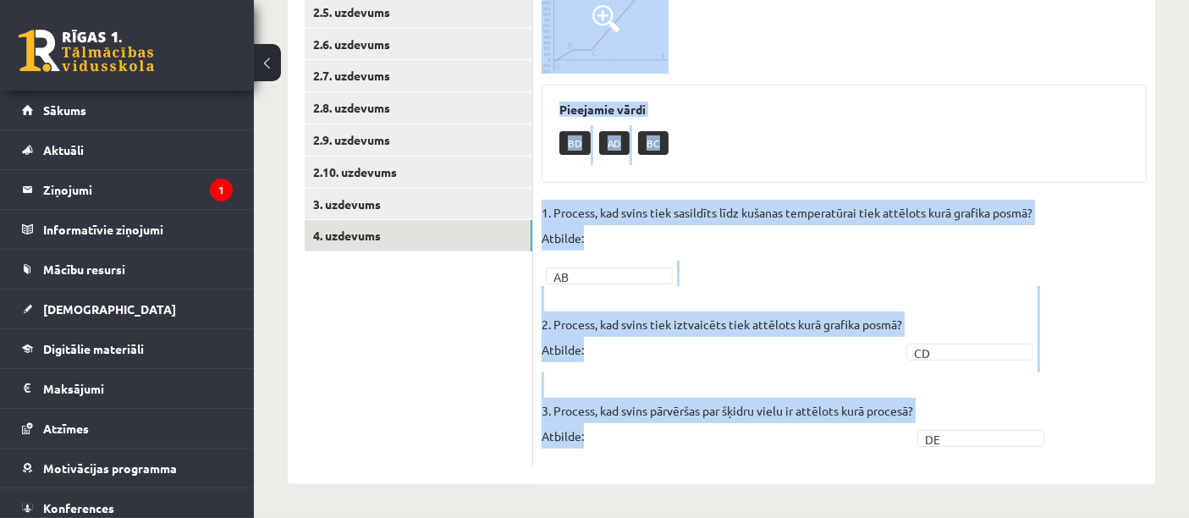
drag, startPoint x: 546, startPoint y: 63, endPoint x: 921, endPoint y: 518, distance: 589.0
click at [921, 517] on div "Fizika JK 9.b klase 1. ieskaite , Kristīna Vološina (9.b JK klase) Parādīt punk…" at bounding box center [721, 58] width 935 height 920
click at [904, 158] on div "BD AD BC" at bounding box center [843, 145] width 569 height 40
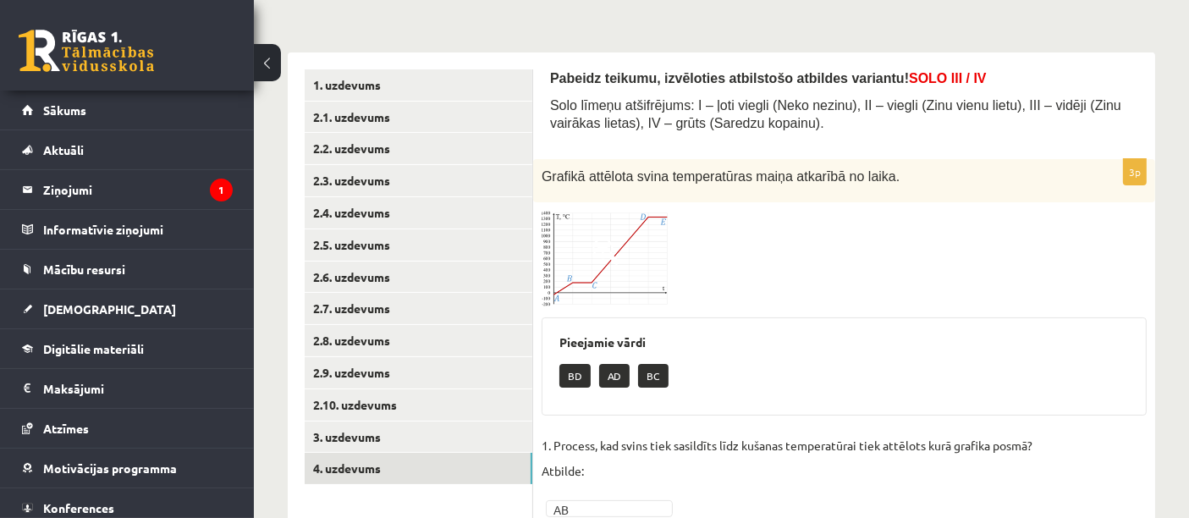
scroll to position [227, 0]
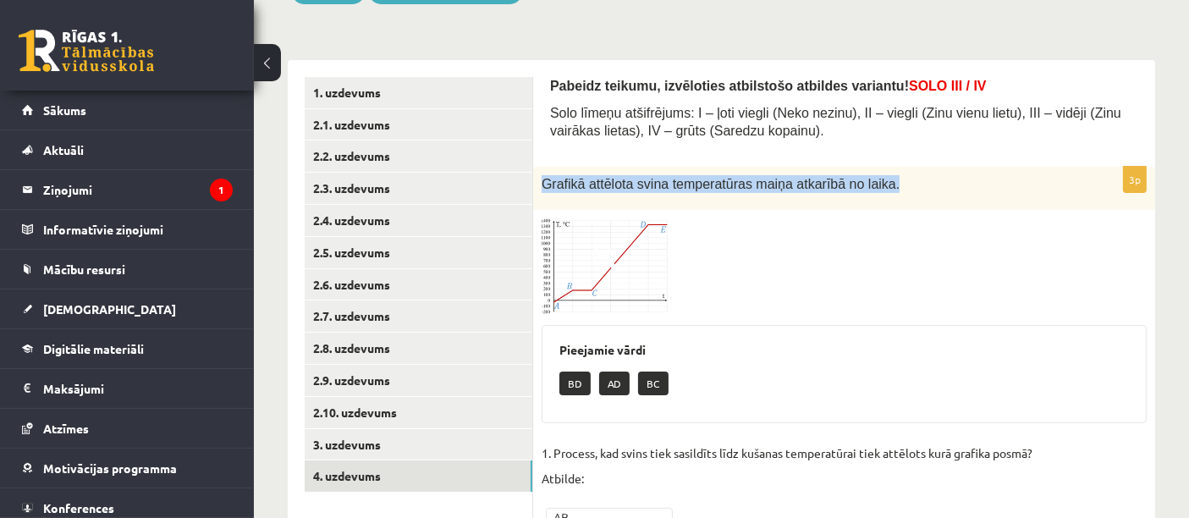
drag, startPoint x: 542, startPoint y: 184, endPoint x: 911, endPoint y: 195, distance: 369.1
click at [911, 195] on div "Grafikā attēlota svina temperatūras maiņa atkarībā no laika." at bounding box center [844, 188] width 622 height 43
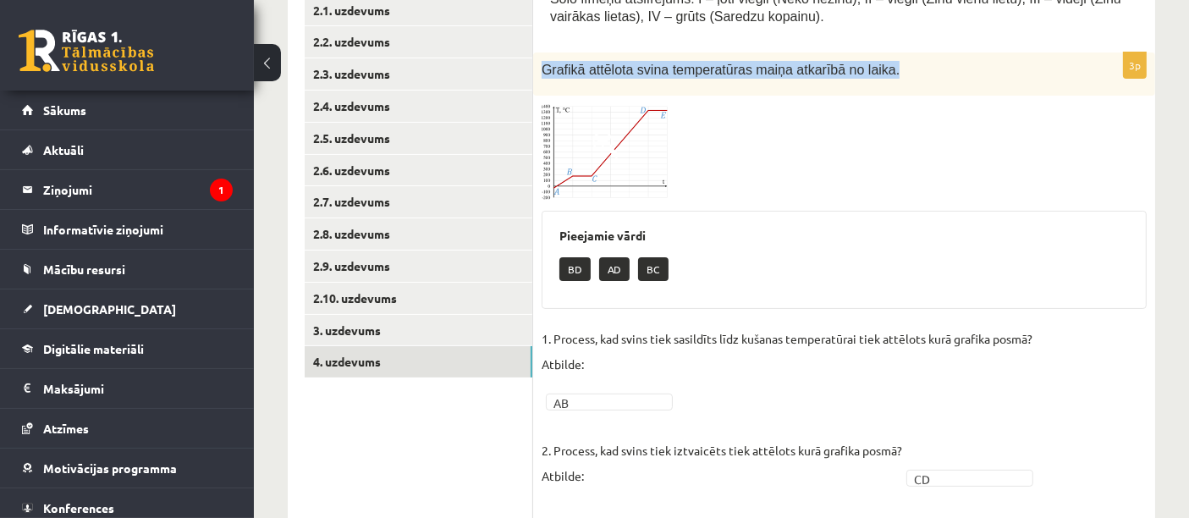
scroll to position [468, 0]
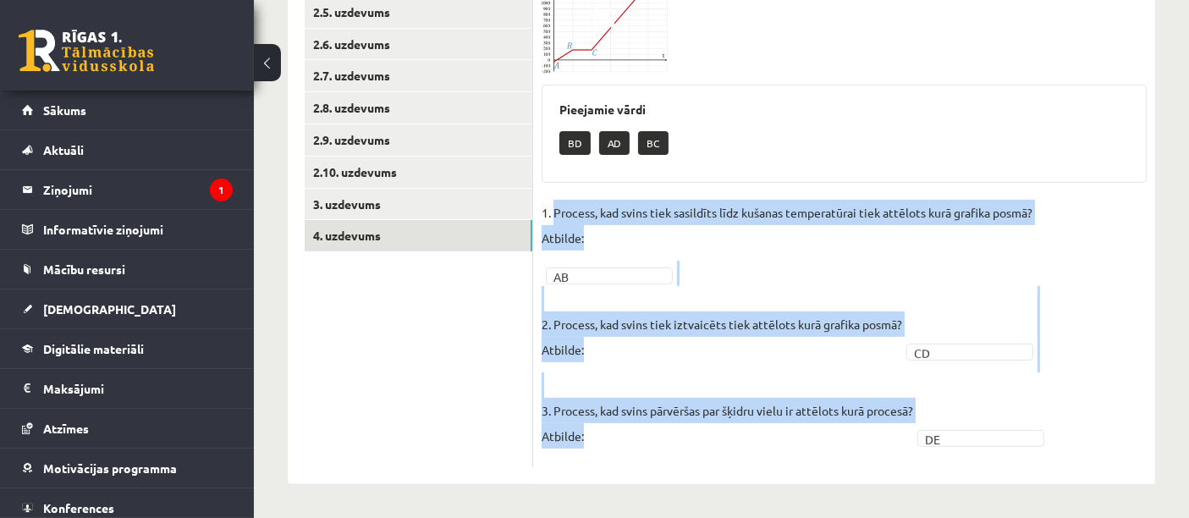
drag, startPoint x: 555, startPoint y: 213, endPoint x: 912, endPoint y: 470, distance: 439.6
click at [912, 470] on div "Pabeidz teikumu, izvēloties atbilstošo atbildes variantu! SOLO III / IV Solo lī…" at bounding box center [844, 152] width 622 height 664
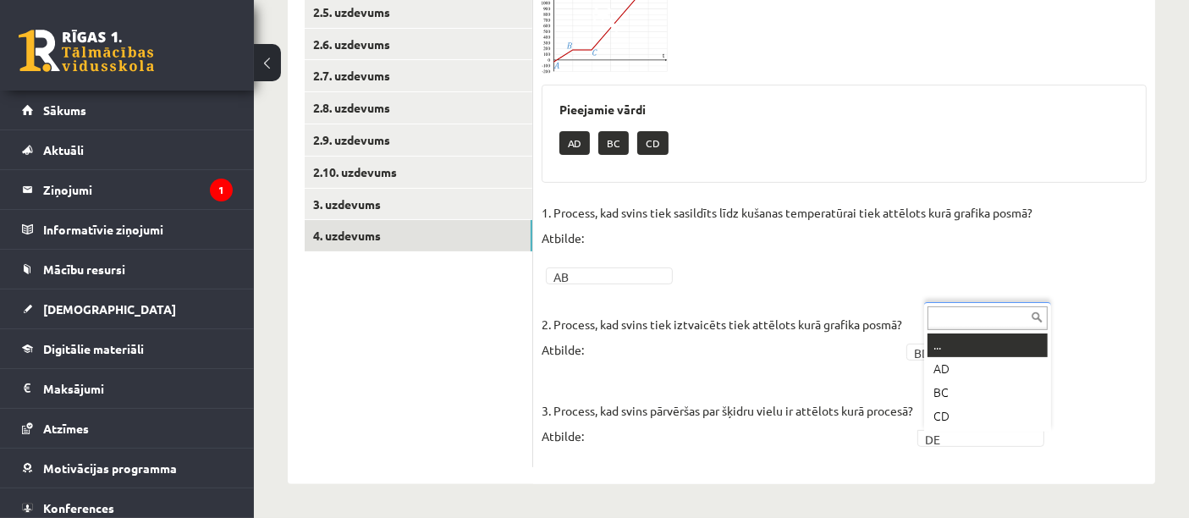
click at [937, 426] on div "... AD BC CD" at bounding box center [987, 366] width 127 height 129
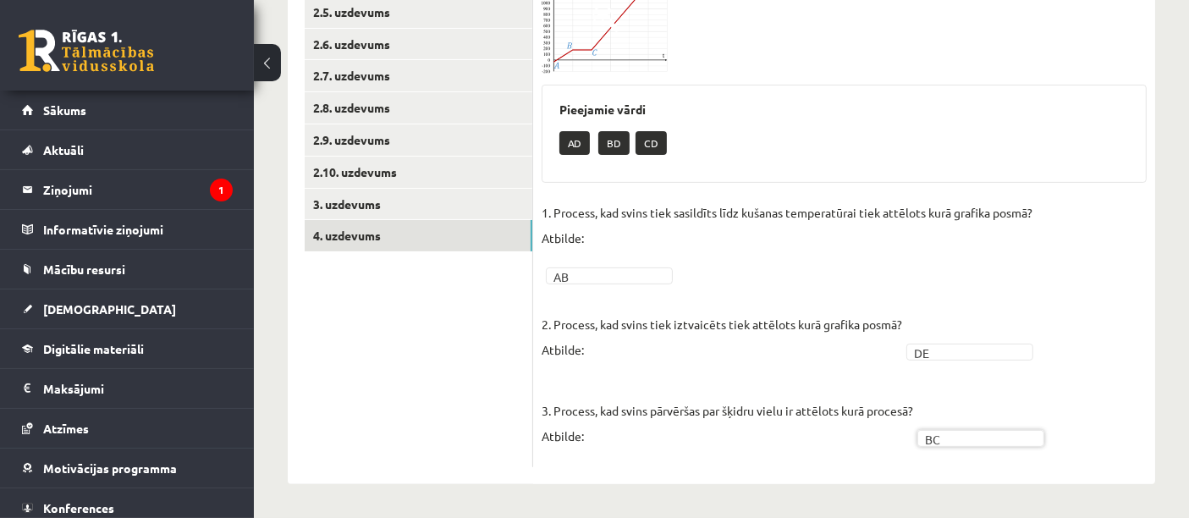
click at [612, 23] on span at bounding box center [605, 18] width 27 height 27
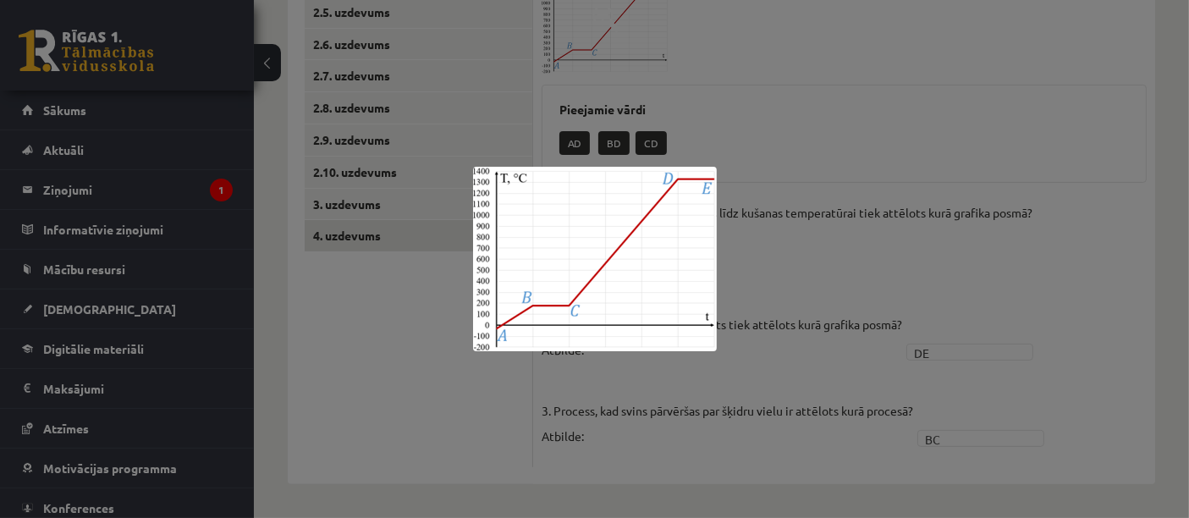
click at [430, 402] on div at bounding box center [594, 259] width 1189 height 518
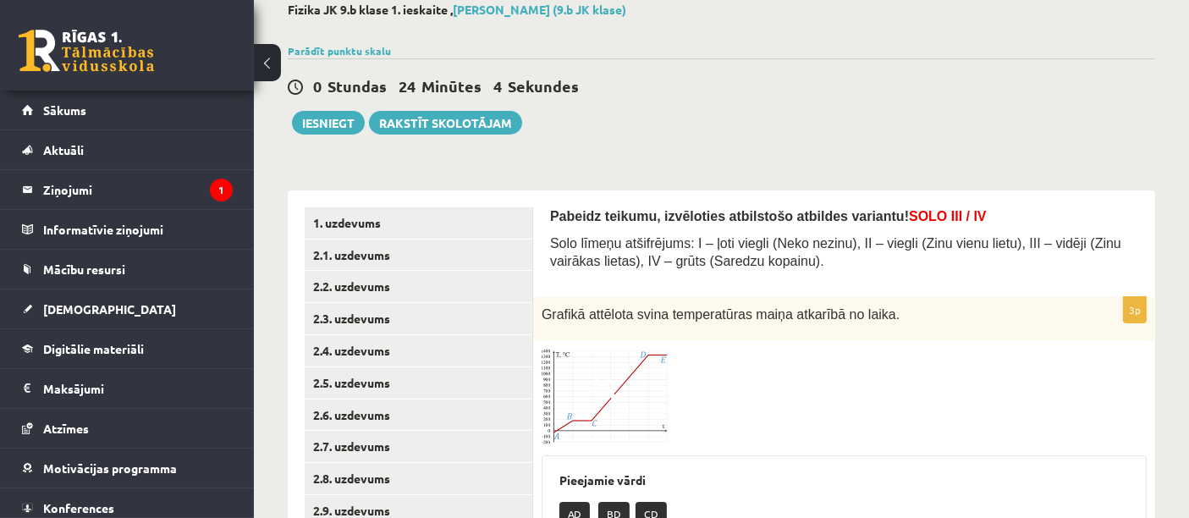
scroll to position [94, 0]
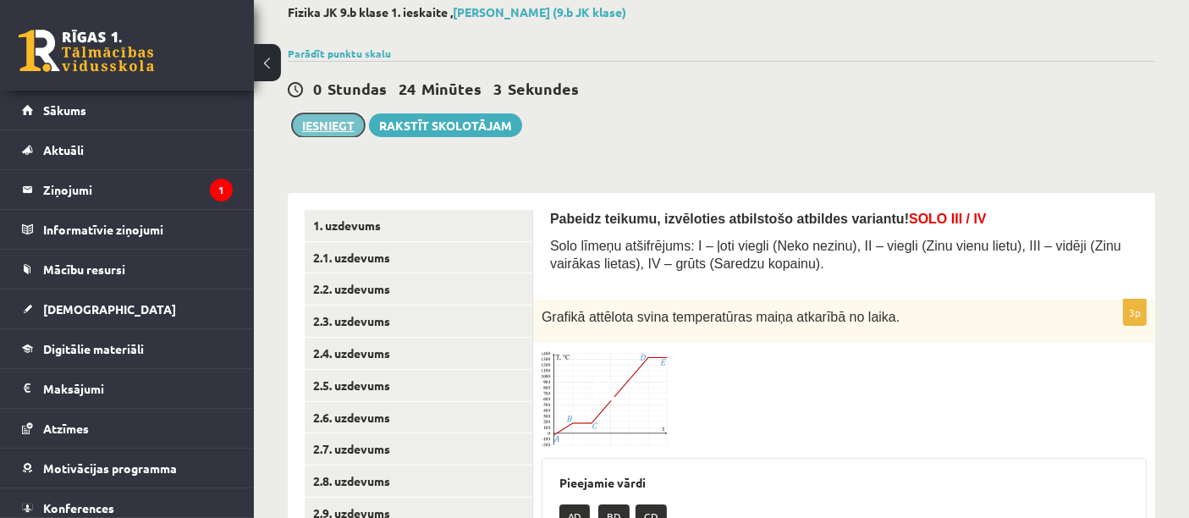
click at [322, 133] on button "Iesniegt" at bounding box center [328, 125] width 73 height 24
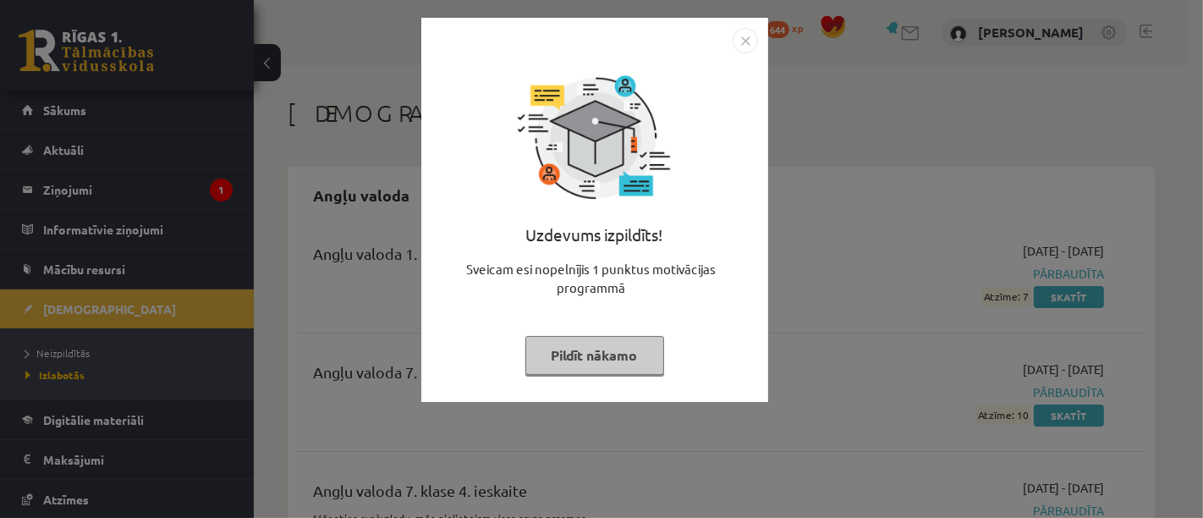
click at [596, 354] on button "Pildīt nākamo" at bounding box center [594, 355] width 139 height 39
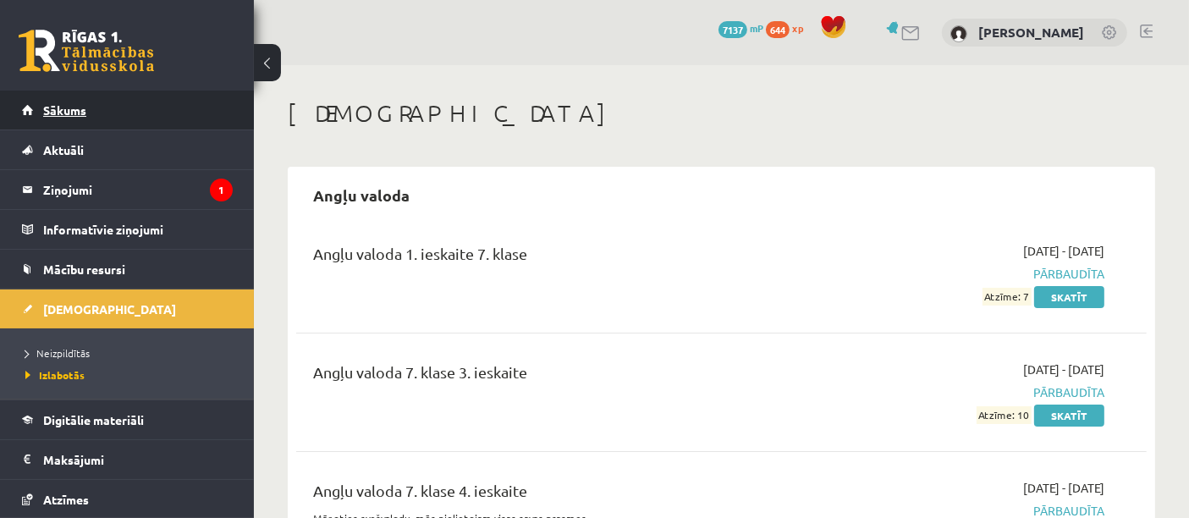
click at [74, 122] on link "Sākums" at bounding box center [127, 110] width 211 height 39
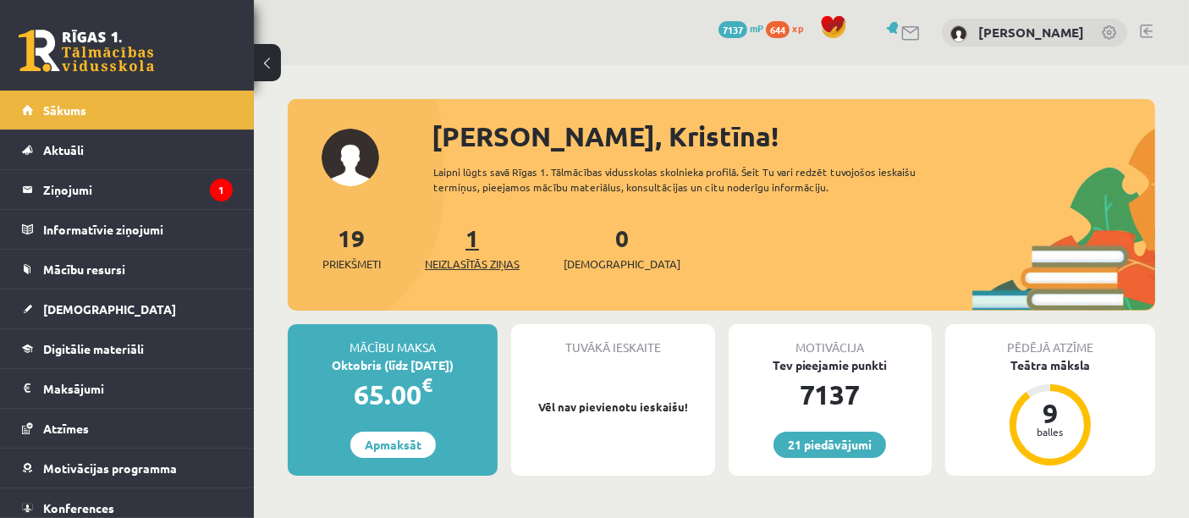
click at [455, 256] on span "Neizlasītās ziņas" at bounding box center [472, 264] width 95 height 17
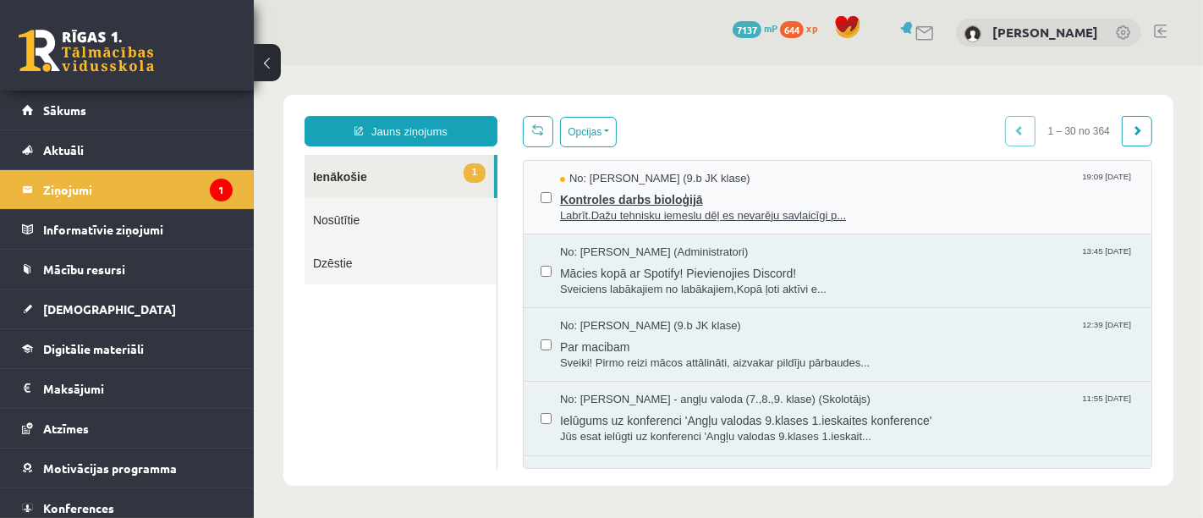
click at [823, 199] on span "Kontroles darbs bioloģijā" at bounding box center [846, 196] width 575 height 21
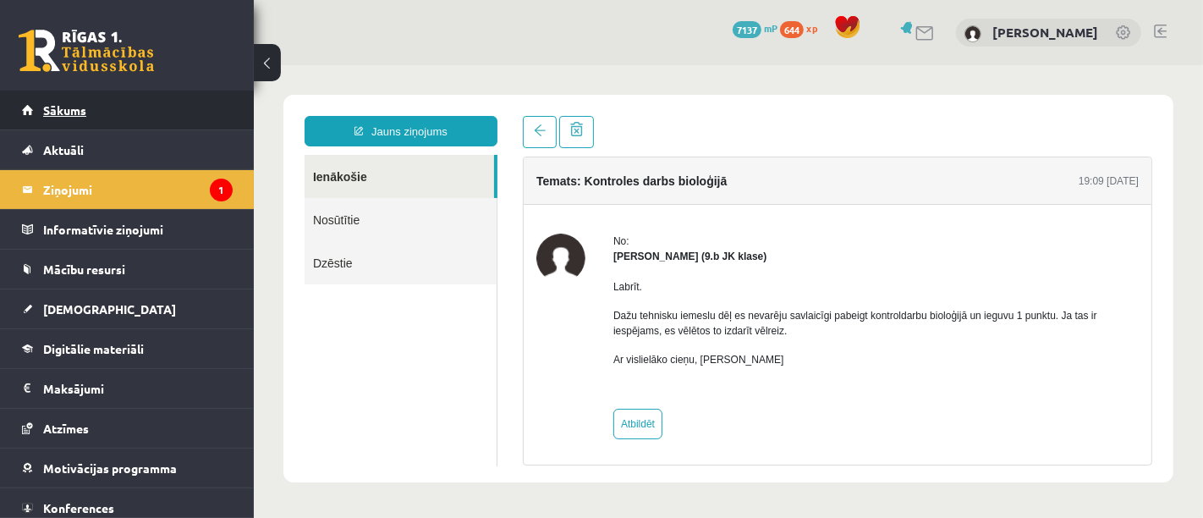
click at [163, 118] on link "Sākums" at bounding box center [127, 110] width 211 height 39
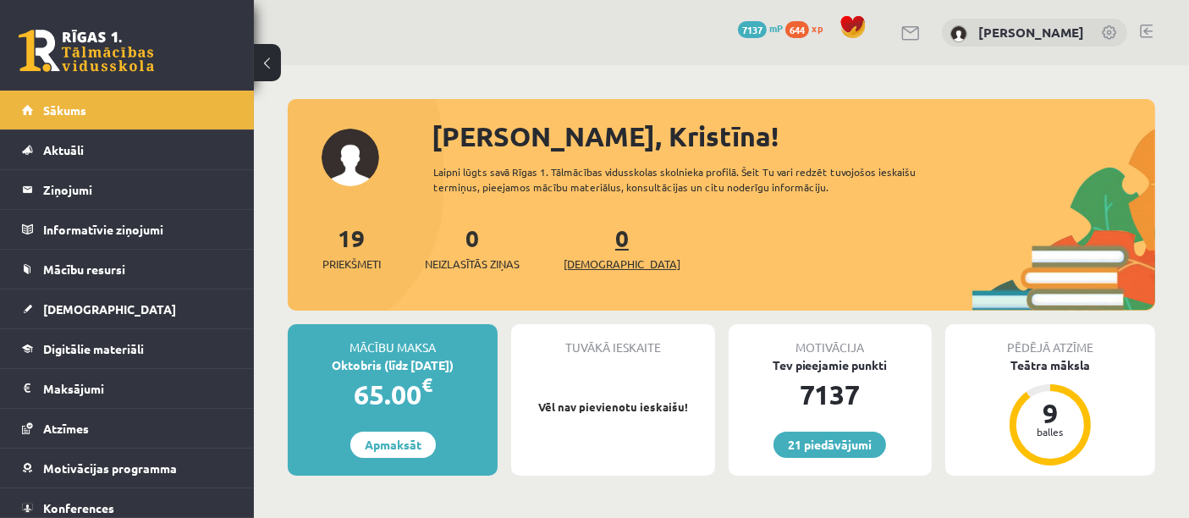
click at [597, 246] on link "0 Ieskaites" at bounding box center [622, 248] width 117 height 50
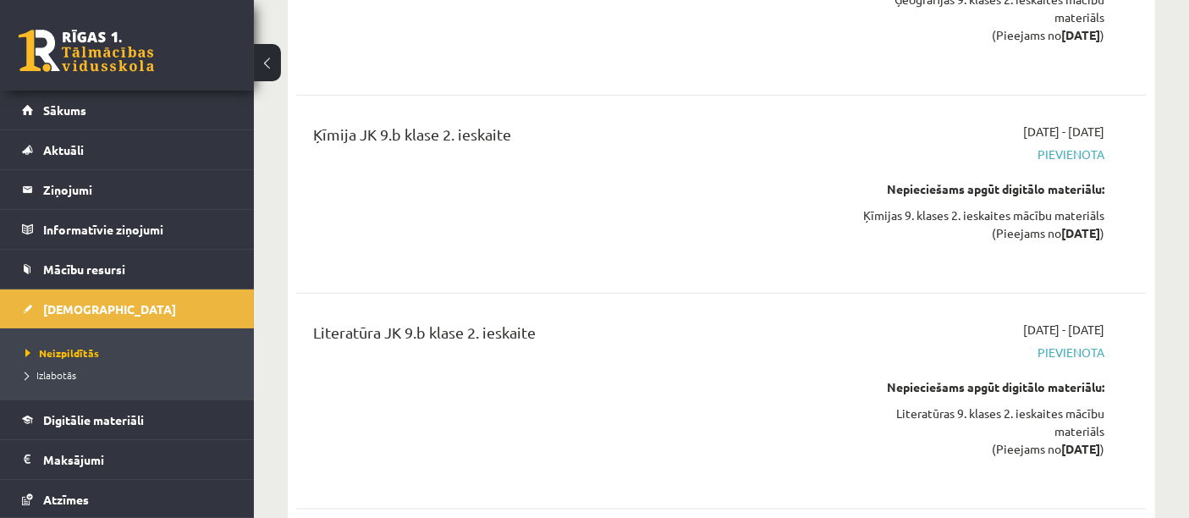
scroll to position [8464, 0]
